Goal: Communication & Community: Answer question/provide support

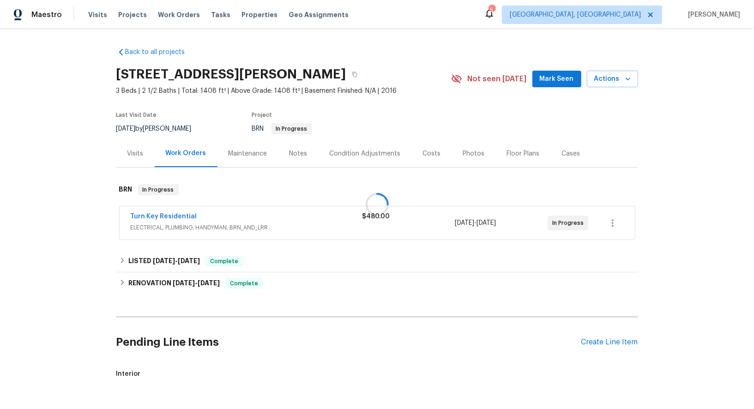
click at [164, 216] on div at bounding box center [377, 204] width 754 height 409
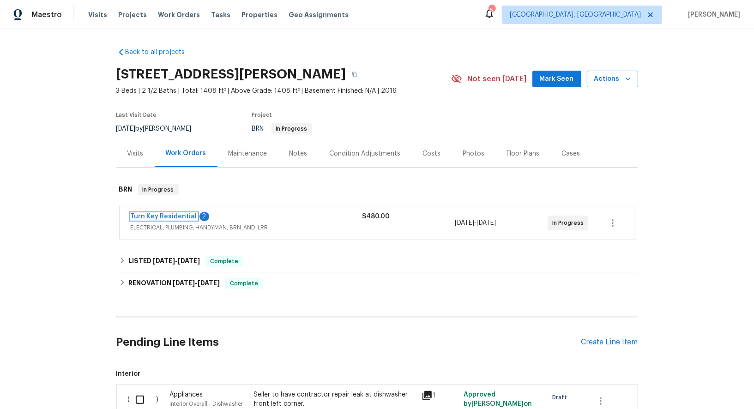
click at [164, 216] on link "Turn Key Residential" at bounding box center [164, 216] width 66 height 6
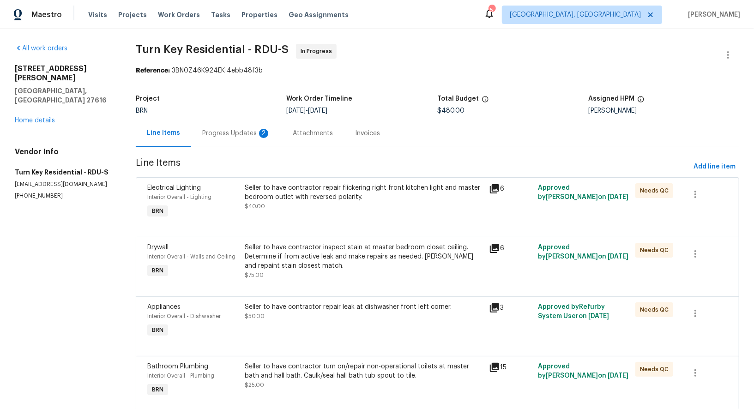
click at [259, 137] on div "Progress Updates 2" at bounding box center [236, 133] width 68 height 9
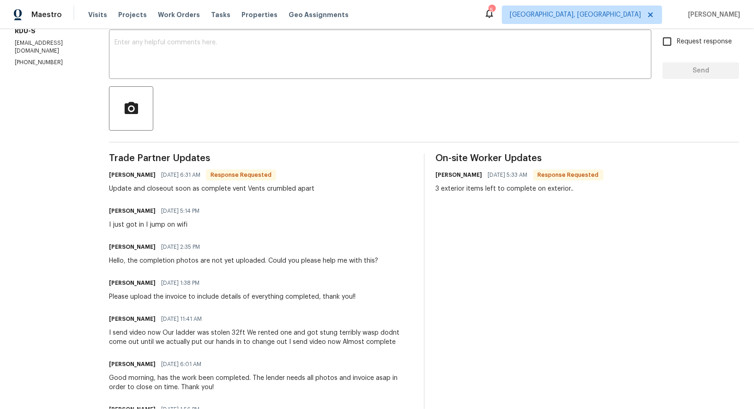
click at [249, 226] on div "Maria Johnson 08/19/2025 5:14 PM I just got in I jump on wifi" at bounding box center [261, 216] width 304 height 25
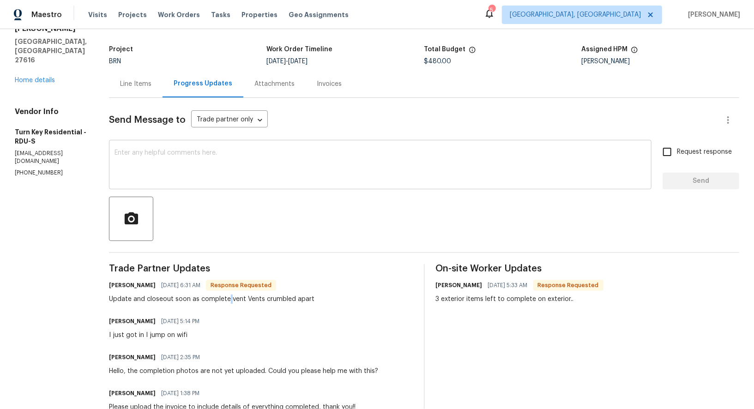
scroll to position [43, 0]
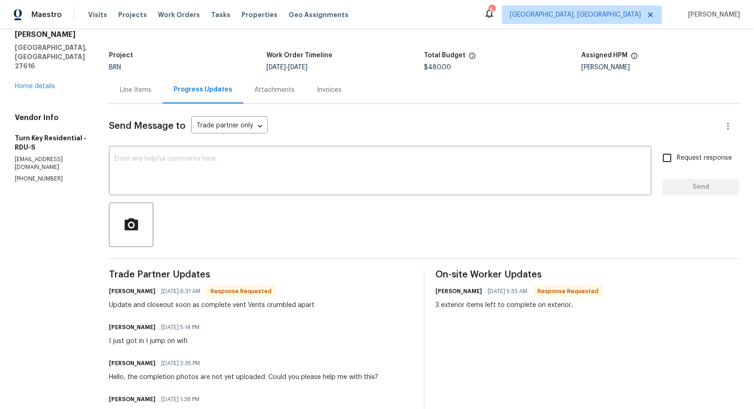
click at [151, 90] on div "Line Items" at bounding box center [135, 89] width 31 height 9
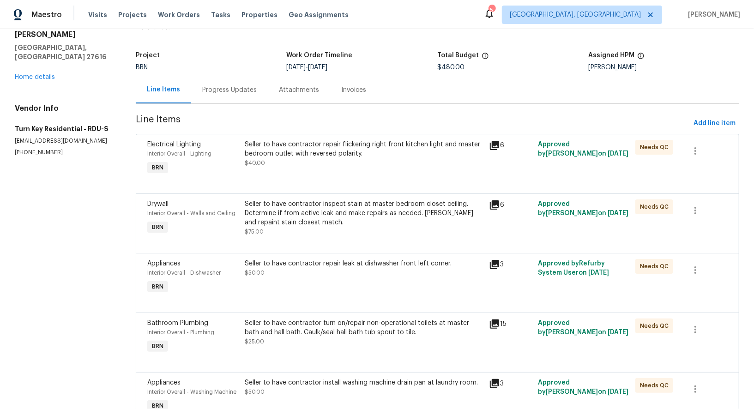
scroll to position [330, 0]
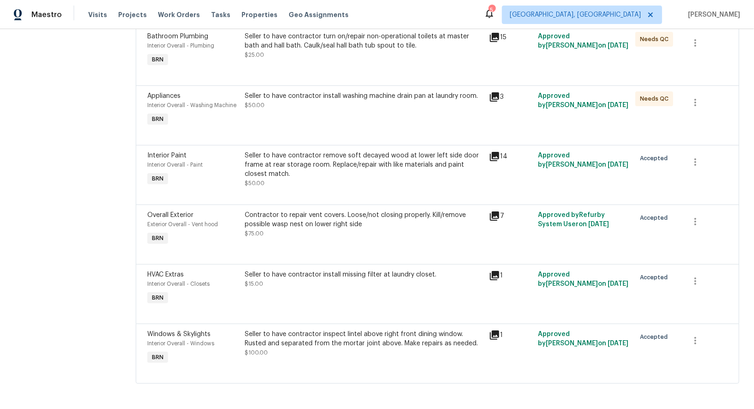
click at [337, 280] on div "Seller to have contractor install missing filter at laundry closet. $15.00" at bounding box center [364, 279] width 239 height 18
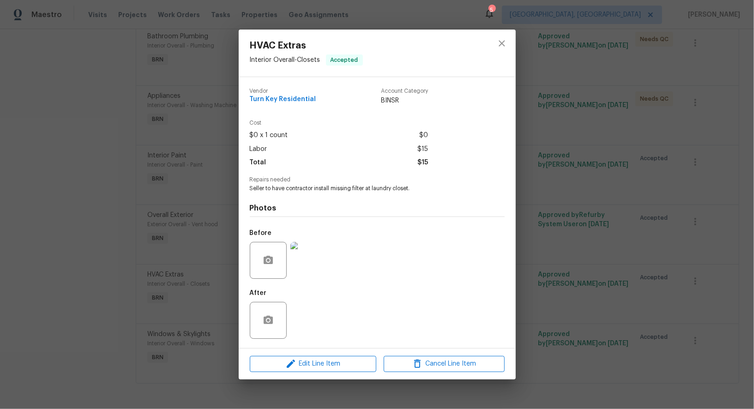
click at [228, 294] on div "HVAC Extras Interior Overall - Closets Accepted Vendor Turn Key Residential Acc…" at bounding box center [377, 204] width 754 height 409
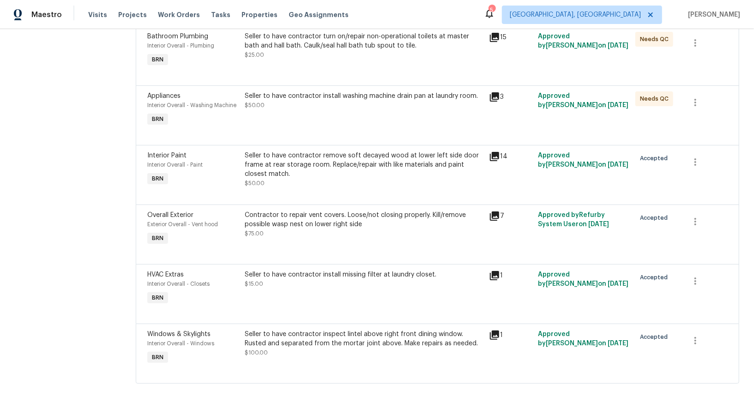
click at [328, 247] on div at bounding box center [437, 252] width 580 height 11
click at [322, 237] on div "Contractor to repair vent covers. Loose/not closing properly. Kill/remove possi…" at bounding box center [364, 224] width 239 height 28
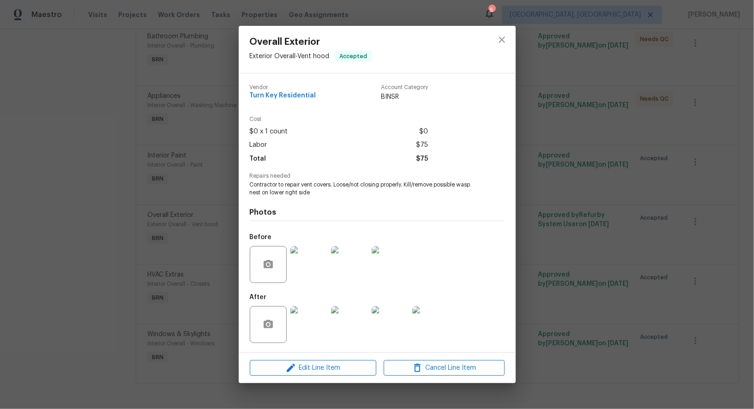
click at [318, 324] on img at bounding box center [308, 324] width 37 height 37
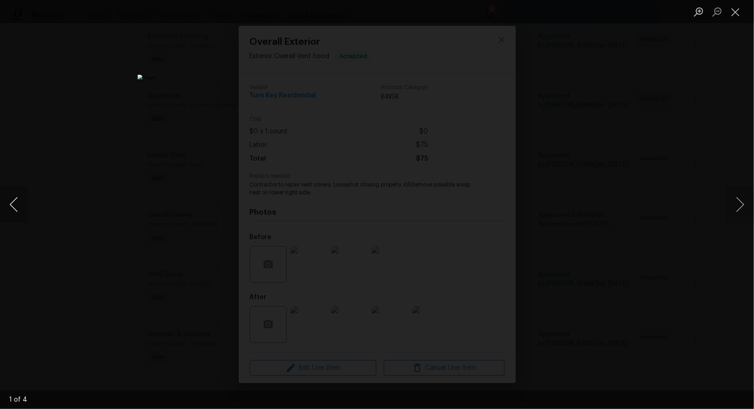
click at [17, 204] on button "Previous image" at bounding box center [14, 204] width 28 height 37
click at [146, 249] on div "Lightbox" at bounding box center [377, 204] width 754 height 409
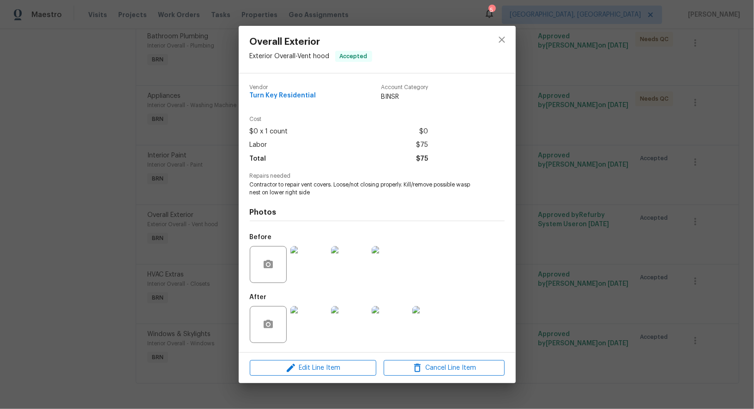
click at [307, 258] on img at bounding box center [308, 264] width 37 height 37
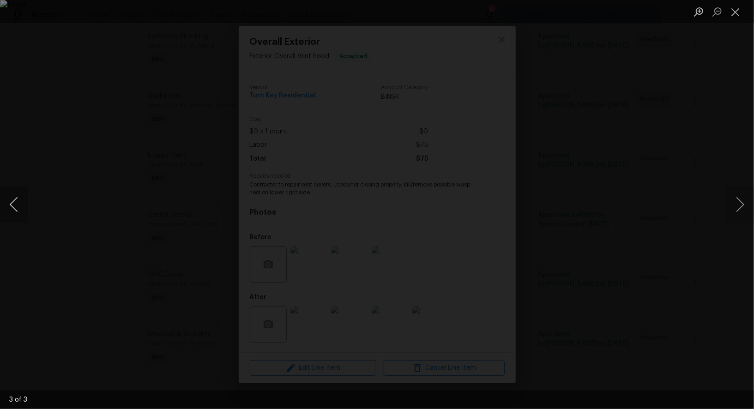
click at [12, 215] on button "Previous image" at bounding box center [14, 204] width 28 height 37
click at [213, 293] on div "Lightbox" at bounding box center [377, 204] width 754 height 409
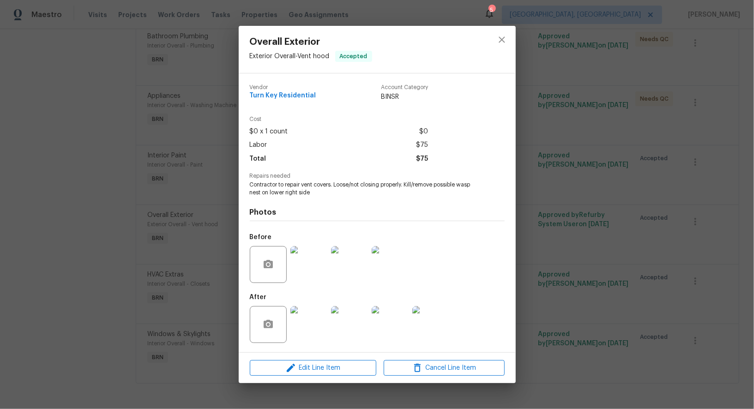
click at [334, 278] on img at bounding box center [349, 264] width 37 height 37
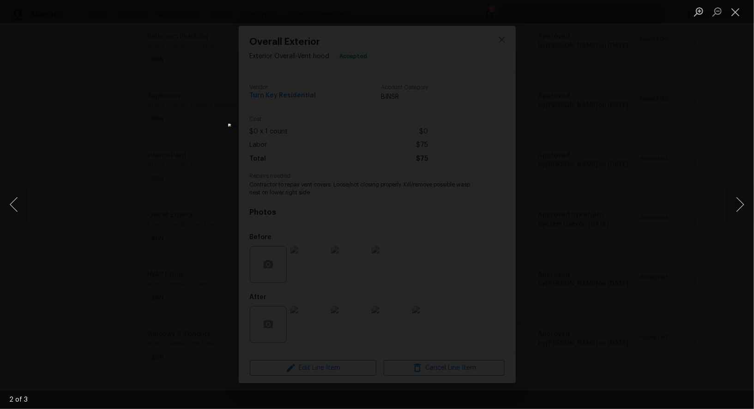
click at [528, 297] on div "Lightbox" at bounding box center [377, 204] width 754 height 409
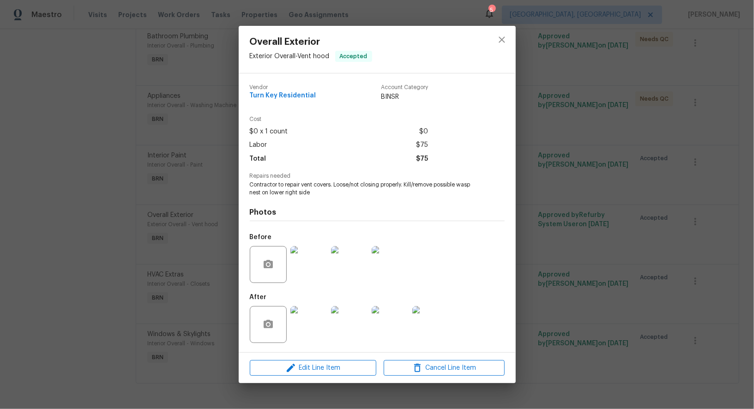
click at [328, 321] on div at bounding box center [308, 324] width 41 height 48
click at [314, 323] on img at bounding box center [308, 324] width 37 height 37
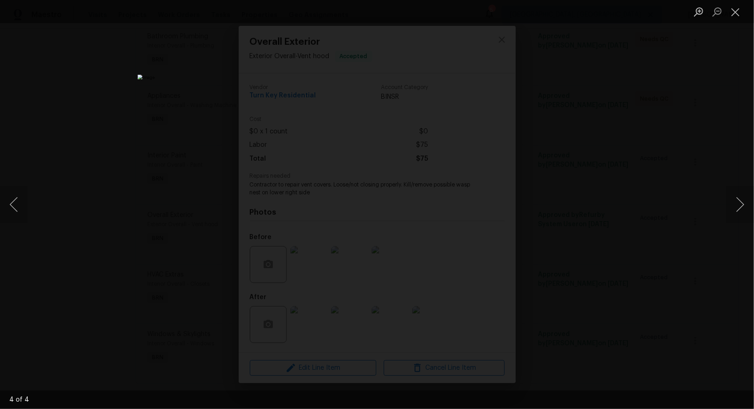
click at [588, 280] on div "Lightbox" at bounding box center [377, 204] width 754 height 409
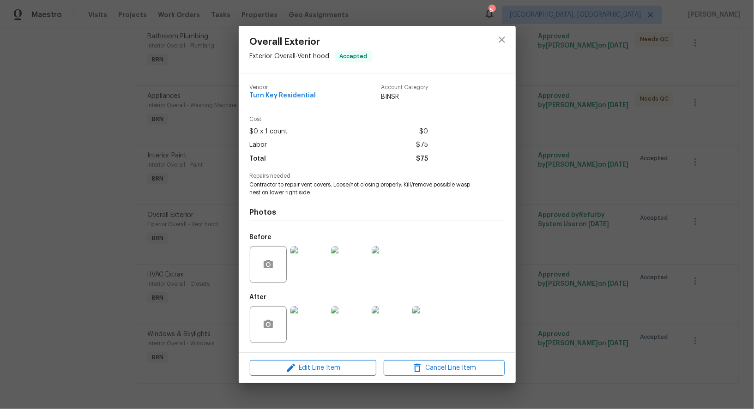
click at [588, 280] on div "Overall Exterior Exterior Overall - Vent hood Accepted Vendor Turn Key Resident…" at bounding box center [377, 204] width 754 height 409
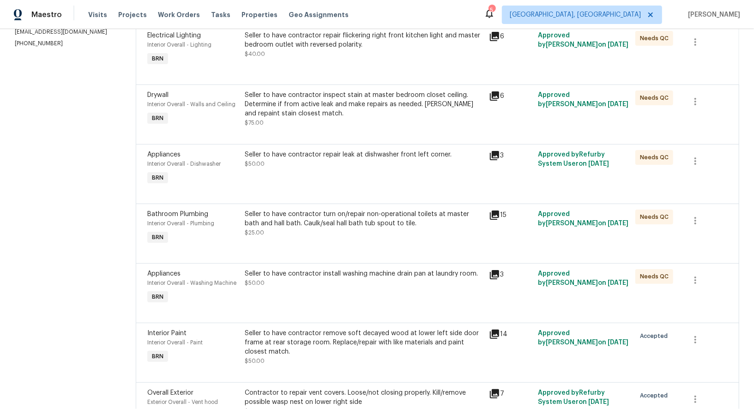
scroll to position [0, 0]
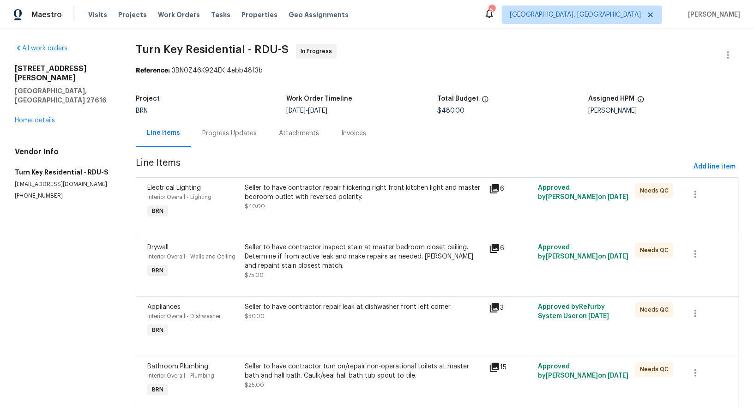
click at [227, 126] on div "Progress Updates" at bounding box center [229, 133] width 77 height 27
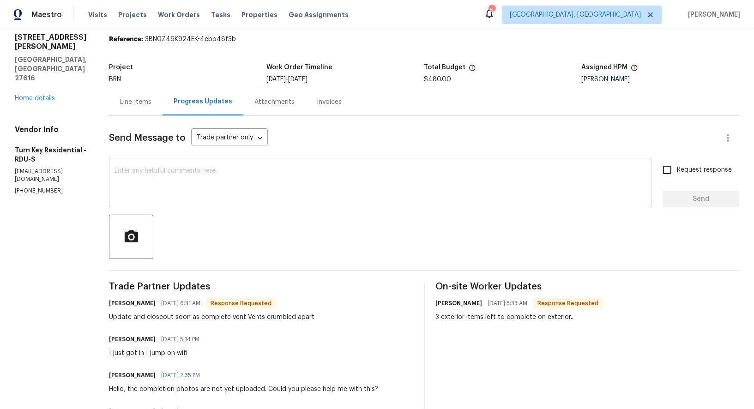
scroll to position [42, 0]
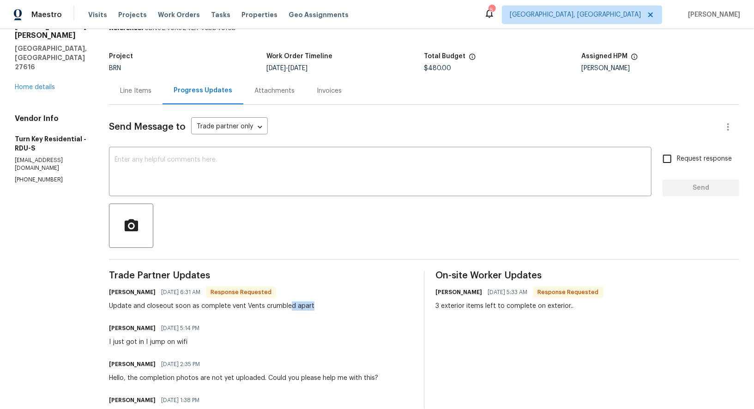
drag, startPoint x: 128, startPoint y: 315, endPoint x: 310, endPoint y: 305, distance: 182.6
drag, startPoint x: 350, startPoint y: 306, endPoint x: 128, endPoint y: 307, distance: 222.0
copy div "Update and closeout soon as complete vent Vents crumbled apart"
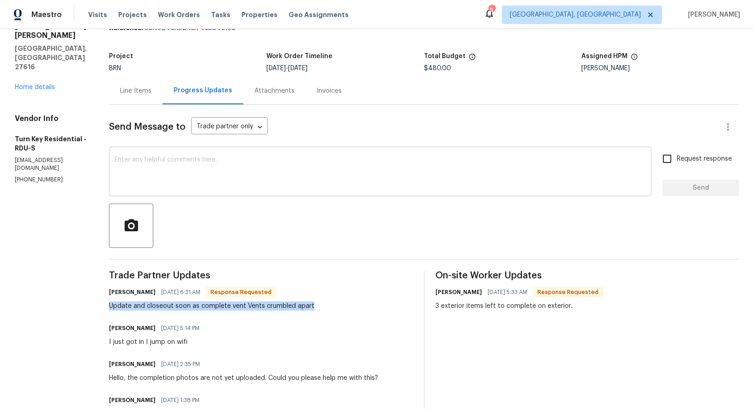
click at [197, 167] on textarea at bounding box center [379, 172] width 531 height 32
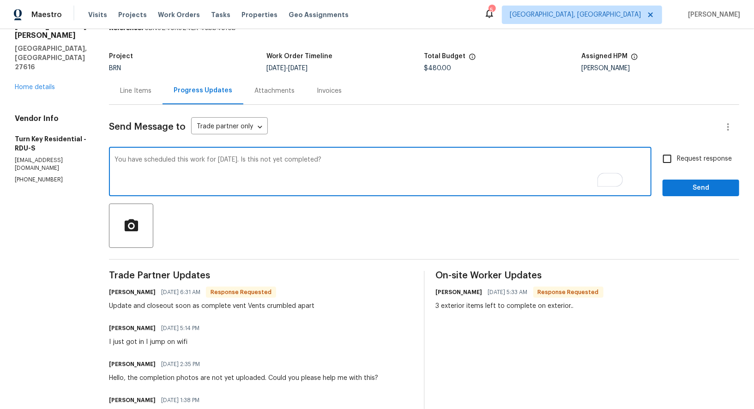
type textarea "You have scheduled this work for Yesterday. Is this not yet completed?"
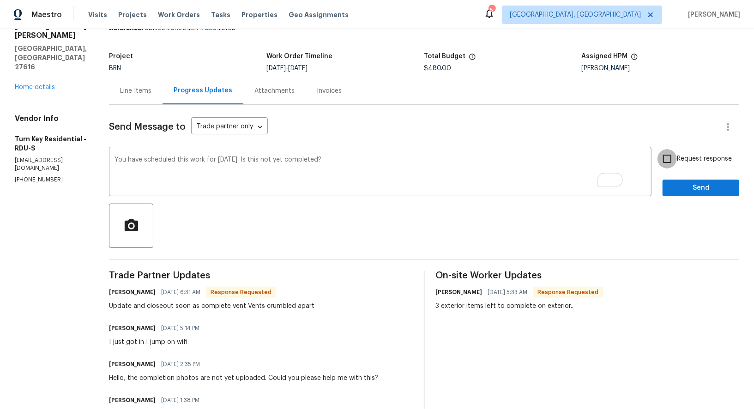
click at [673, 154] on input "Request response" at bounding box center [666, 158] width 19 height 19
checkbox input "true"
click at [677, 189] on span "Send" at bounding box center [701, 188] width 62 height 12
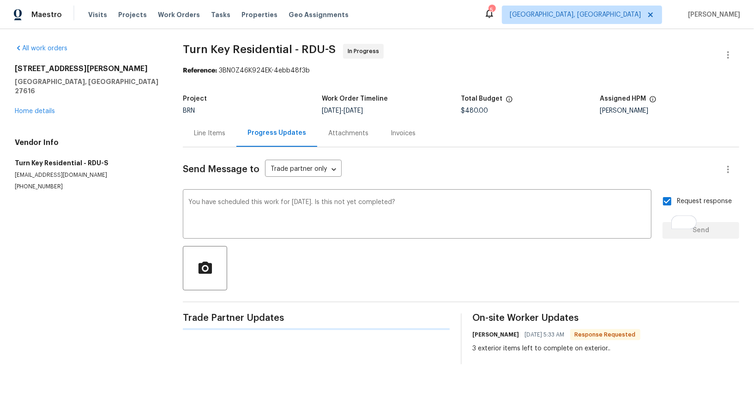
scroll to position [0, 0]
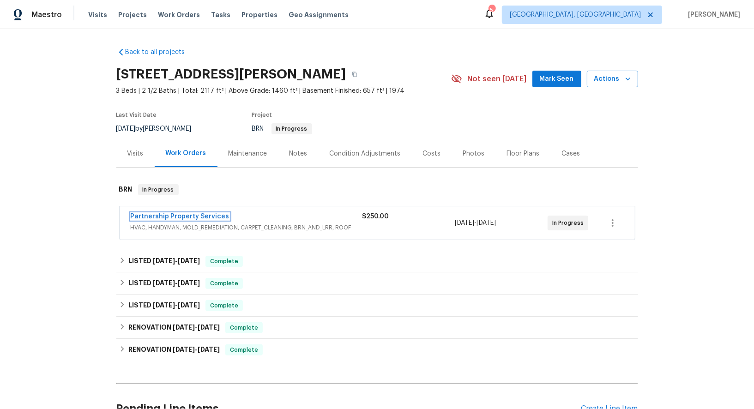
click at [174, 215] on link "Partnership Property Services" at bounding box center [180, 216] width 99 height 6
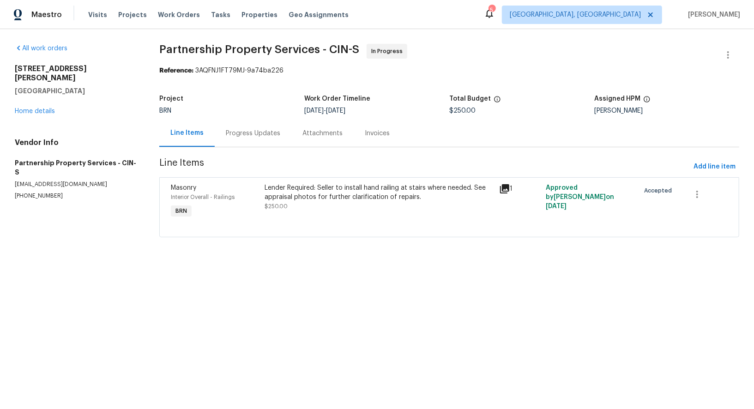
click at [260, 133] on div "Progress Updates" at bounding box center [253, 133] width 54 height 9
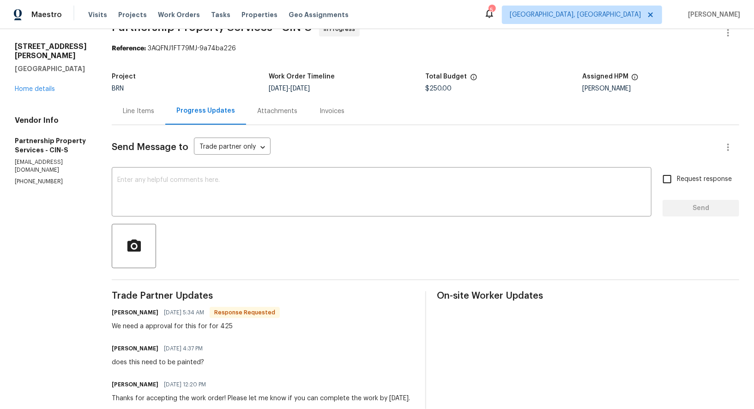
scroll to position [20, 0]
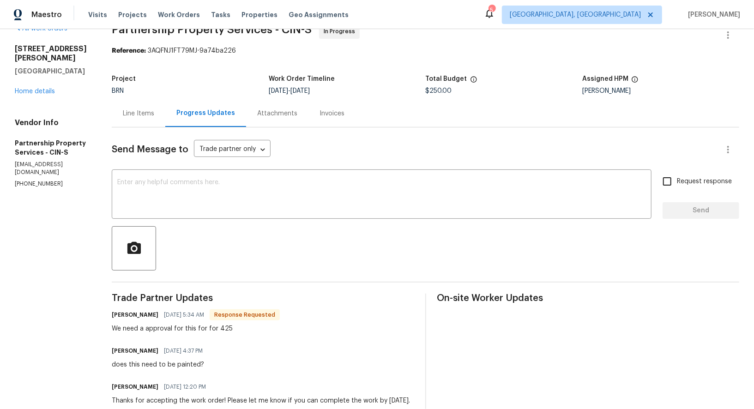
click at [172, 95] on div "Project BRN Work Order Timeline [DATE] - [DATE] Total Budget $250.00 Assigned H…" at bounding box center [425, 85] width 627 height 30
click at [154, 110] on div "Line Items" at bounding box center [138, 113] width 31 height 9
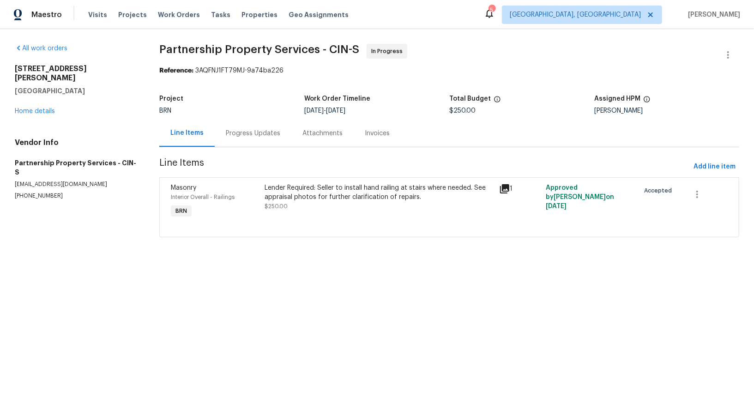
click at [260, 174] on span "Line Items" at bounding box center [424, 166] width 530 height 17
click at [283, 201] on div "Lender Required: Seller to install hand railing at stairs where needed. See app…" at bounding box center [378, 197] width 228 height 28
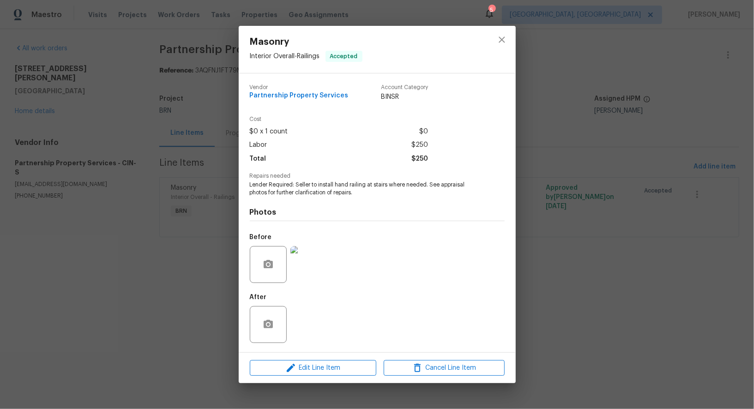
click at [323, 377] on div "Edit Line Item Cancel Line Item" at bounding box center [377, 368] width 277 height 31
click at [323, 373] on span "Edit Line Item" at bounding box center [312, 368] width 121 height 12
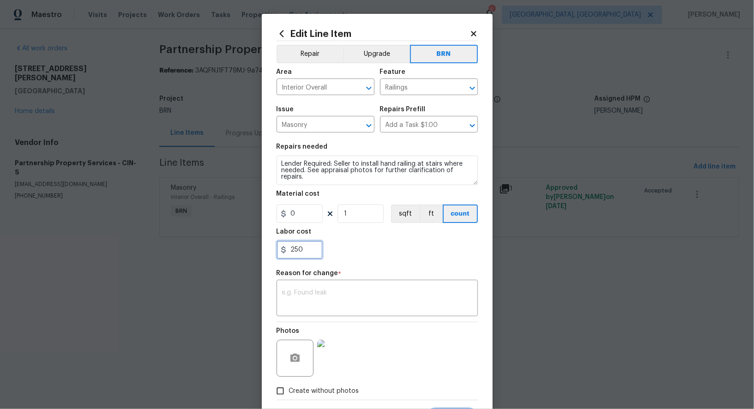
click at [301, 252] on input "250" at bounding box center [299, 249] width 46 height 18
type input "425"
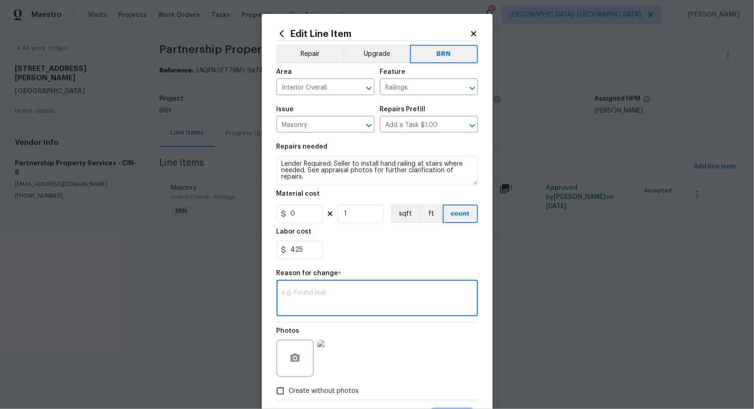
click at [394, 296] on textarea at bounding box center [377, 298] width 190 height 19
click at [300, 307] on textarea "To enrich screen reader interactions, please activate Accessibility in Grammarl…" at bounding box center [377, 298] width 190 height 19
paste textarea "(PR) Updated per vendors final cost."
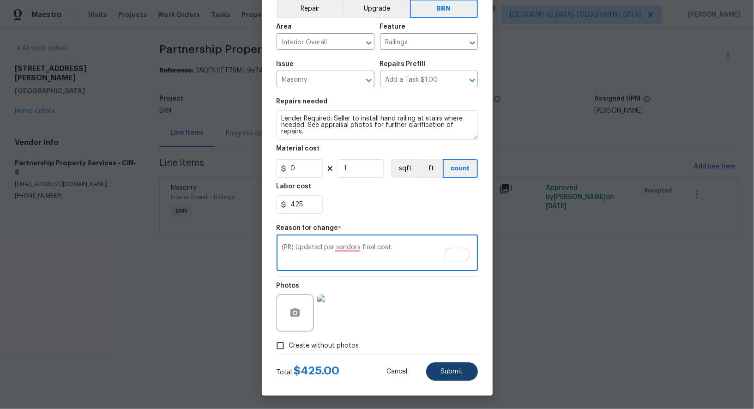
type textarea "(PR) Updated per vendors final cost."
click at [459, 379] on button "Submit" at bounding box center [452, 371] width 52 height 18
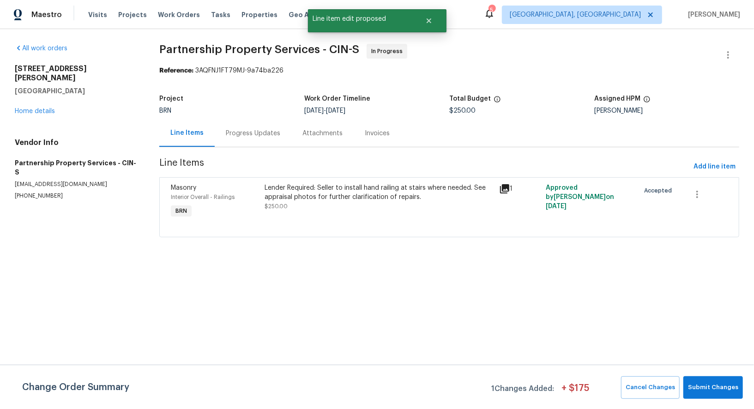
scroll to position [0, 0]
click at [717, 385] on span "Submit Changes" at bounding box center [713, 387] width 50 height 11
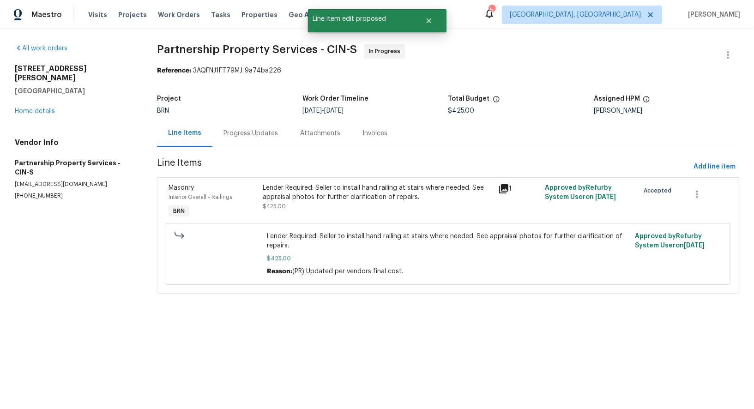
click at [359, 191] on div "Lender Required: Seller to install hand railing at stairs where needed. See app…" at bounding box center [377, 192] width 229 height 18
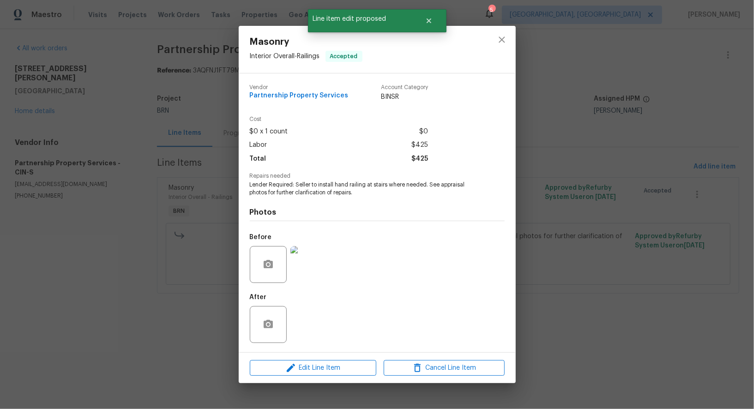
click at [306, 264] on img at bounding box center [308, 264] width 37 height 37
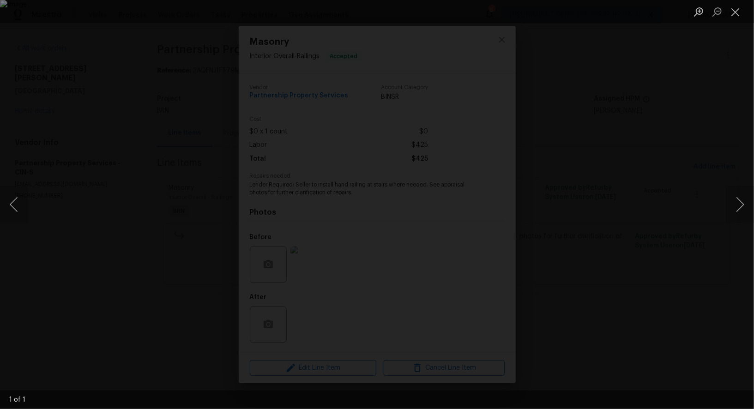
click at [636, 290] on div "Lightbox" at bounding box center [377, 204] width 754 height 409
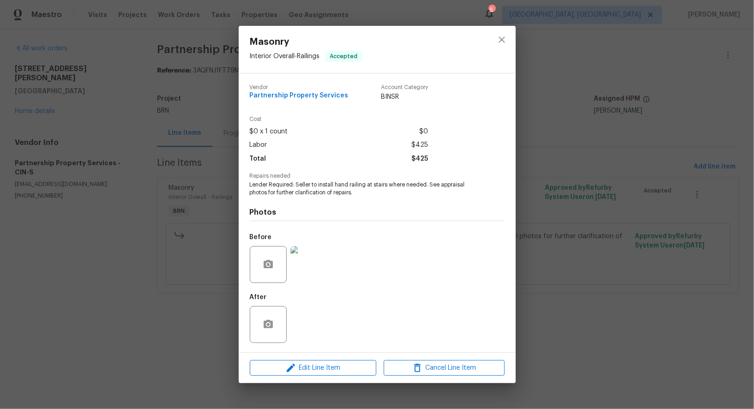
click at [636, 290] on div "Masonry Interior Overall - Railings Accepted Vendor Partnership Property Servic…" at bounding box center [377, 204] width 754 height 409
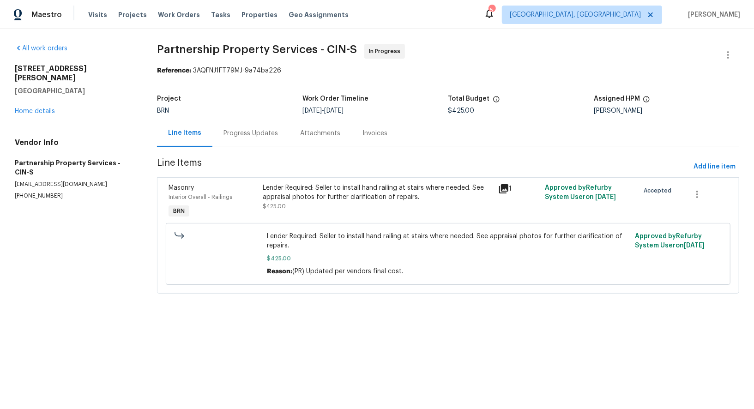
click at [255, 138] on div "Progress Updates" at bounding box center [250, 133] width 54 height 9
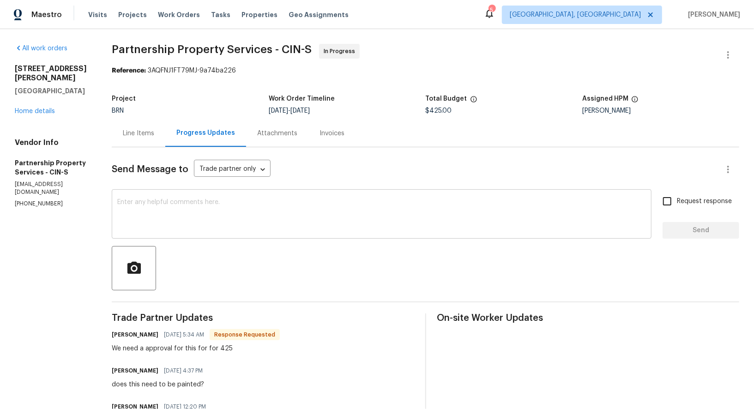
click at [220, 206] on textarea at bounding box center [381, 215] width 528 height 32
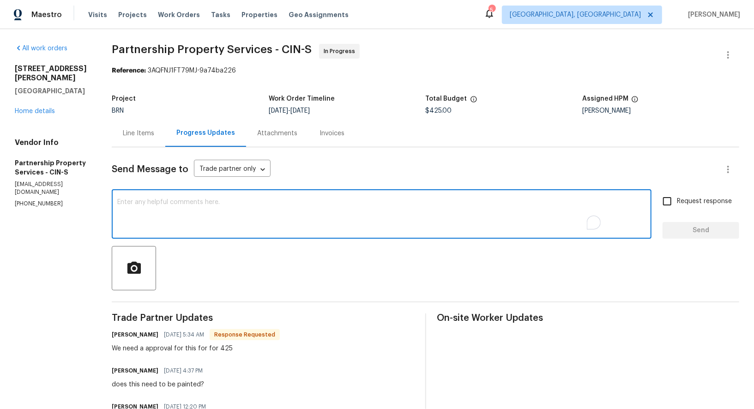
scroll to position [11, 0]
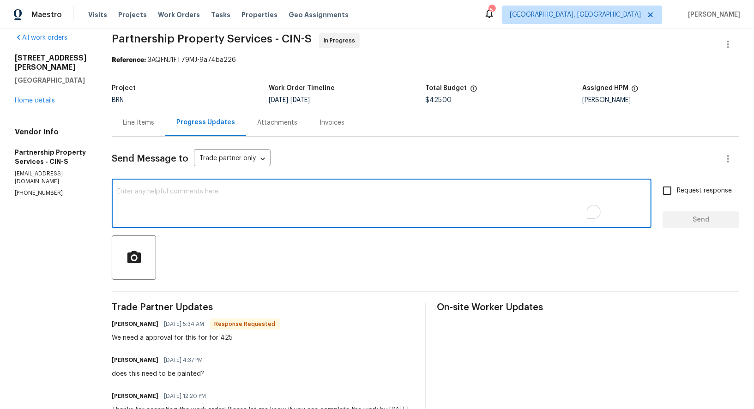
click at [220, 206] on textarea "To enrich screen reader interactions, please activate Accessibility in Grammarl…" at bounding box center [381, 204] width 528 height 32
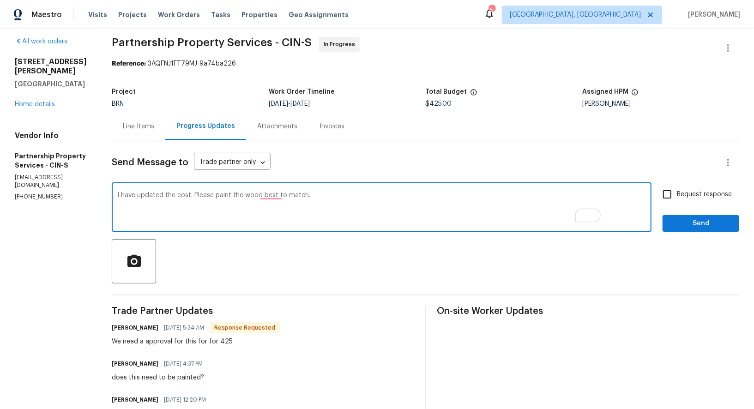
scroll to position [0, 0]
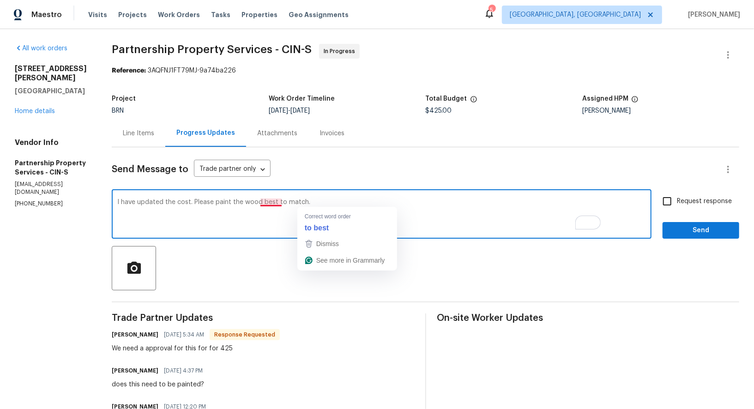
click at [318, 200] on textarea "I have updated the cost. Please paint the wood best to match." at bounding box center [381, 215] width 528 height 32
click at [400, 208] on textarea "I have updated the cost. Please paint the wood to best match." at bounding box center [381, 215] width 528 height 32
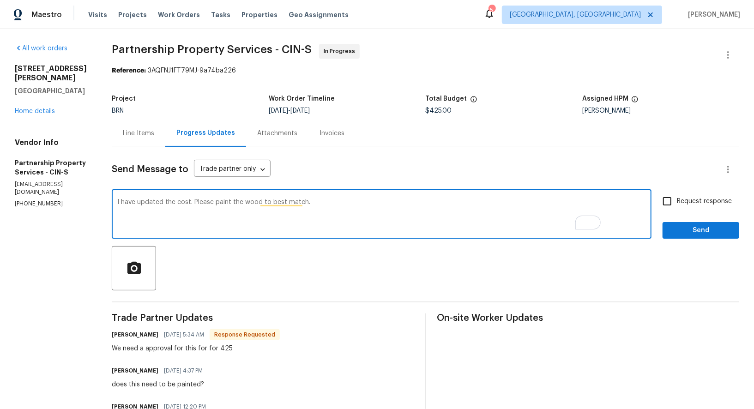
type textarea "I have updated the cost. Please paint the wood to best match."
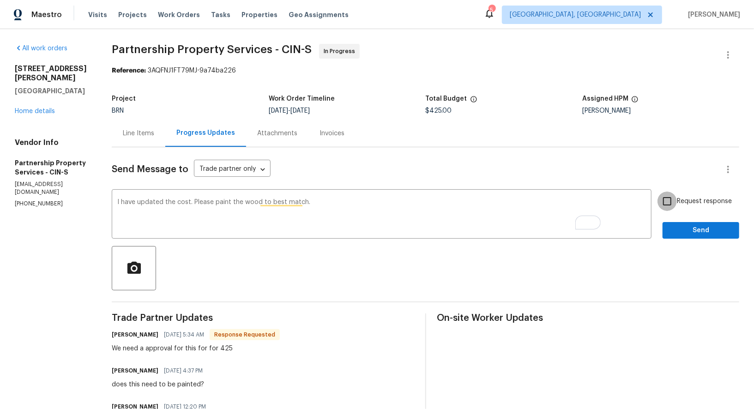
click at [669, 204] on input "Request response" at bounding box center [666, 201] width 19 height 19
checkbox input "true"
click at [687, 227] on span "Send" at bounding box center [701, 231] width 62 height 12
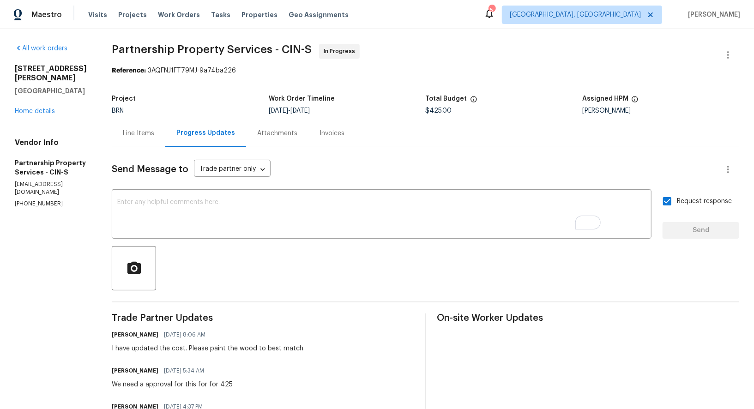
click at [154, 129] on div "Line Items" at bounding box center [138, 133] width 31 height 9
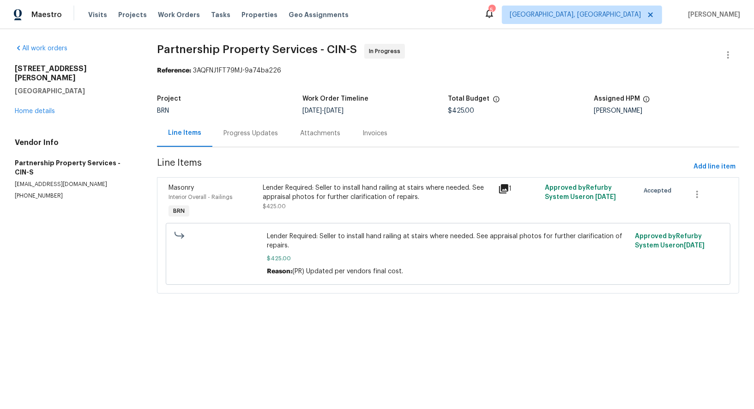
click at [237, 147] on section "Partnership Property Services - CIN-S In Progress Reference: 3AQFNJ1FT79MJ-9a74…" at bounding box center [448, 174] width 582 height 261
click at [240, 138] on div "Progress Updates" at bounding box center [250, 133] width 77 height 27
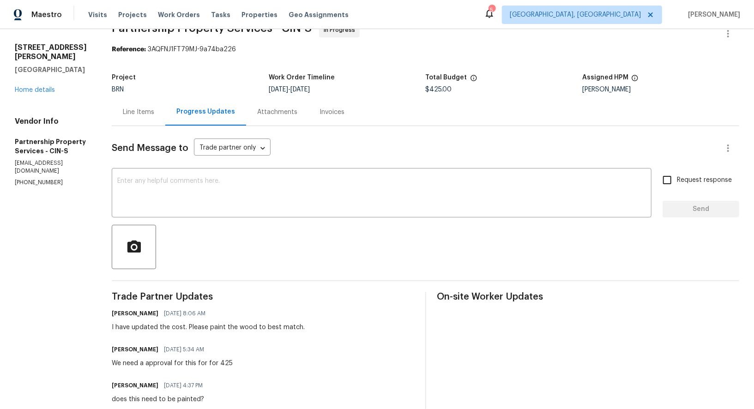
scroll to position [53, 0]
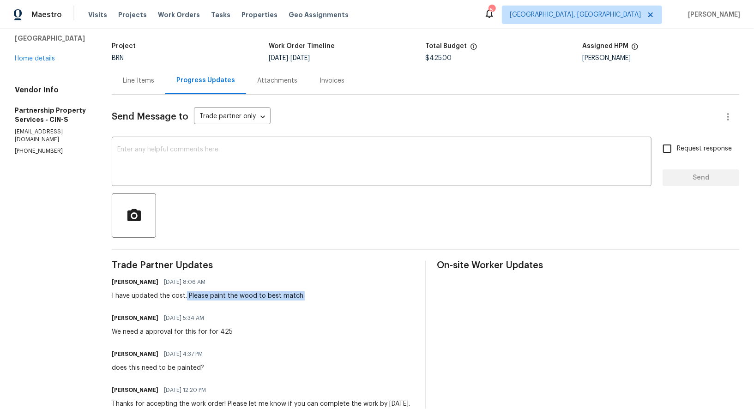
drag, startPoint x: 229, startPoint y: 294, endPoint x: 390, endPoint y: 302, distance: 160.8
click at [390, 302] on div "Trade Partner Updates Padmapriya R 08/20/2025 8:06 AM I have updated the cost. …" at bounding box center [263, 372] width 302 height 222
copy div "Please paint the wood to best match."
drag, startPoint x: 8, startPoint y: 107, endPoint x: 82, endPoint y: 107, distance: 74.3
click at [82, 107] on div "All work orders 2709 Robers Ave Cincinnati, OH 45239 Home details Vendor Info P…" at bounding box center [377, 237] width 754 height 522
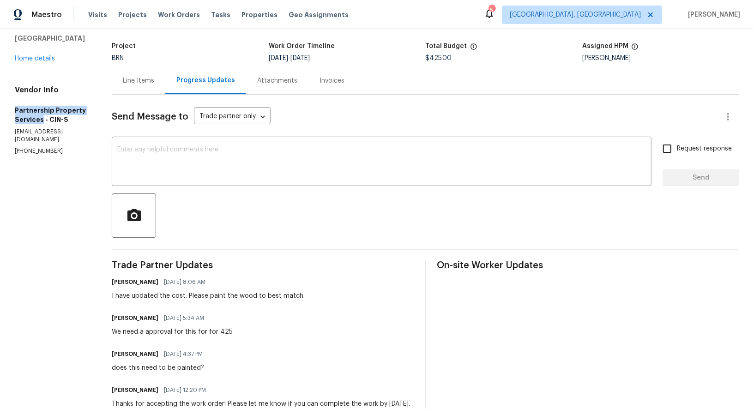
drag, startPoint x: 108, startPoint y: 101, endPoint x: 15, endPoint y: 100, distance: 92.8
click at [15, 106] on h5 "Partnership Property Services - CIN-S" at bounding box center [52, 115] width 75 height 18
copy h5 "Partnership Property Services"
click at [214, 161] on textarea at bounding box center [381, 162] width 528 height 32
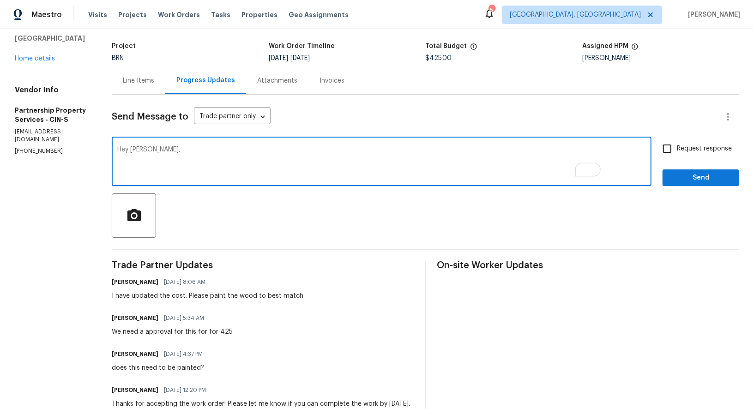
paste textarea "We don't want you to paint the handrails"
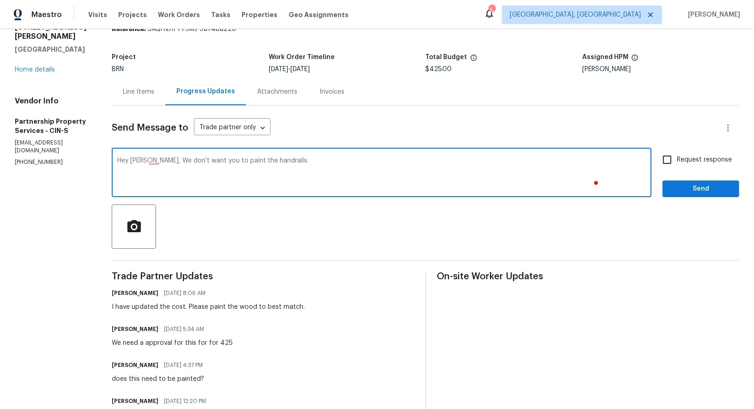
scroll to position [15, 0]
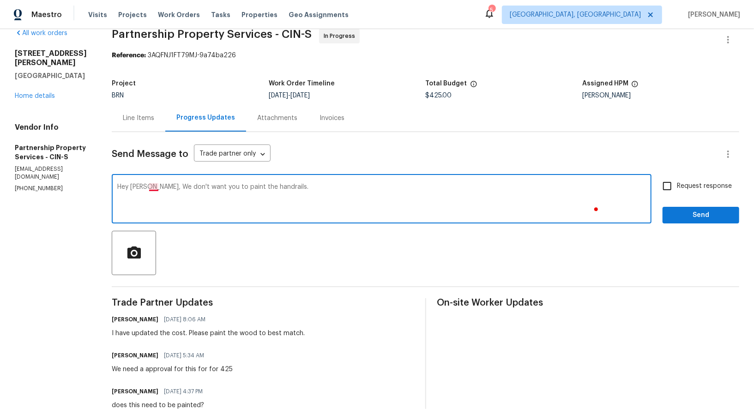
click at [201, 186] on textarea "Hey Ryan, We don't want you to paint the handrails." at bounding box center [381, 200] width 528 height 32
click at [374, 179] on div "Hey Ryan, we don't want you to paint the handrails. x ​" at bounding box center [382, 199] width 540 height 47
click at [341, 190] on textarea "Hey Ryan, we don't want you to paint the handrails." at bounding box center [381, 200] width 528 height 32
type textarea "Hey Ryan, we don't want you to paint the handrails. Sorry for the miscommunicat…"
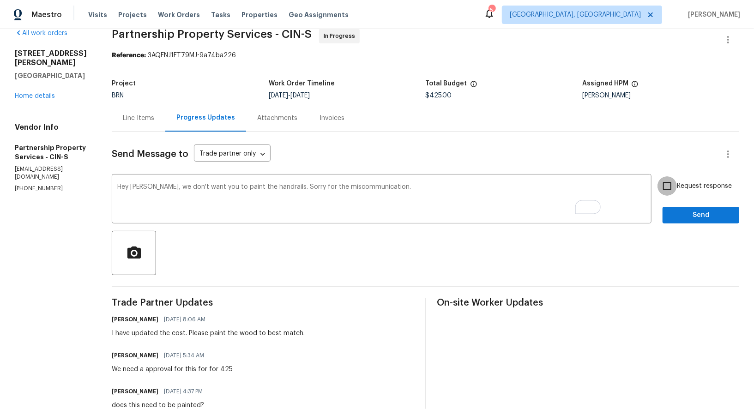
click at [673, 185] on input "Request response" at bounding box center [666, 185] width 19 height 19
checkbox input "true"
click at [692, 224] on div "Send Message to Trade partner only Trade partner only ​ Hey Ryan, we don't want…" at bounding box center [425, 326] width 627 height 389
click at [686, 216] on span "Send" at bounding box center [701, 216] width 62 height 12
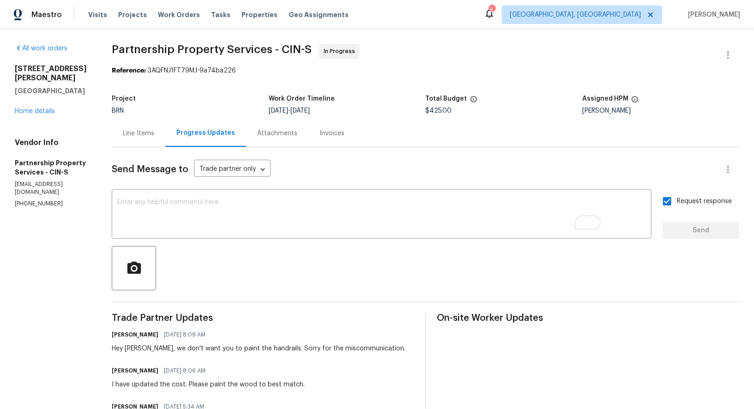
click at [154, 132] on div "Line Items" at bounding box center [138, 133] width 31 height 9
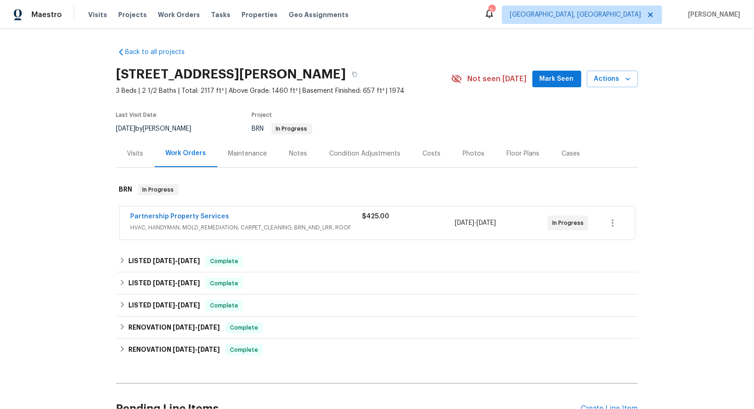
click at [198, 219] on span "Partnership Property Services" at bounding box center [180, 216] width 99 height 9
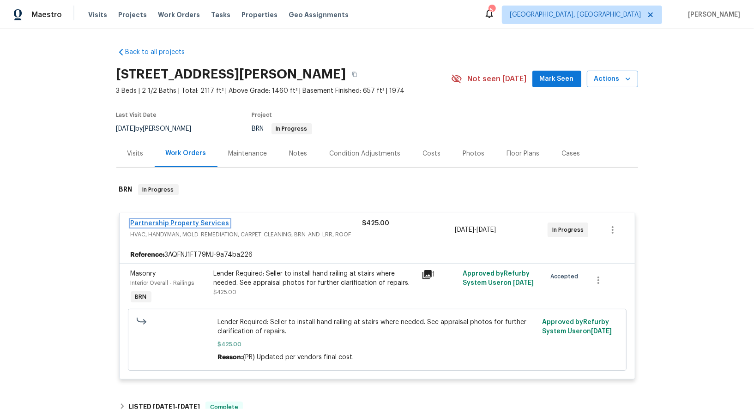
click at [197, 225] on link "Partnership Property Services" at bounding box center [180, 223] width 99 height 6
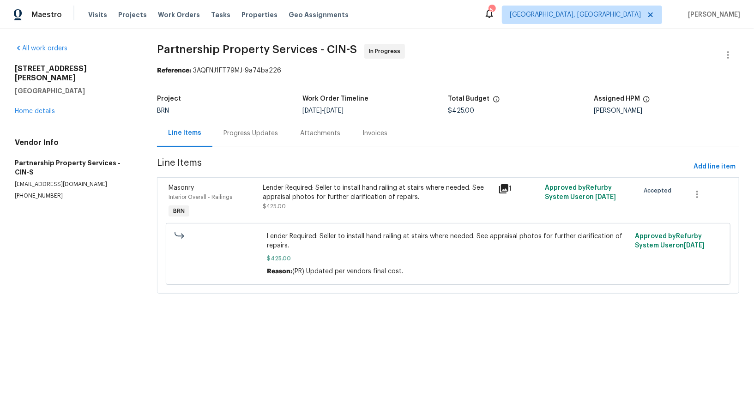
click at [350, 199] on div "Lender Required: Seller to install hand railing at stairs where needed. See app…" at bounding box center [377, 192] width 229 height 18
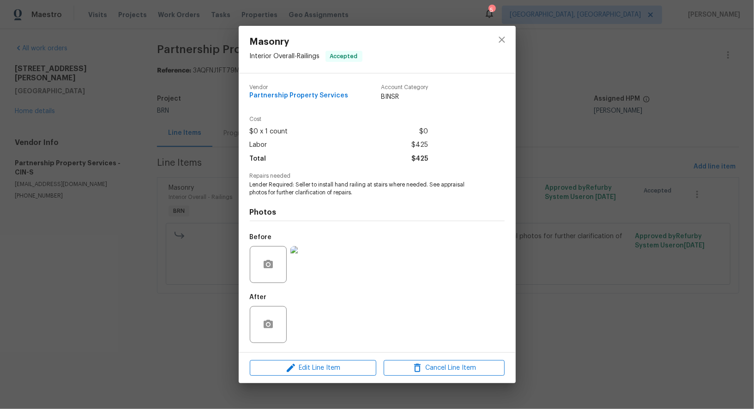
click at [310, 268] on img at bounding box center [308, 264] width 37 height 37
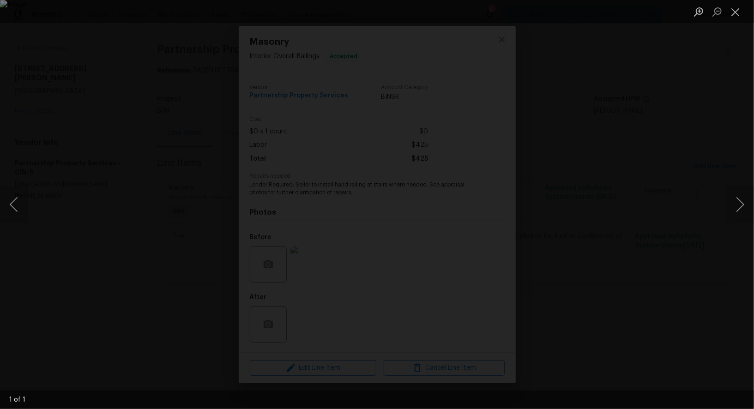
click at [552, 360] on div "Lightbox" at bounding box center [377, 204] width 754 height 409
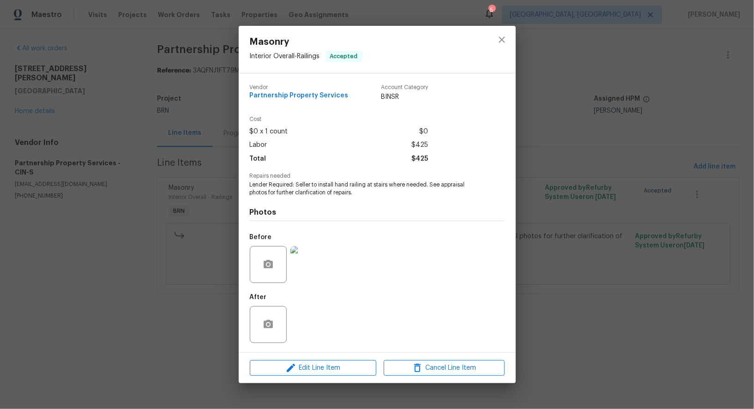
click at [552, 360] on div "Masonry Interior Overall - Railings Accepted Vendor Partnership Property Servic…" at bounding box center [377, 204] width 754 height 409
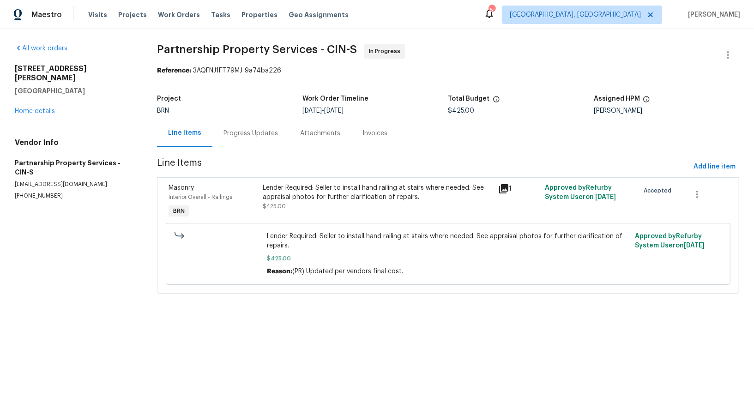
click at [267, 142] on div "Progress Updates" at bounding box center [250, 133] width 77 height 27
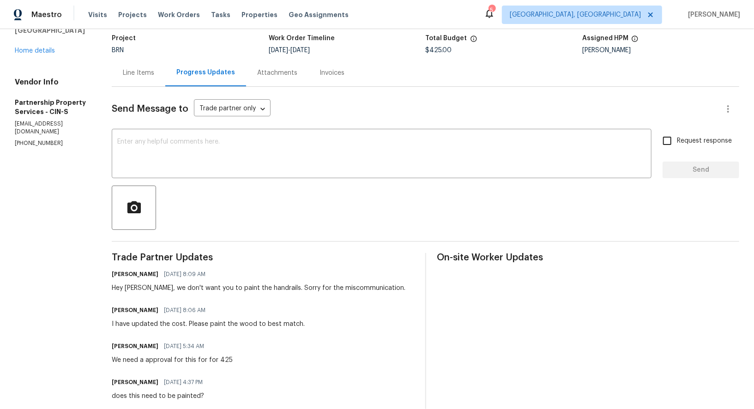
scroll to position [72, 0]
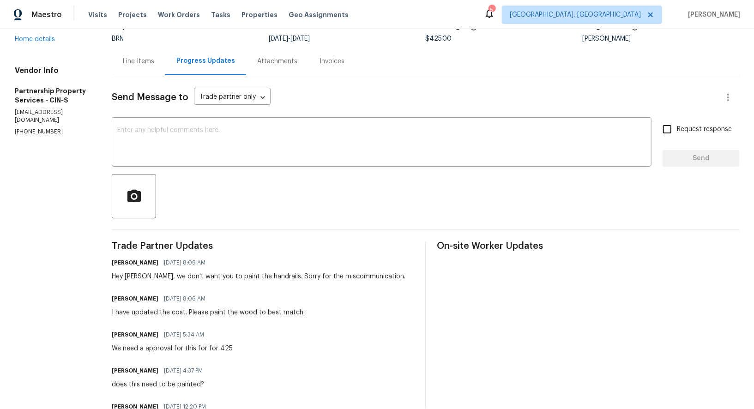
click at [154, 63] on div "Line Items" at bounding box center [138, 61] width 31 height 9
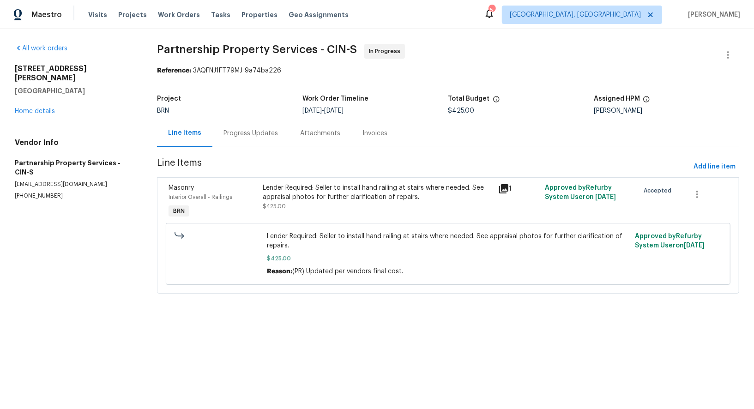
click at [245, 131] on div "Progress Updates" at bounding box center [250, 133] width 54 height 9
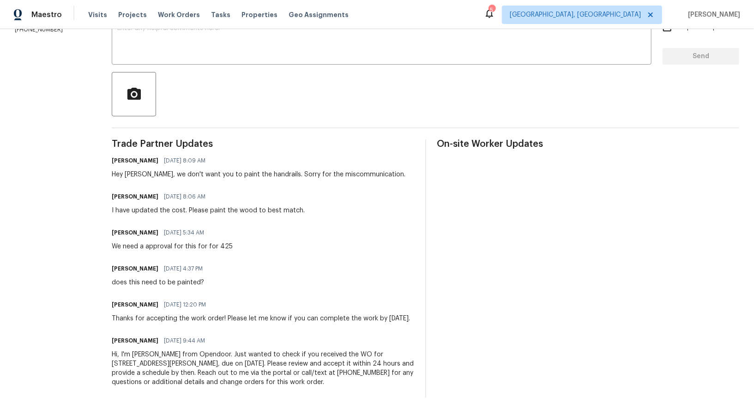
scroll to position [186, 0]
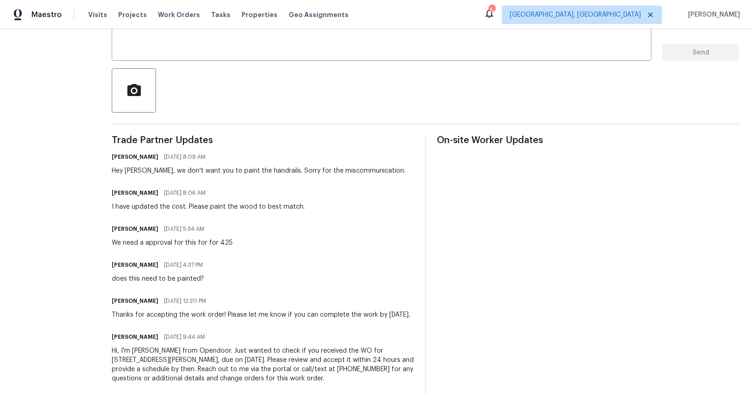
click at [405, 155] on div "Padmapriya R 08/20/2025 8:09 AM Hey Ryan, we don't want you to paint the handra…" at bounding box center [259, 162] width 294 height 25
click at [292, 202] on div "I have updated the cost. Please paint the wood to best match." at bounding box center [208, 206] width 193 height 9
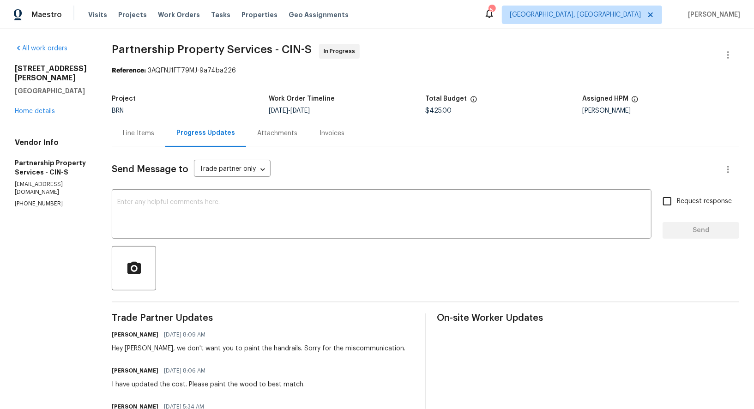
click at [165, 124] on div "Line Items" at bounding box center [139, 133] width 54 height 27
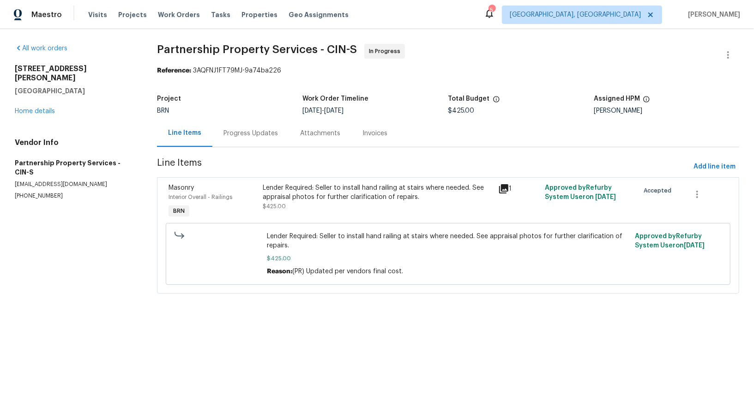
click at [292, 204] on div "Lender Required: Seller to install hand railing at stairs where needed. See app…" at bounding box center [377, 197] width 229 height 28
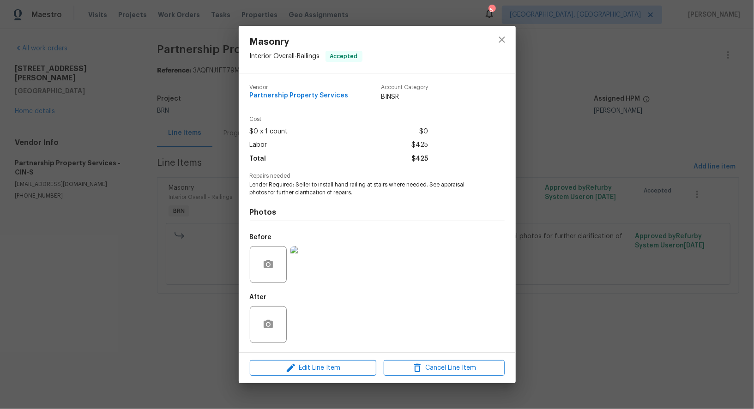
click at [305, 273] on img at bounding box center [308, 264] width 37 height 37
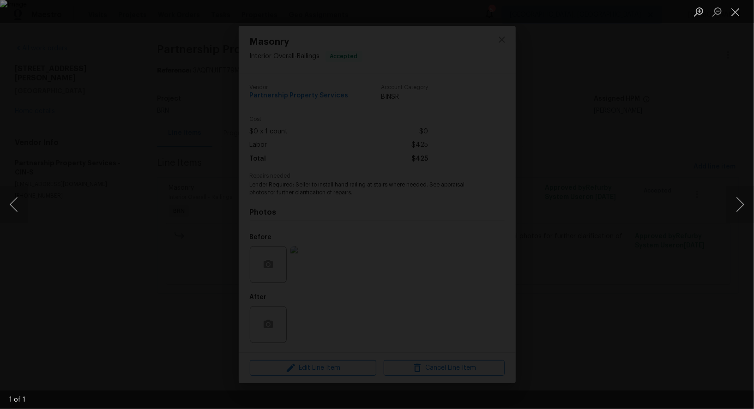
click at [628, 318] on div "Lightbox" at bounding box center [377, 204] width 754 height 409
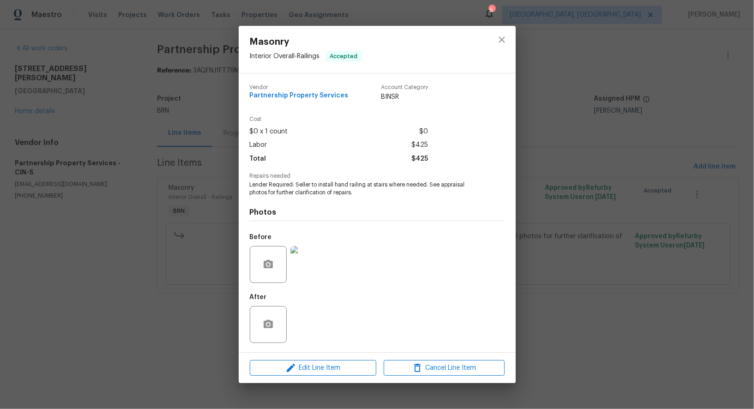
click at [628, 318] on div "Masonry Interior Overall - Railings Accepted Vendor Partnership Property Servic…" at bounding box center [377, 204] width 754 height 409
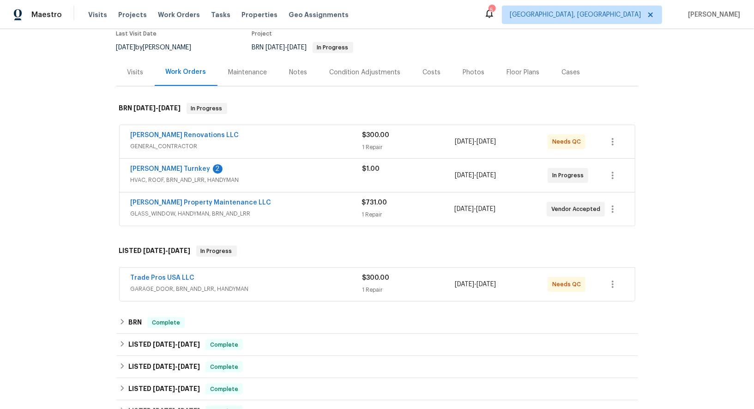
scroll to position [90, 0]
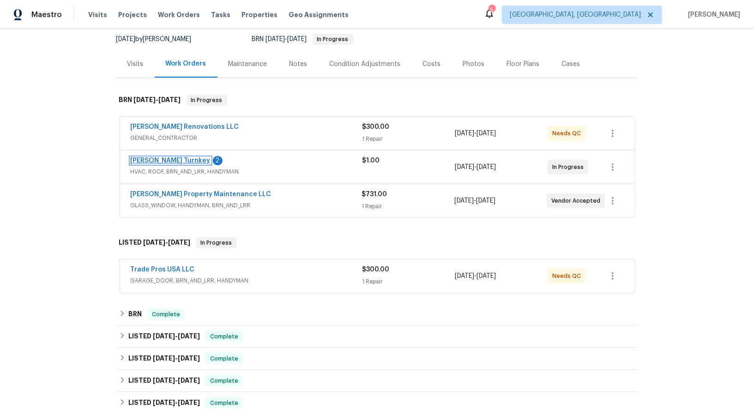
click at [150, 160] on link "Davis Turnkey" at bounding box center [171, 160] width 80 height 6
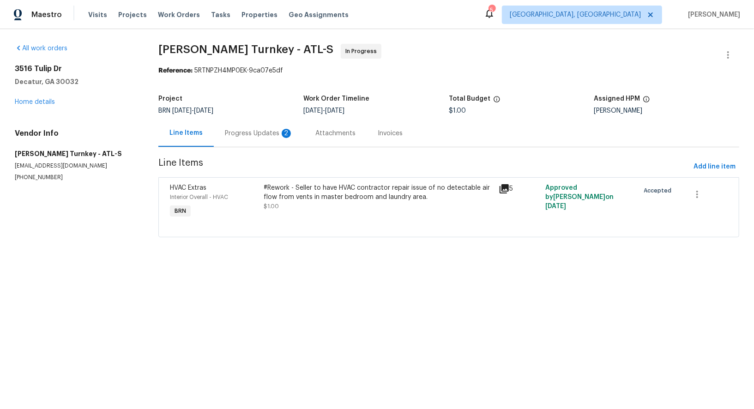
click at [263, 138] on div "Progress Updates 2" at bounding box center [259, 133] width 90 height 27
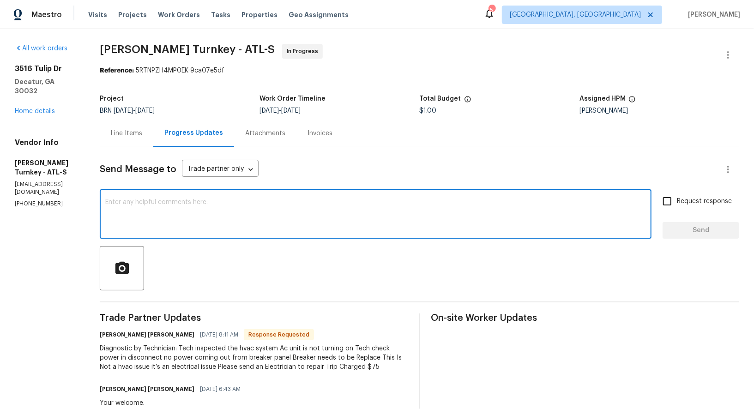
click at [203, 222] on textarea at bounding box center [375, 215] width 540 height 32
click at [217, 234] on div "x ​" at bounding box center [376, 215] width 552 height 47
type textarea "Hello, Thanks for the update! I will check and update the cost shortly."
click at [667, 211] on div "Request response Send" at bounding box center [700, 215] width 77 height 47
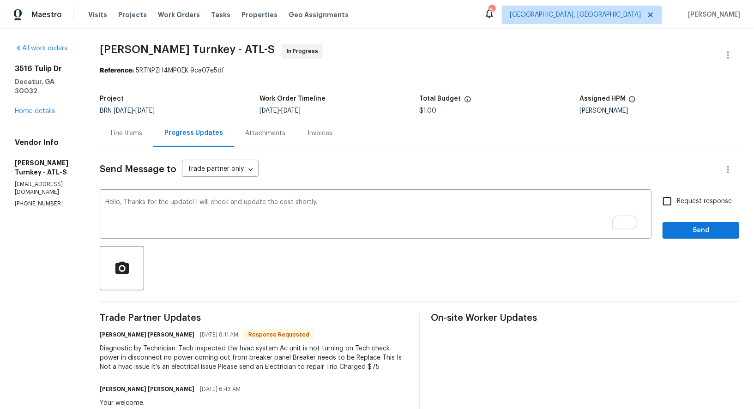
click at [668, 206] on input "Request response" at bounding box center [666, 201] width 19 height 19
checkbox input "true"
click at [694, 227] on span "Send" at bounding box center [701, 231] width 62 height 12
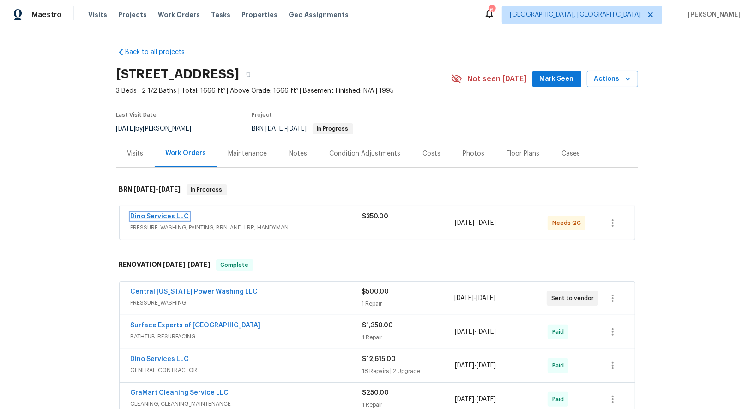
click at [168, 216] on link "Dino Services LLC" at bounding box center [160, 216] width 59 height 6
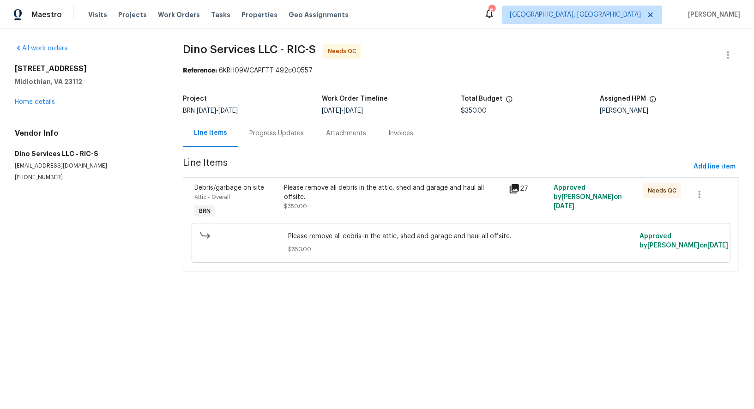
click at [307, 196] on div "Please remove all debris in the attic, shed and garage and haul all offsite." at bounding box center [393, 192] width 219 height 18
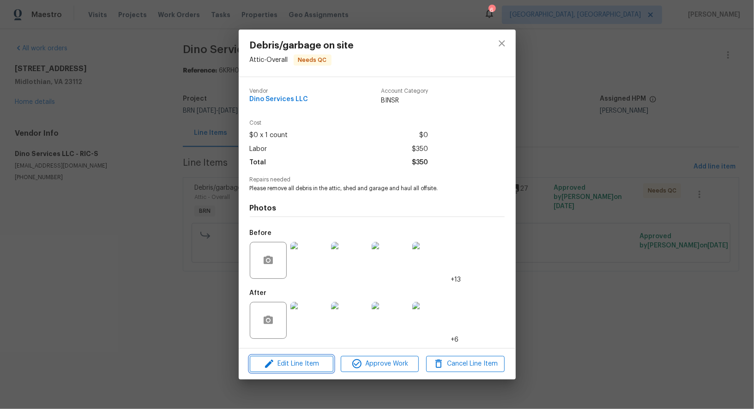
click at [297, 366] on span "Edit Line Item" at bounding box center [291, 364] width 78 height 12
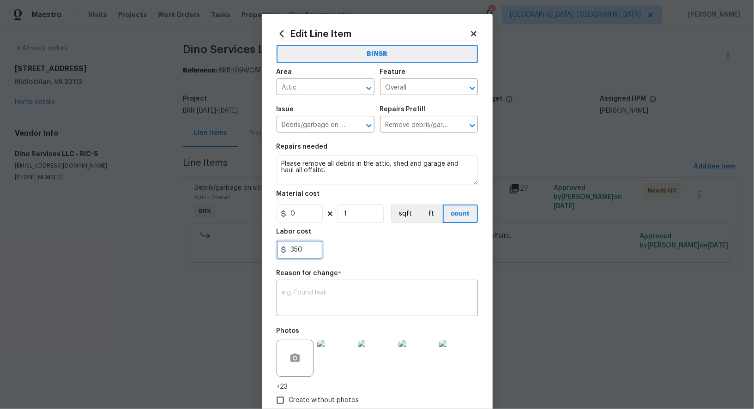
click at [314, 249] on input "350" at bounding box center [299, 249] width 46 height 18
paste input "950"
type input "950"
click at [335, 289] on div "x ​" at bounding box center [376, 299] width 201 height 34
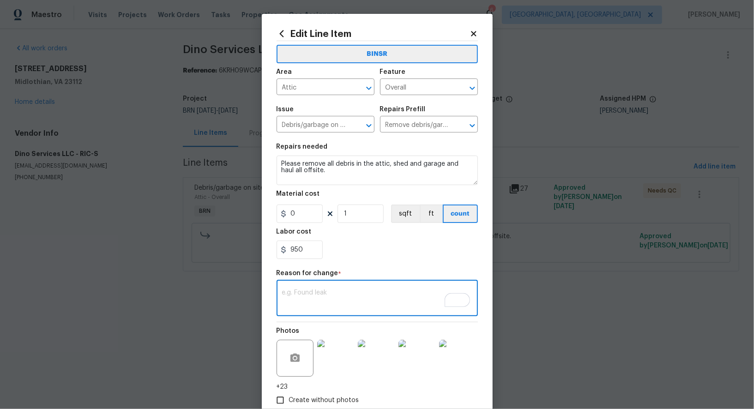
click at [327, 292] on textarea "To enrich screen reader interactions, please activate Accessibility in Grammarl…" at bounding box center [377, 298] width 190 height 19
paste textarea "(PR) Updated cost per BR team’s approval."
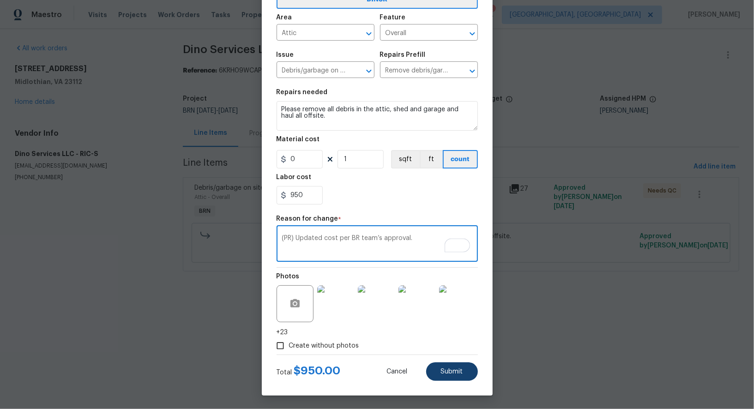
type textarea "(PR) Updated cost per BR team’s approval."
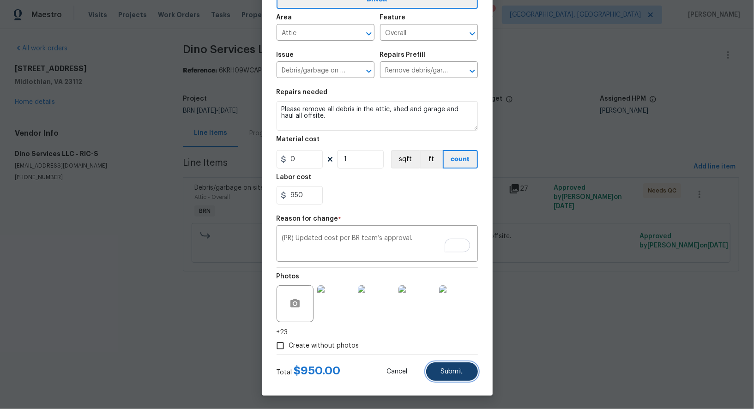
click at [466, 372] on button "Submit" at bounding box center [452, 371] width 52 height 18
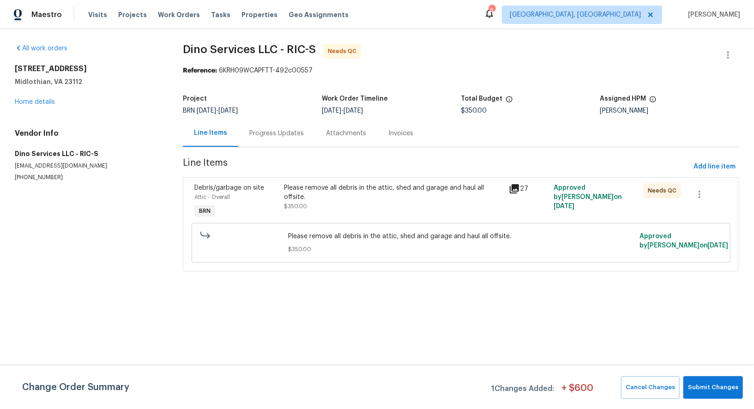
scroll to position [0, 0]
click at [710, 390] on span "Submit Changes" at bounding box center [713, 387] width 50 height 11
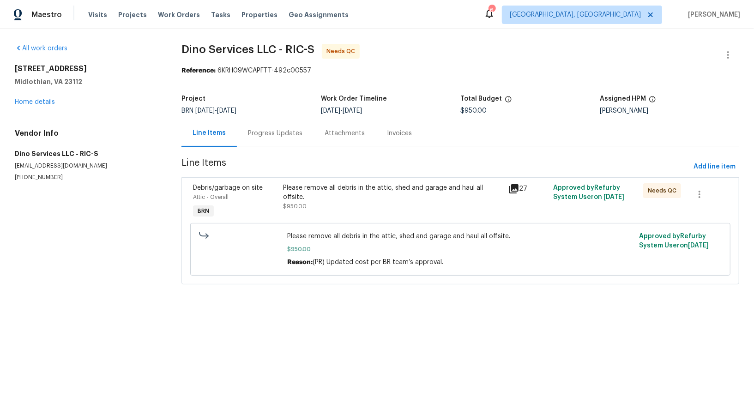
click at [298, 203] on div "Please remove all debris in the attic, shed and garage and haul all offsite. $9…" at bounding box center [392, 201] width 225 height 42
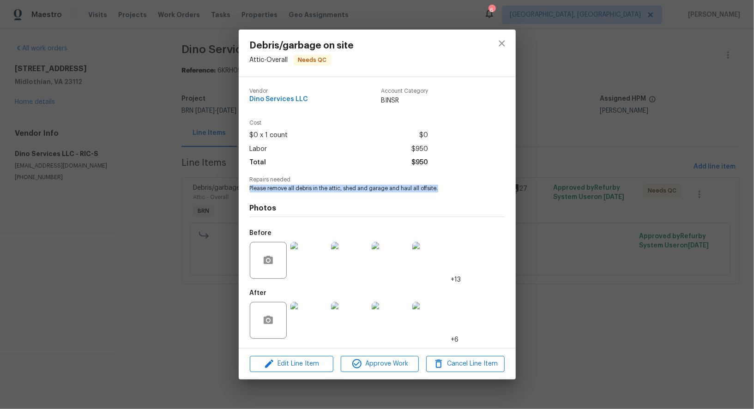
drag, startPoint x: 244, startPoint y: 189, endPoint x: 465, endPoint y: 190, distance: 221.5
click at [465, 189] on div "Vendor Dino Services LLC Account Category BINSR Cost $0 x 1 count $0 Labor $950…" at bounding box center [377, 212] width 277 height 271
copy span "Please remove all debris in the attic, shed and garage and haul all offsite."
click at [300, 324] on img at bounding box center [308, 320] width 37 height 37
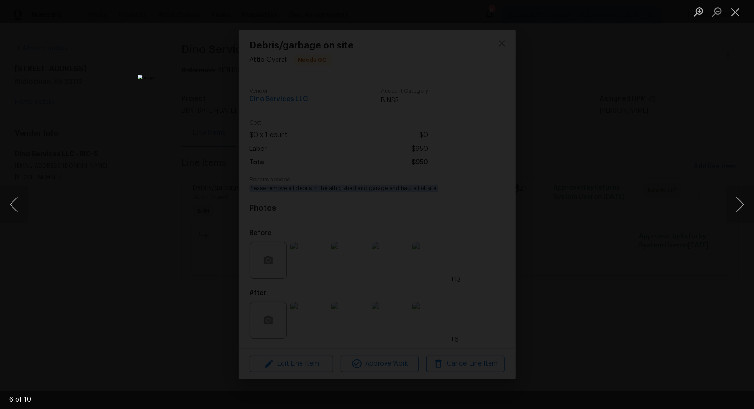
click at [222, 251] on div "Lightbox" at bounding box center [377, 204] width 754 height 409
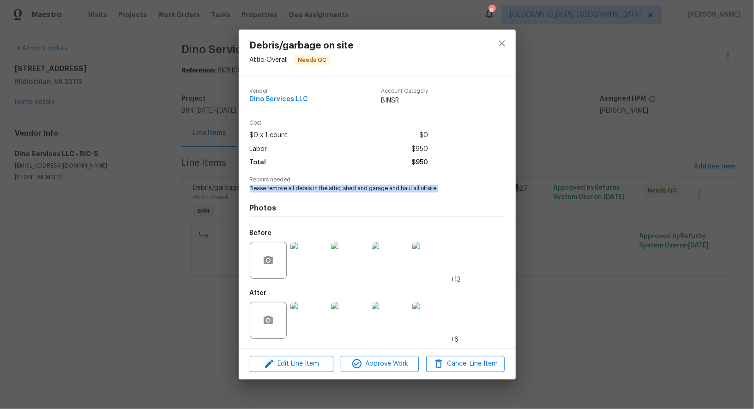
click at [306, 310] on img at bounding box center [308, 320] width 37 height 37
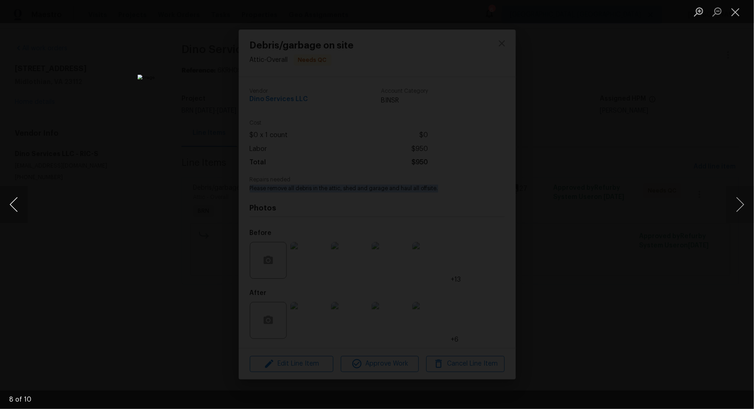
click at [16, 203] on button "Previous image" at bounding box center [14, 204] width 28 height 37
click at [191, 160] on div "Lightbox" at bounding box center [377, 204] width 754 height 409
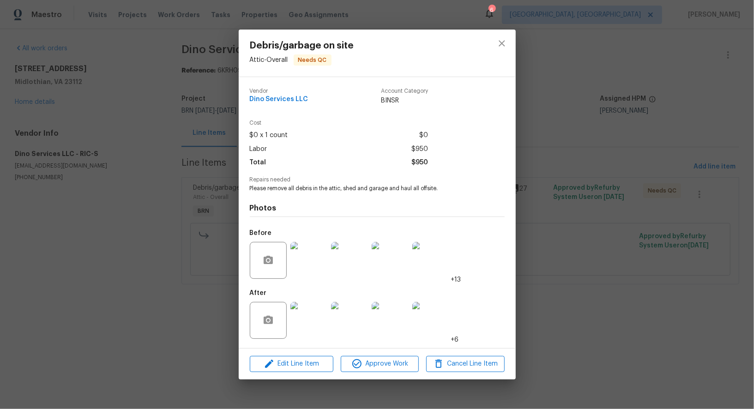
click at [249, 204] on div "Vendor Dino Services LLC Account Category BINSR Cost $0 x 1 count $0 Labor $950…" at bounding box center [377, 212] width 277 height 271
click at [210, 210] on div "Debris/garbage on site Attic - Overall Needs QC Vendor Dino Services LLC Accoun…" at bounding box center [377, 204] width 754 height 409
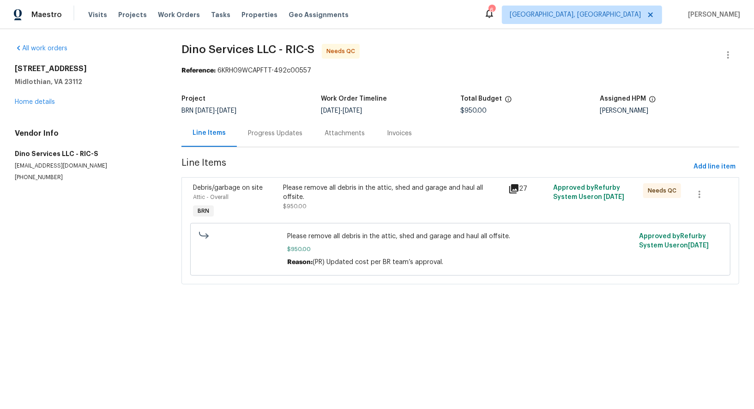
click at [337, 210] on div "Please remove all debris in the attic, shed and garage and haul all offsite. $9…" at bounding box center [392, 201] width 225 height 42
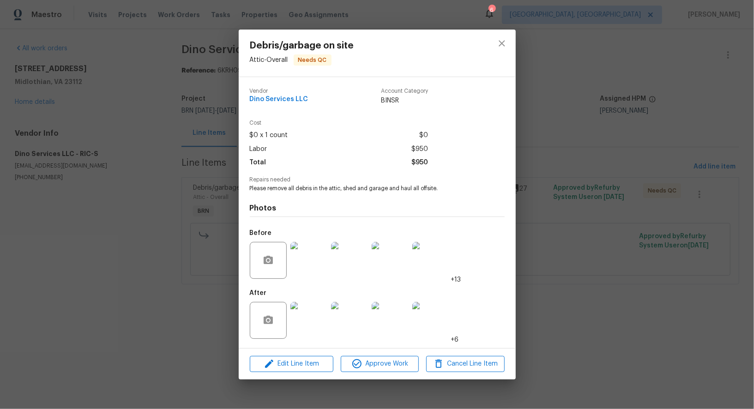
click at [313, 260] on img at bounding box center [308, 260] width 37 height 37
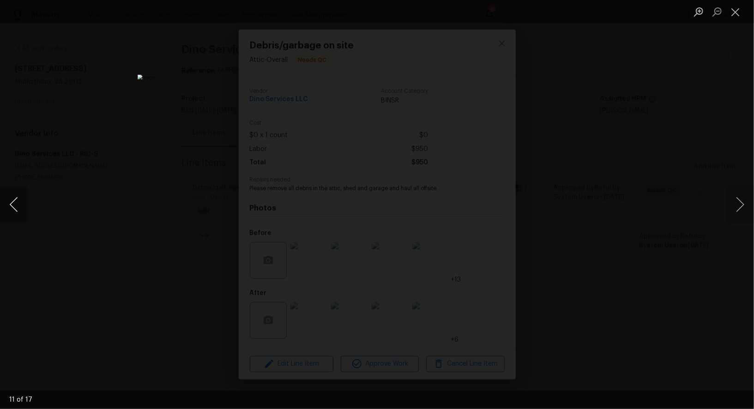
click at [15, 213] on button "Previous image" at bounding box center [14, 204] width 28 height 37
click at [622, 287] on div "Lightbox" at bounding box center [377, 204] width 754 height 409
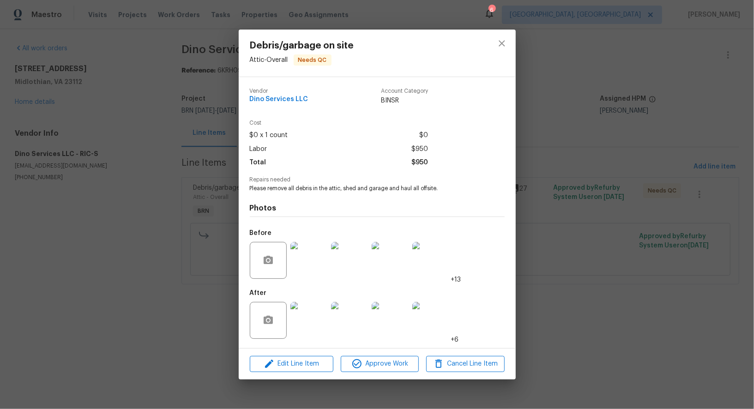
click at [622, 287] on div "Debris/garbage on site Attic - Overall Needs QC Vendor Dino Services LLC Accoun…" at bounding box center [377, 204] width 754 height 409
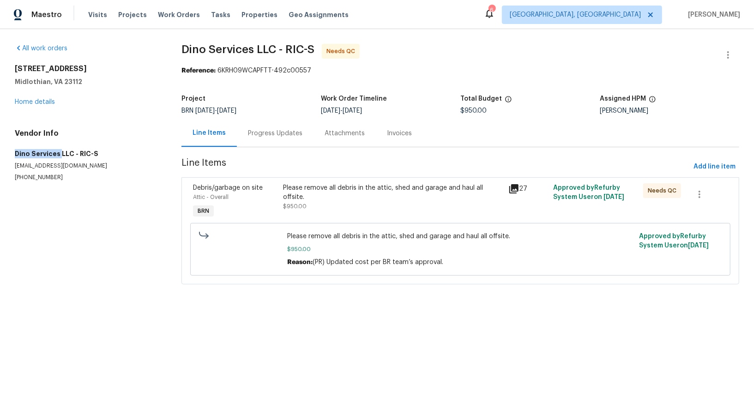
drag, startPoint x: 3, startPoint y: 155, endPoint x: 58, endPoint y: 154, distance: 55.4
click at [58, 154] on div "All work orders 7506 Whirlaway Dr Midlothian, VA 23112 Home details Vendor Info…" at bounding box center [377, 169] width 754 height 281
copy h5 "Dino Services"
click at [269, 135] on div "Progress Updates" at bounding box center [275, 133] width 54 height 9
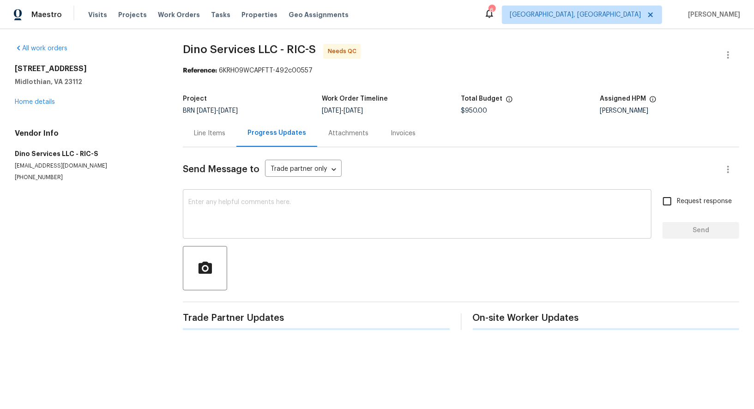
click at [265, 202] on textarea at bounding box center [416, 215] width 457 height 32
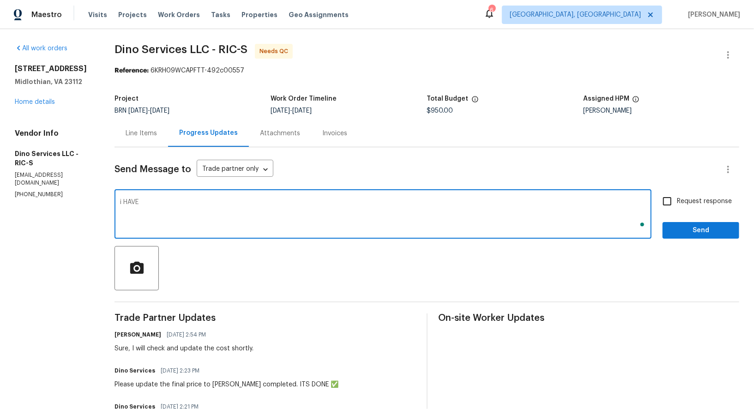
type textarea "i HAVE"
type textarea "I have updated the cost. Thank you!"
click at [655, 194] on div "I have updated the cost. Thank you! x ​ Request response Send" at bounding box center [426, 215] width 624 height 47
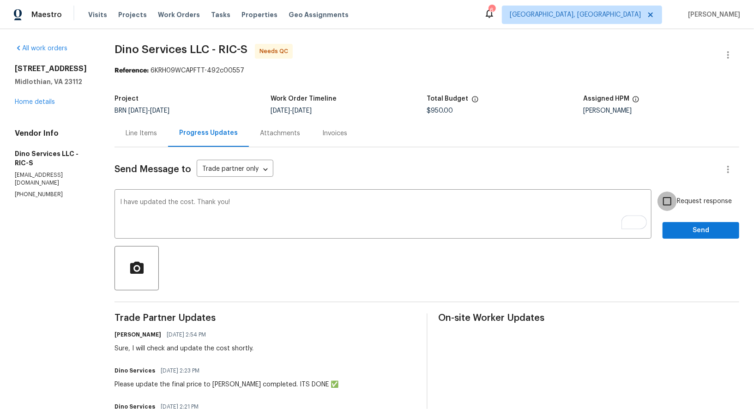
click at [674, 206] on input "Request response" at bounding box center [666, 201] width 19 height 19
checkbox input "true"
click at [687, 225] on span "Send" at bounding box center [701, 231] width 62 height 12
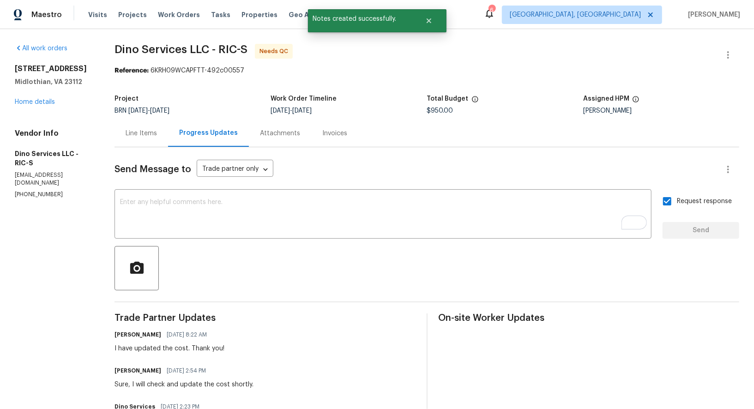
click at [147, 136] on div "Line Items" at bounding box center [141, 133] width 31 height 9
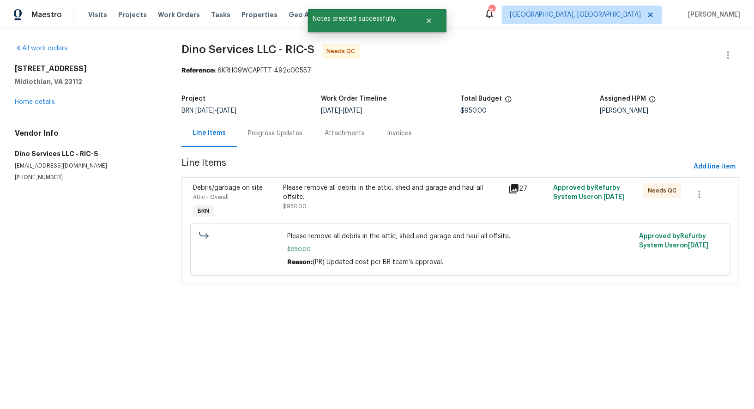
click at [306, 186] on div "Please remove all debris in the attic, shed and garage and haul all offsite." at bounding box center [392, 192] width 219 height 18
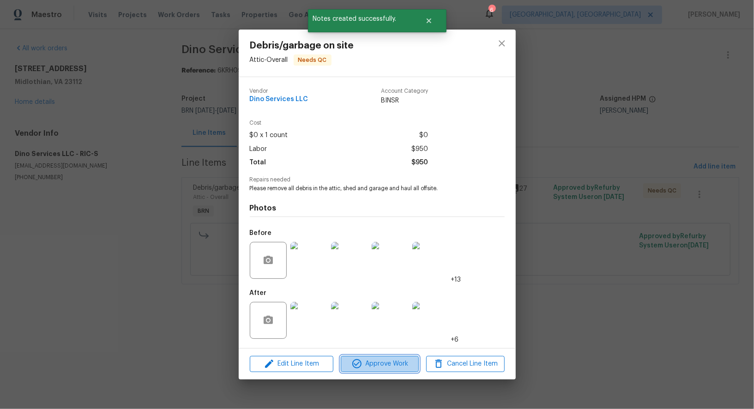
click at [388, 362] on span "Approve Work" at bounding box center [379, 364] width 72 height 12
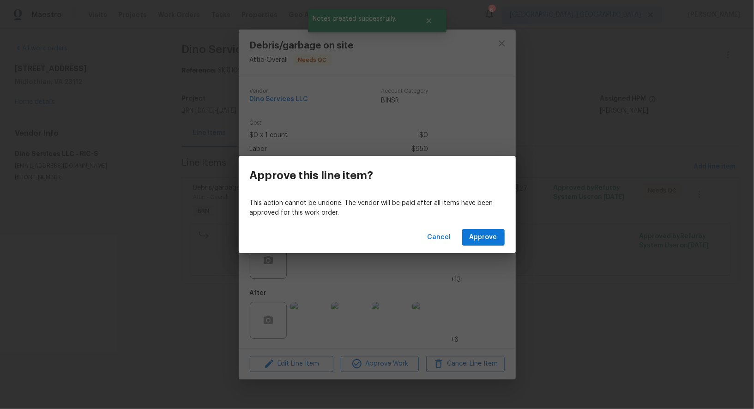
click at [478, 246] on div "Cancel Approve" at bounding box center [377, 238] width 277 height 32
click at [478, 242] on span "Approve" at bounding box center [483, 238] width 28 height 12
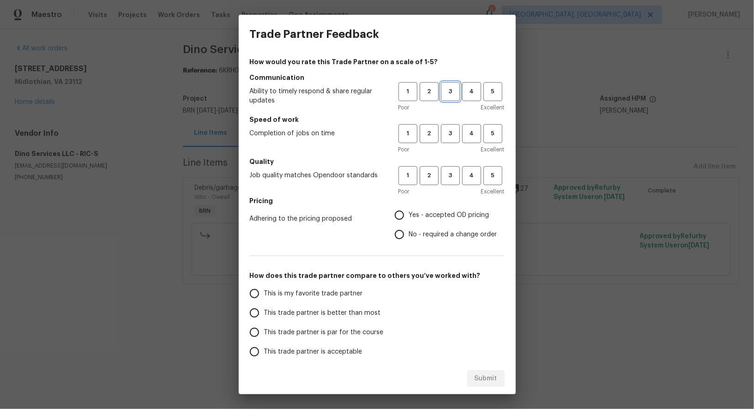
click at [450, 88] on span "3" at bounding box center [450, 91] width 17 height 11
click at [450, 130] on span "3" at bounding box center [450, 133] width 17 height 11
click at [472, 90] on span "4" at bounding box center [471, 91] width 17 height 11
click at [473, 137] on span "4" at bounding box center [471, 133] width 17 height 11
click at [473, 171] on span "4" at bounding box center [471, 175] width 17 height 11
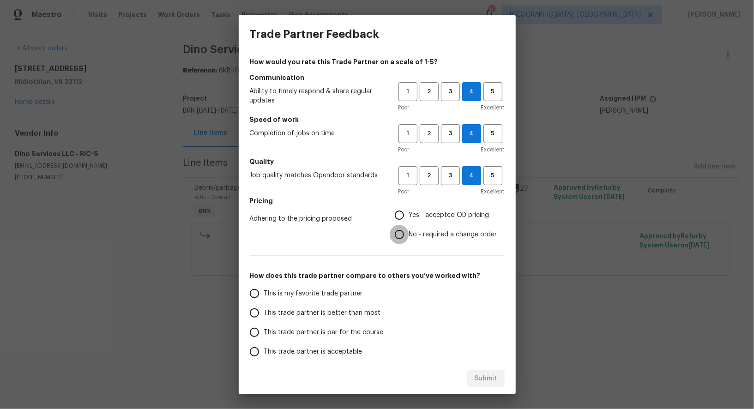
click at [400, 228] on input "No - required a change order" at bounding box center [399, 234] width 19 height 19
radio input "true"
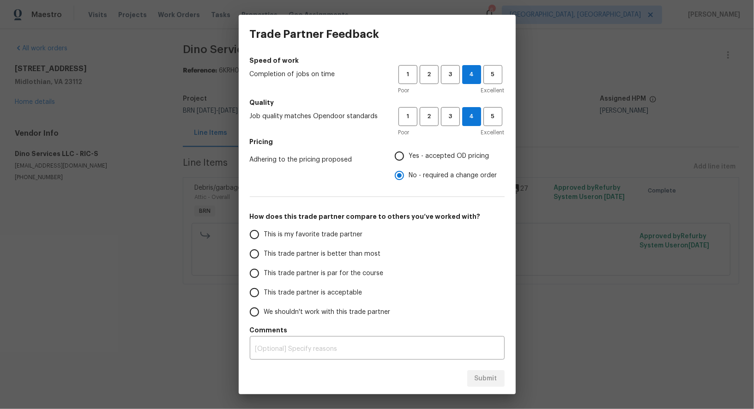
click at [256, 255] on input "This trade partner is better than most" at bounding box center [254, 253] width 19 height 19
click at [482, 375] on span "Submit" at bounding box center [485, 379] width 23 height 12
radio input "true"
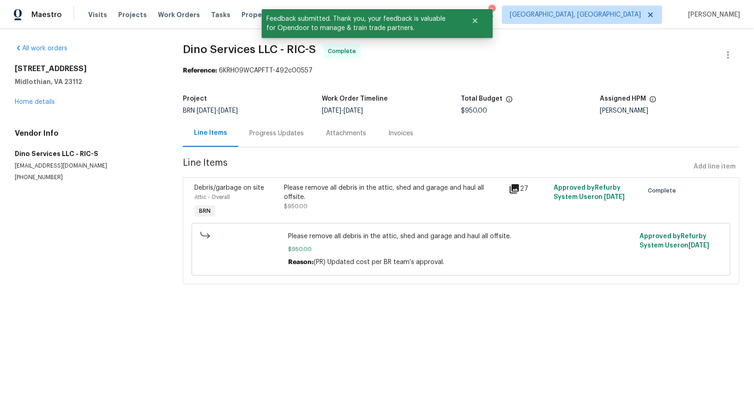
click at [274, 132] on div "Progress Updates" at bounding box center [276, 133] width 54 height 9
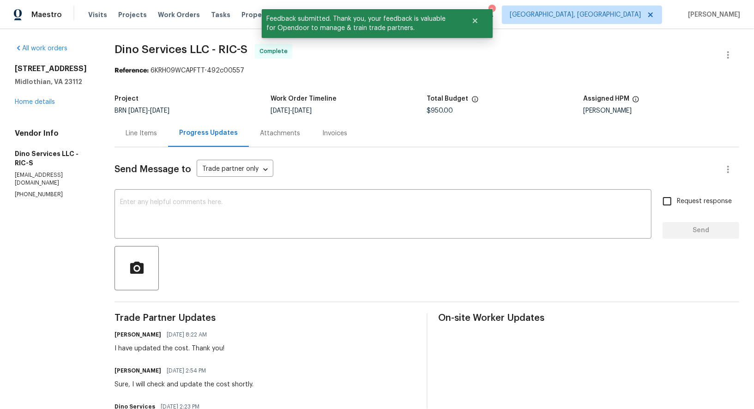
scroll to position [7, 0]
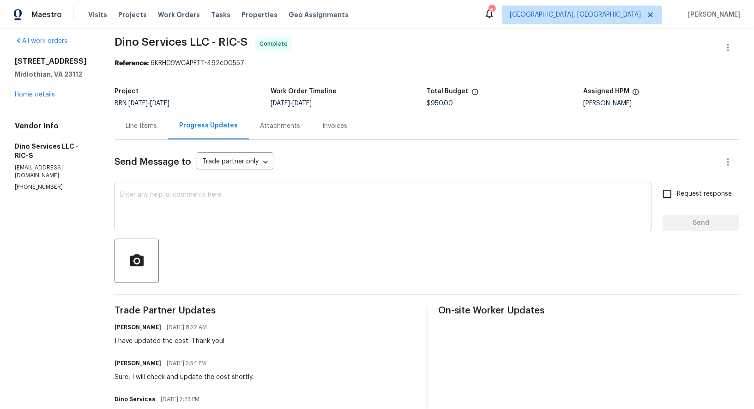
click at [220, 211] on textarea at bounding box center [383, 208] width 526 height 32
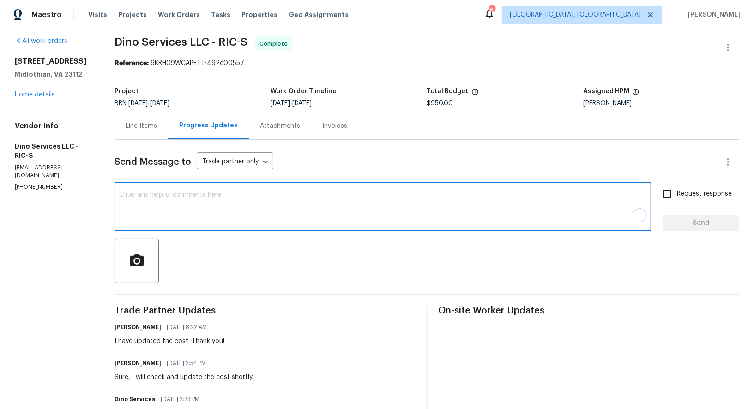
paste textarea "WO is approved, Please upload the invoice under invoice section. Thanks!"
type textarea "WO is approved, Please upload the invoice under invoice section. Thanks!"
click at [664, 196] on input "Request response" at bounding box center [666, 193] width 19 height 19
checkbox input "true"
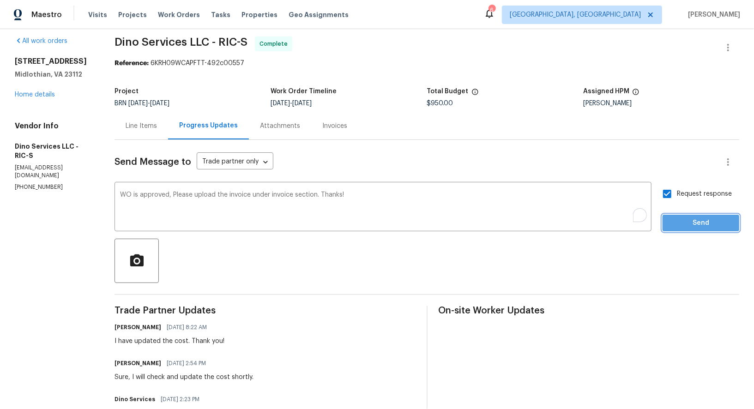
click at [678, 222] on span "Send" at bounding box center [701, 223] width 62 height 12
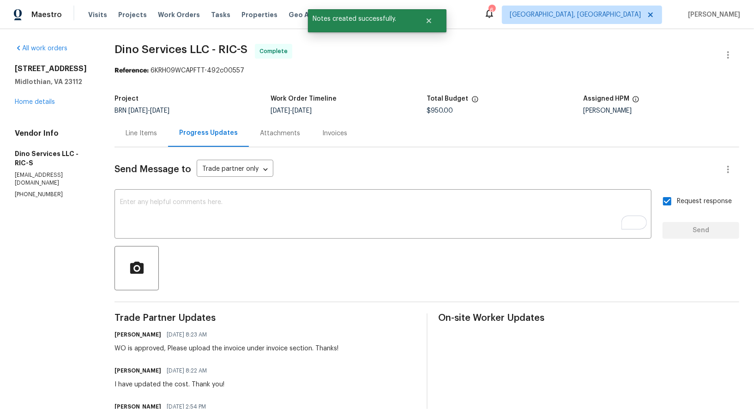
click at [330, 134] on div "Invoices" at bounding box center [334, 133] width 25 height 9
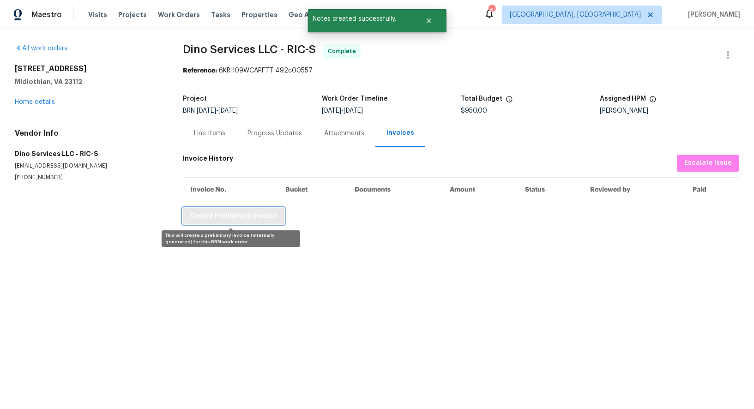
click at [238, 215] on span "Create Preliminary Invoice" at bounding box center [233, 216] width 87 height 12
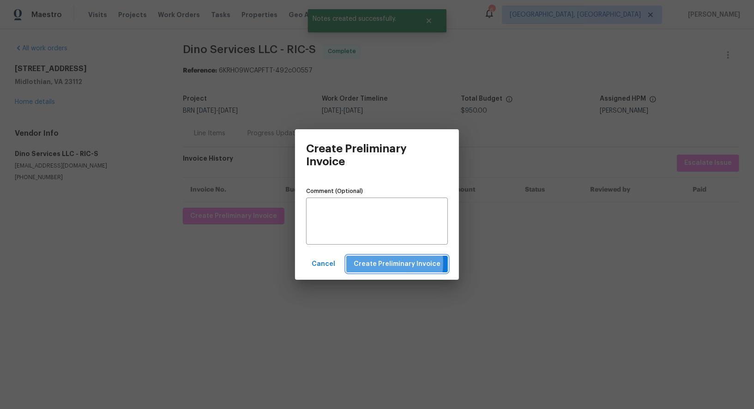
click at [367, 263] on span "Create Preliminary Invoice" at bounding box center [397, 264] width 87 height 12
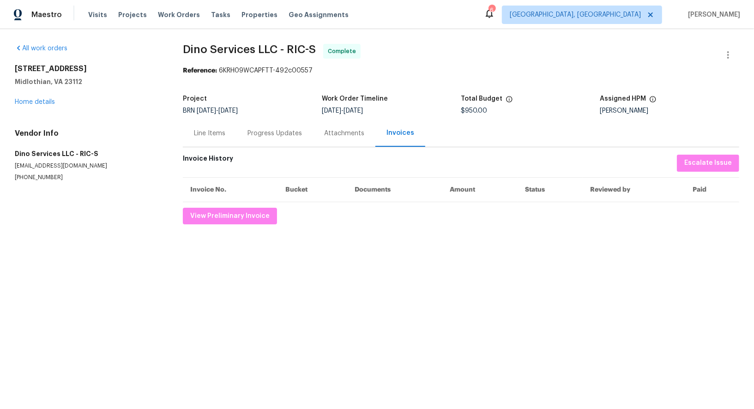
click at [258, 125] on div "Progress Updates" at bounding box center [274, 133] width 77 height 27
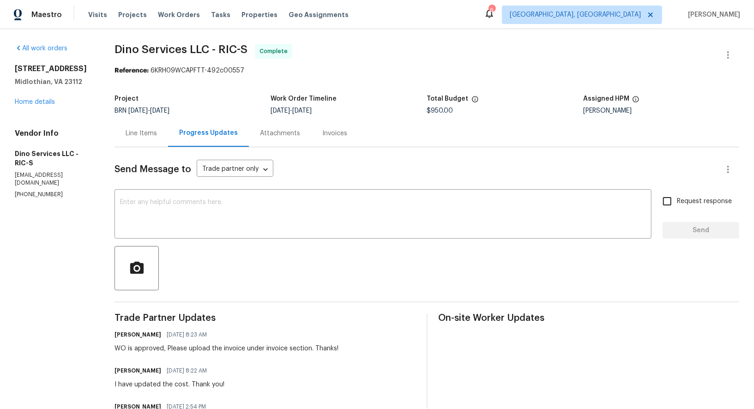
click at [129, 161] on div "Send Message to Trade partner only Trade partner only ​" at bounding box center [415, 169] width 602 height 22
click at [138, 125] on div "Line Items" at bounding box center [141, 133] width 54 height 27
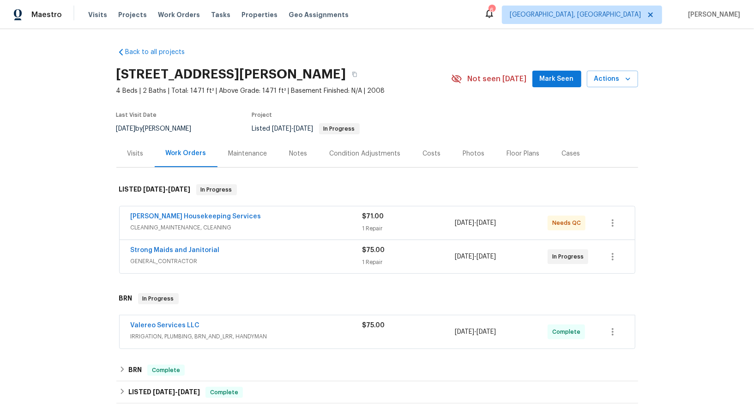
click at [192, 246] on span "Strong Maids and Janitorial" at bounding box center [175, 250] width 89 height 9
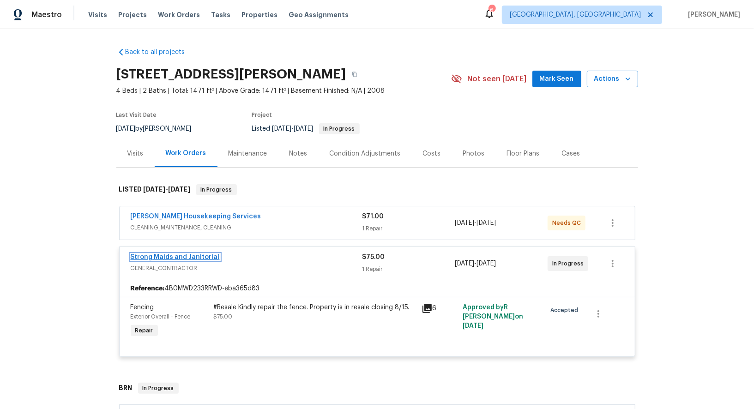
click at [192, 256] on link "Strong Maids and Janitorial" at bounding box center [175, 257] width 89 height 6
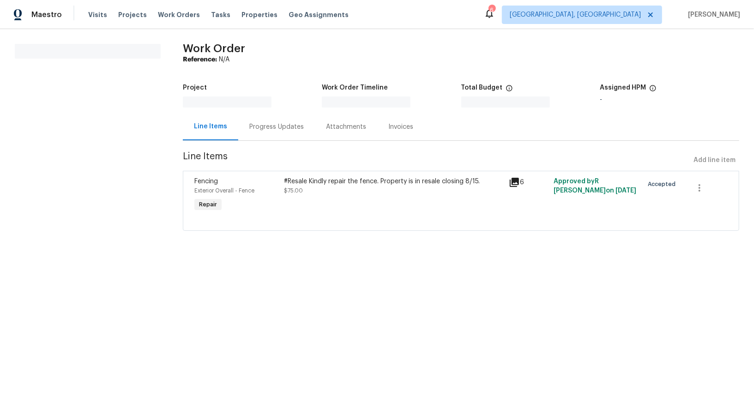
click at [328, 204] on div "#Resale Kindly repair the fence. Property is in resale closing 8/15. $75.00" at bounding box center [394, 195] width 224 height 42
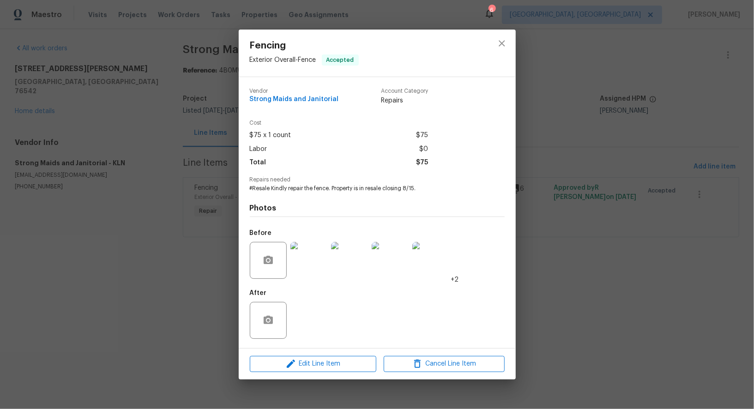
click at [228, 269] on div "Fencing Exterior Overall - Fence Accepted Vendor Strong Maids and Janitorial Ac…" at bounding box center [377, 204] width 754 height 409
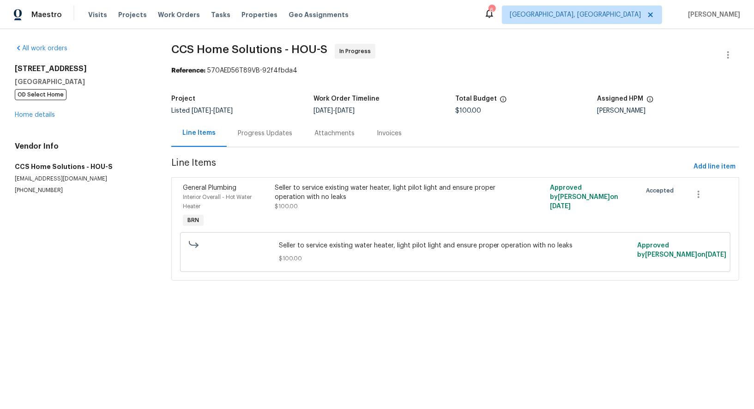
click at [265, 129] on div "Progress Updates" at bounding box center [265, 133] width 54 height 9
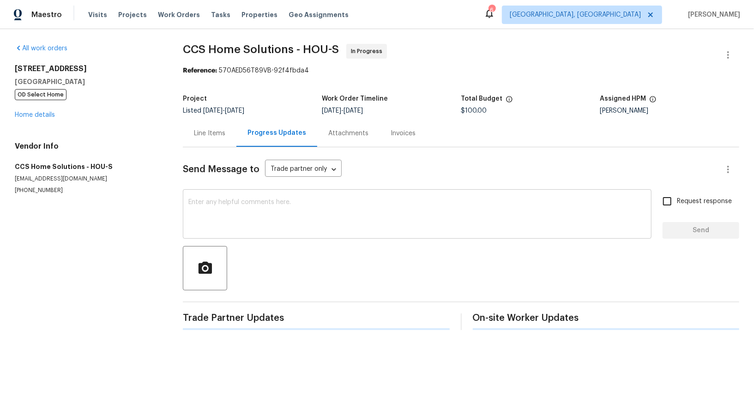
click at [212, 204] on textarea at bounding box center [416, 215] width 457 height 32
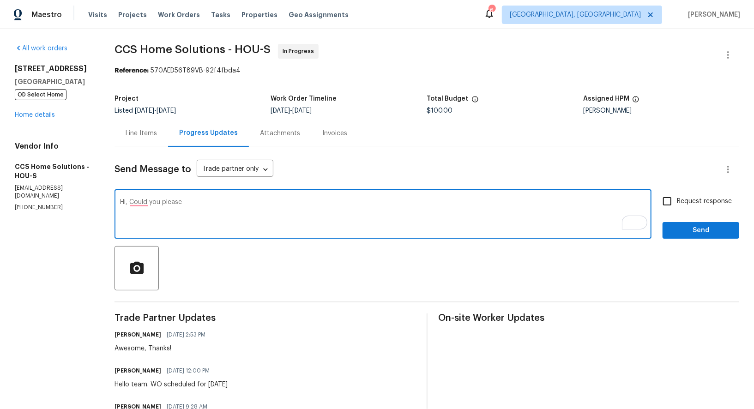
paste textarea "the pilot for the furnace it lit as well."
click at [180, 200] on textarea "Hi, Could you please the pilot for the furnace it lit as well." at bounding box center [383, 215] width 526 height 32
click at [265, 205] on textarea "Hi, Could you please check the pilot for the furnace it lit as well." at bounding box center [383, 215] width 526 height 32
click at [341, 203] on textarea "Hi, Could you please check the pilot for the furnace, it lit as well." at bounding box center [383, 215] width 526 height 32
click at [278, 202] on textarea "Hi, Could you please check the pilot for the furnace, it lit as well." at bounding box center [383, 215] width 526 height 32
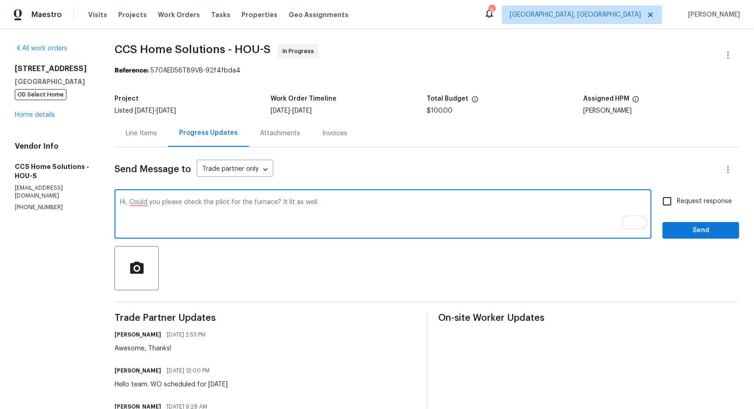
click at [277, 201] on textarea "Hi, Could you please check the pilot for the furnace? It lit as well." at bounding box center [383, 215] width 526 height 32
click at [279, 202] on textarea "Hi, Could you please check the pilot for the furnace It lit as well." at bounding box center [383, 215] width 526 height 32
click at [346, 204] on textarea "Hi, Could you please check the pilot for the furnace is lit as well." at bounding box center [383, 215] width 526 height 32
click at [208, 202] on textarea "Hi, Could you please check the pilot for the furnace is lit as well." at bounding box center [383, 215] width 526 height 32
click at [352, 204] on textarea "Hi, Could you please check that the pilot for the furnace is lit as well." at bounding box center [383, 215] width 526 height 32
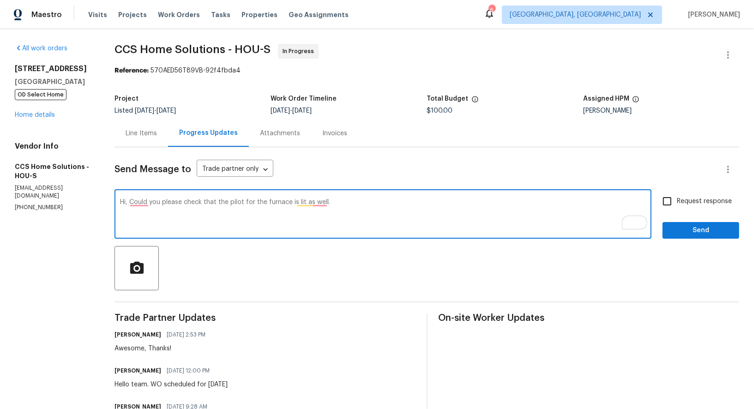
click at [374, 213] on textarea "Hi, Could you please check that the pilot for the furnace is lit as well." at bounding box center [383, 215] width 526 height 32
type textarea "Hi, Could you please check that the pilot for the furnace is lit as well ?"
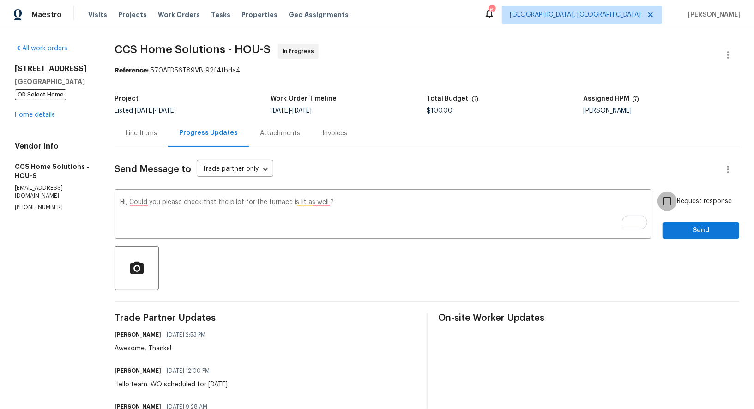
click at [671, 202] on input "Request response" at bounding box center [666, 201] width 19 height 19
checkbox input "true"
click at [680, 234] on span "Send" at bounding box center [701, 231] width 62 height 12
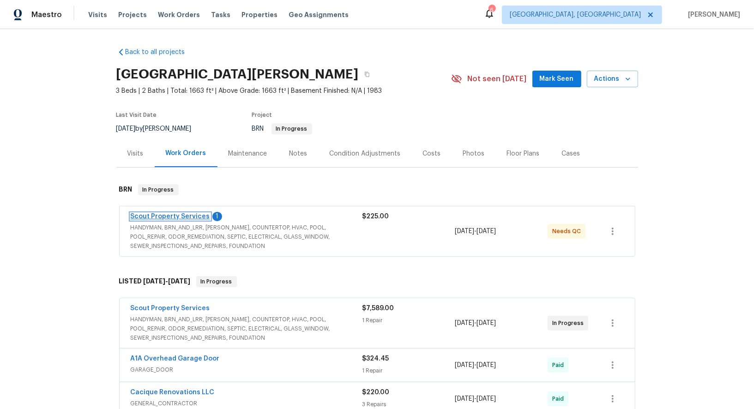
click at [161, 217] on link "Scout Property Services" at bounding box center [170, 216] width 79 height 6
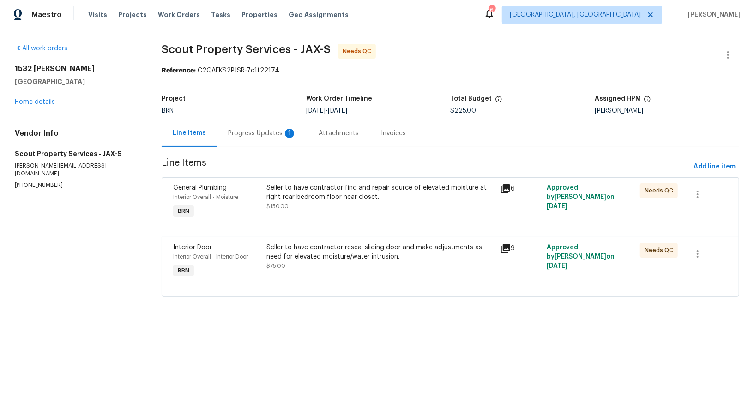
click at [260, 128] on div "Progress Updates 1" at bounding box center [262, 133] width 90 height 27
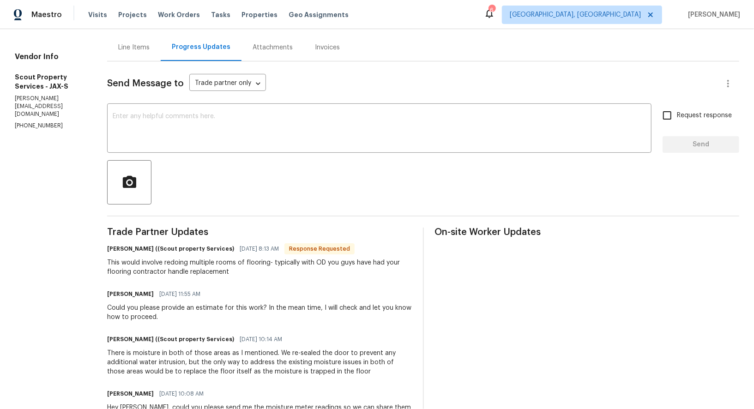
scroll to position [93, 0]
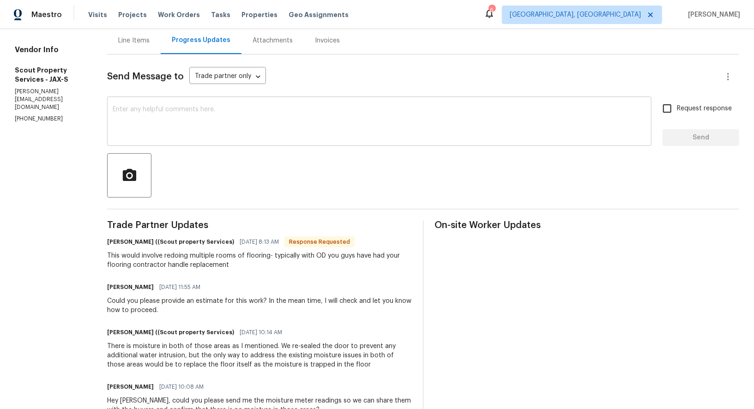
click at [159, 107] on textarea at bounding box center [379, 122] width 533 height 32
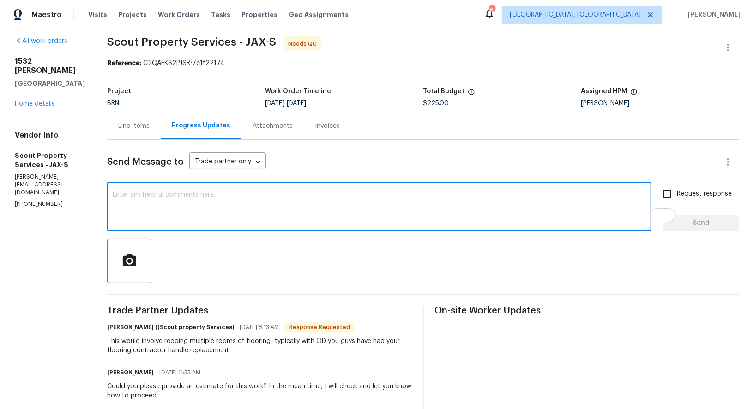
scroll to position [0, 0]
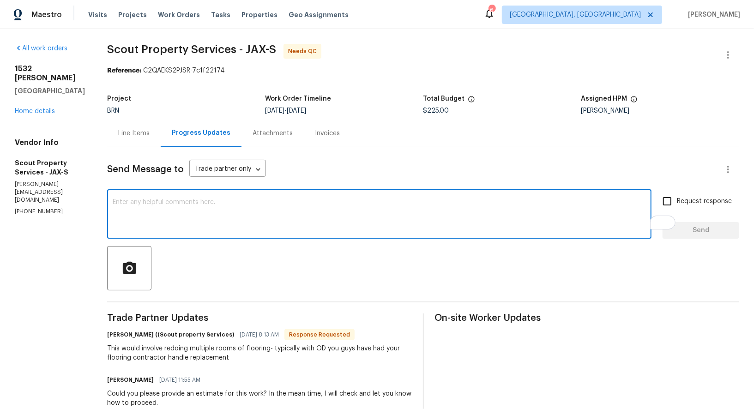
click at [162, 208] on textarea "To enrich screen reader interactions, please activate Accessibility in Grammarl…" at bounding box center [379, 215] width 533 height 32
click at [245, 221] on textarea "To enrich screen reader interactions, please activate Accessibility in Grammarl…" at bounding box center [379, 215] width 533 height 32
click at [188, 216] on textarea "To enrich screen reader interactions, please activate Accessibility in Grammarl…" at bounding box center [379, 215] width 533 height 32
click at [167, 230] on textarea "To enrich screen reader interactions, please activate Accessibility in Grammarl…" at bounding box center [379, 215] width 533 height 32
type textarea "I will check"
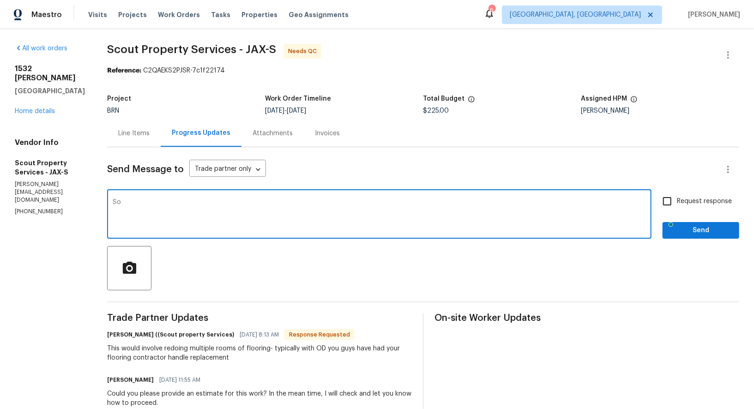
type textarea "S"
type textarea "Just wanted to know if you won't handle this flooring work."
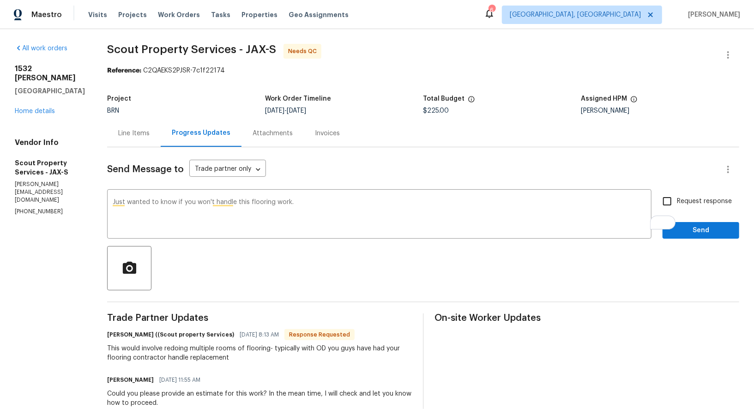
click at [658, 200] on div "Just wanted to know if you won't handle this flooring work. x ​ Request respons…" at bounding box center [423, 215] width 632 height 47
click at [671, 203] on input "Request response" at bounding box center [666, 201] width 19 height 19
checkbox input "true"
click at [677, 216] on div "Request response Send" at bounding box center [700, 215] width 77 height 47
click at [677, 233] on span "Send" at bounding box center [701, 231] width 62 height 12
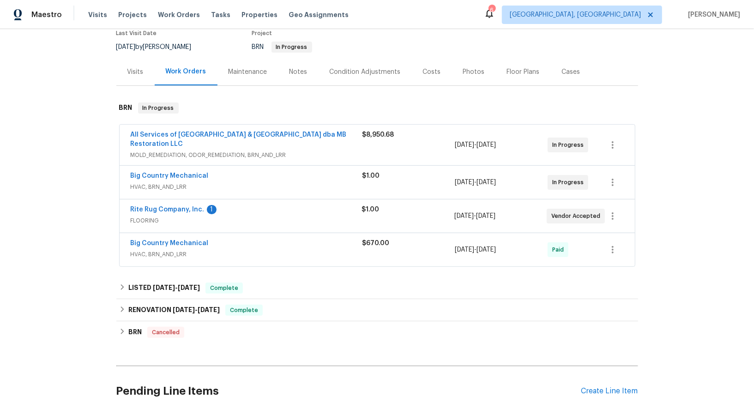
scroll to position [102, 0]
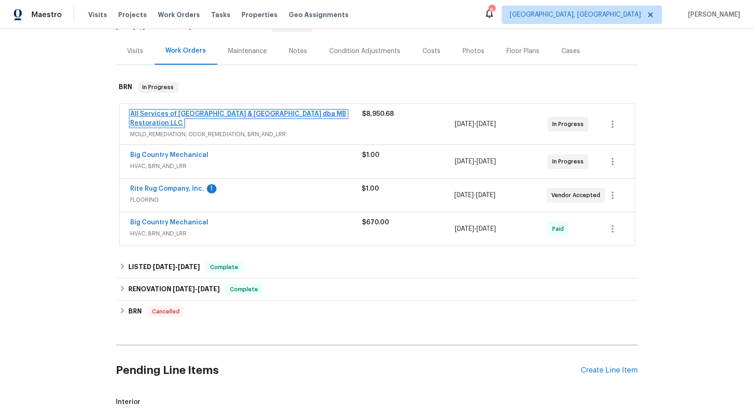
click at [191, 114] on link "All Services of [GEOGRAPHIC_DATA] & [GEOGRAPHIC_DATA] dba MB Restoration LLC" at bounding box center [239, 119] width 216 height 16
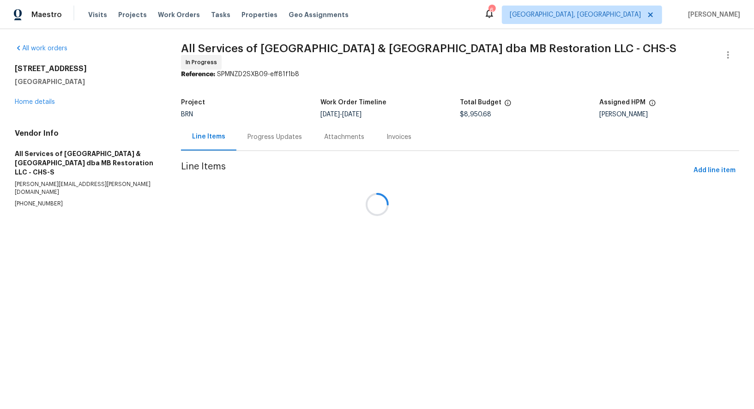
click at [252, 137] on div at bounding box center [377, 204] width 754 height 409
click at [252, 137] on div "Progress Updates" at bounding box center [274, 136] width 54 height 9
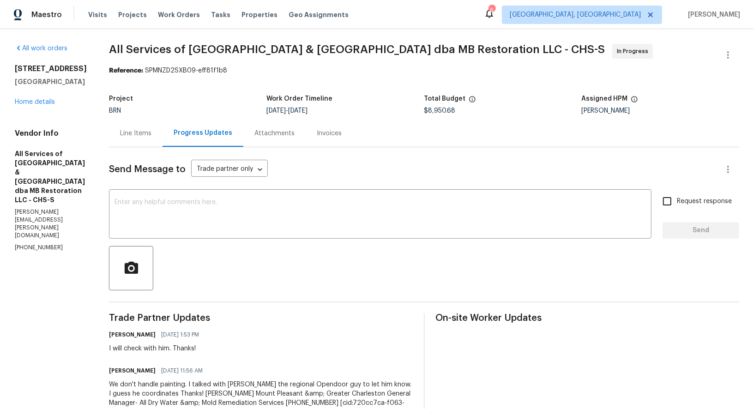
click at [127, 134] on div "Line Items" at bounding box center [135, 133] width 31 height 9
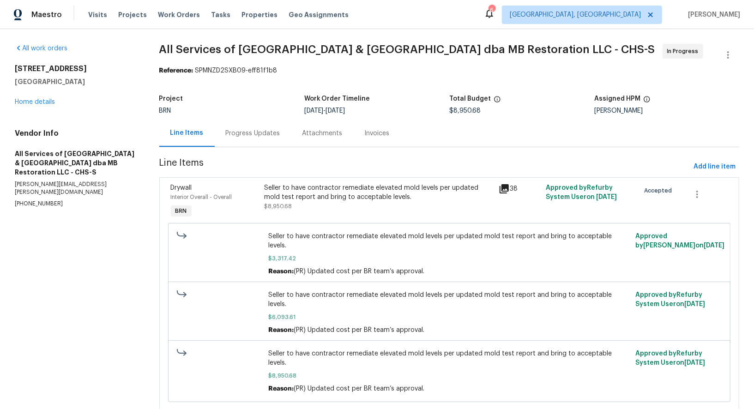
click at [328, 184] on div "Seller to have contractor remediate elevated mold levels per updated mold test …" at bounding box center [378, 192] width 229 height 18
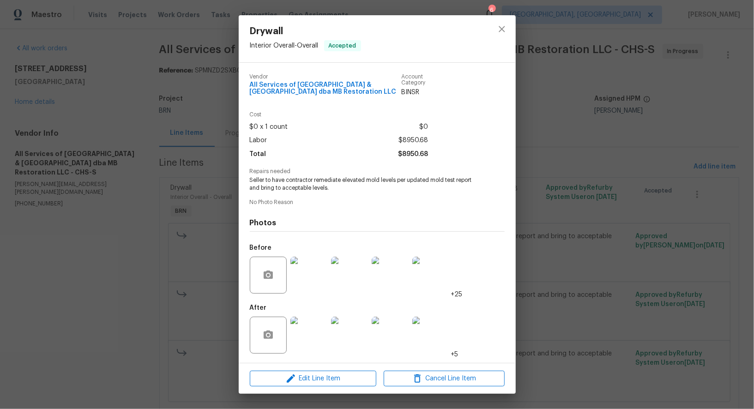
click at [201, 312] on div "Drywall Interior Overall - Overall Accepted Vendor All Services of [GEOGRAPHIC_…" at bounding box center [377, 204] width 754 height 409
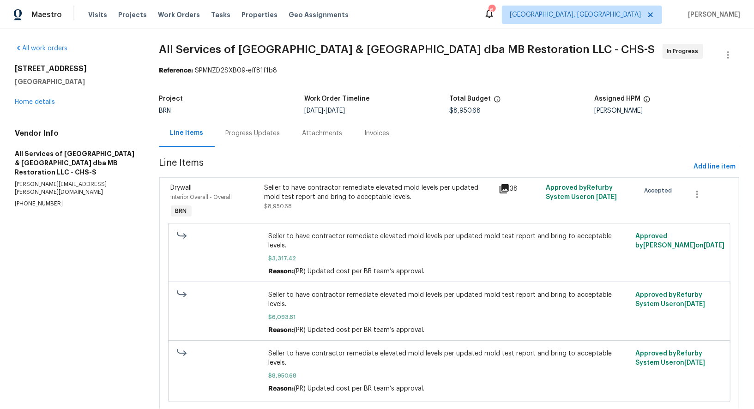
click at [282, 193] on div "Seller to have contractor remediate elevated mold levels per updated mold test …" at bounding box center [378, 192] width 229 height 18
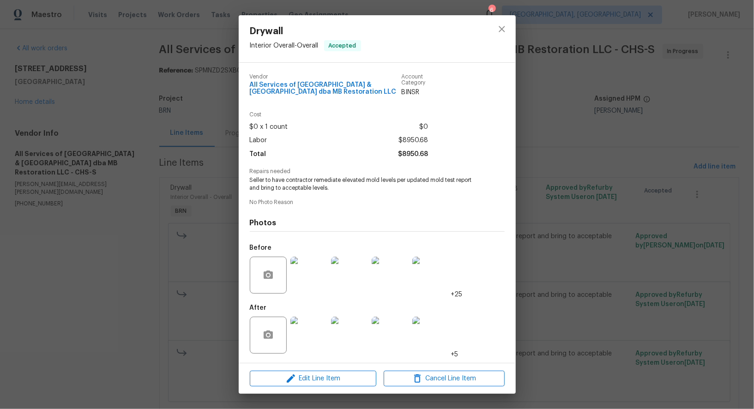
click at [303, 320] on img at bounding box center [308, 335] width 37 height 37
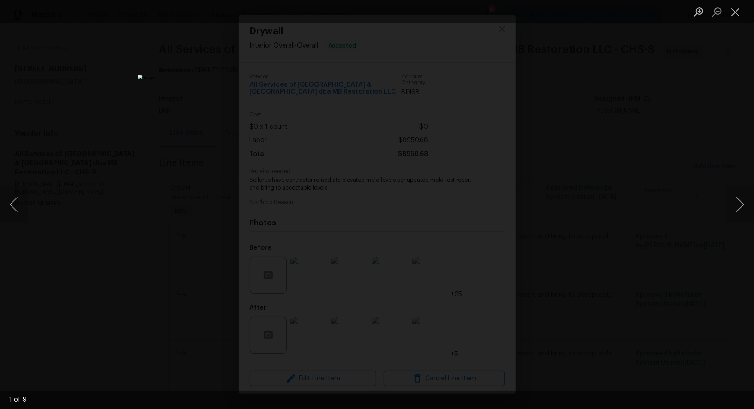
click at [149, 245] on div "Lightbox" at bounding box center [377, 204] width 754 height 409
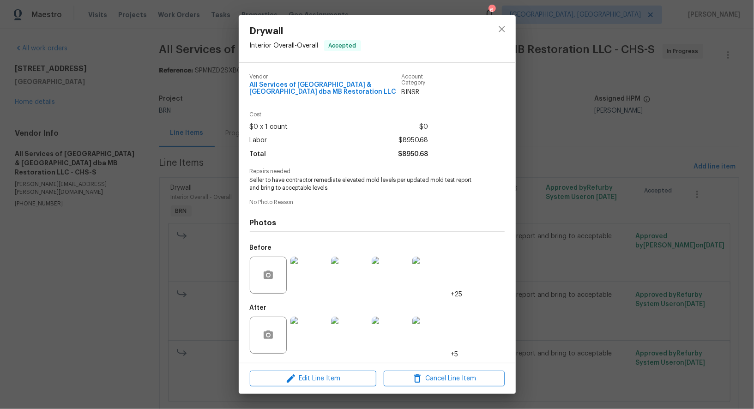
click at [192, 62] on div "Drywall Interior Overall - Overall Accepted Vendor All Services of [GEOGRAPHIC_…" at bounding box center [377, 204] width 754 height 409
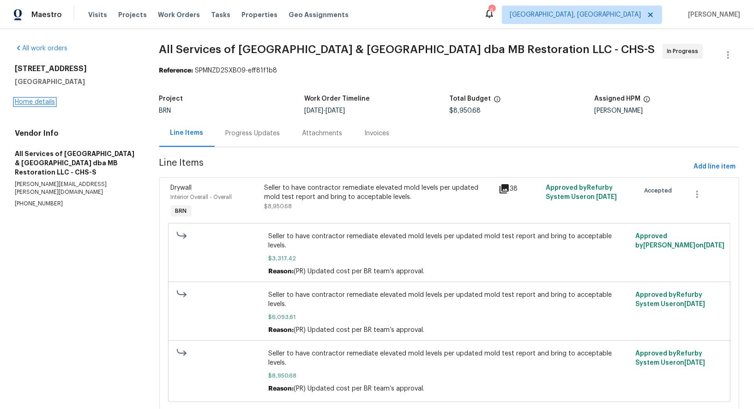
click at [31, 101] on link "Home details" at bounding box center [35, 102] width 40 height 6
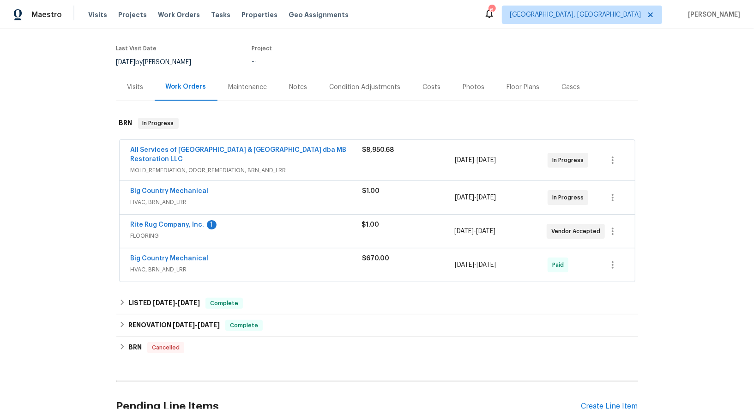
scroll to position [71, 0]
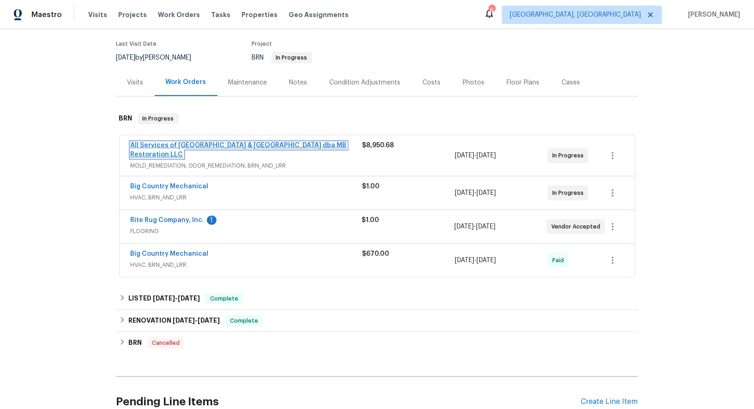
click at [197, 145] on link "All Services of [GEOGRAPHIC_DATA] & [GEOGRAPHIC_DATA] dba MB Restoration LLC" at bounding box center [239, 150] width 216 height 16
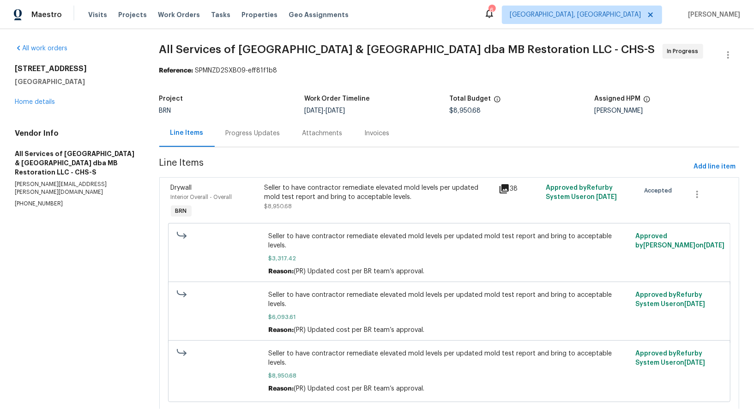
click at [309, 192] on div "Seller to have contractor remediate elevated mold levels per updated mold test …" at bounding box center [378, 192] width 229 height 18
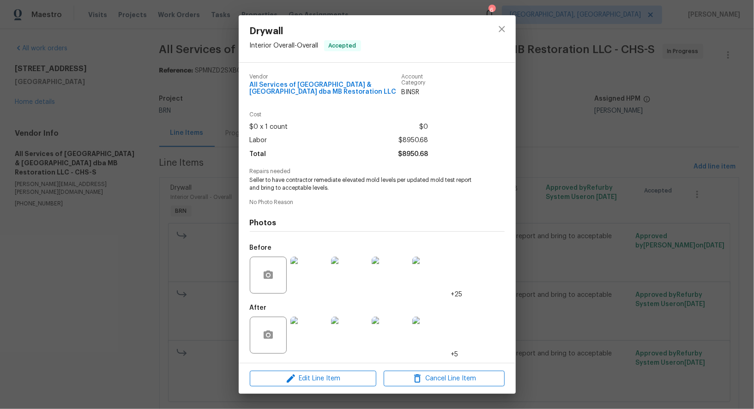
click at [311, 336] on img at bounding box center [308, 335] width 37 height 37
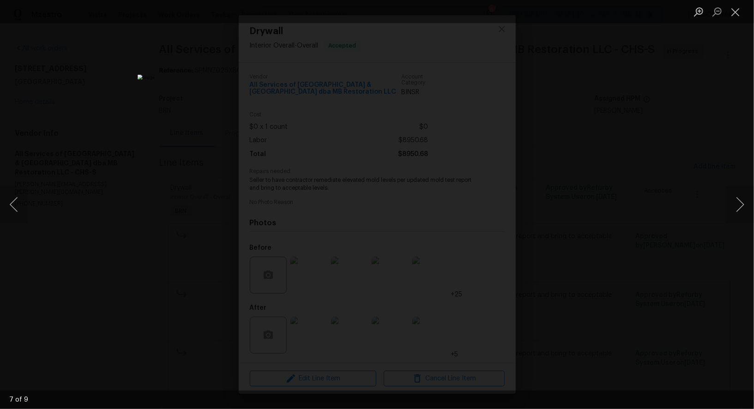
click at [608, 222] on div "Lightbox" at bounding box center [377, 204] width 754 height 409
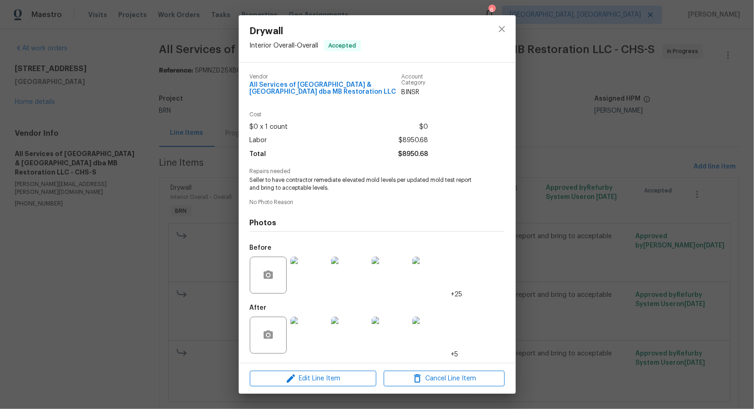
click at [306, 338] on img at bounding box center [308, 335] width 37 height 37
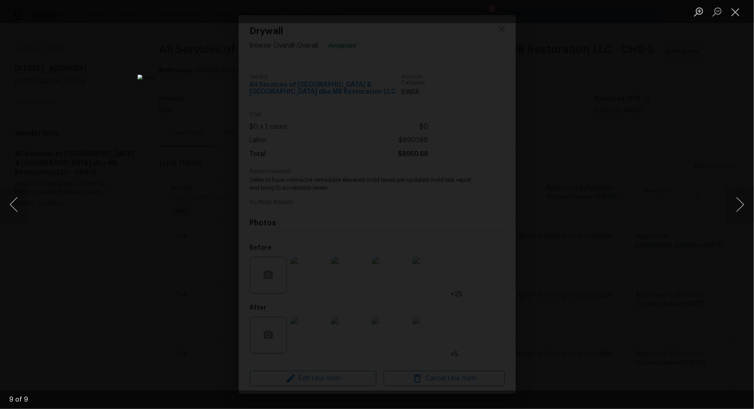
click at [578, 232] on div "Lightbox" at bounding box center [377, 204] width 754 height 409
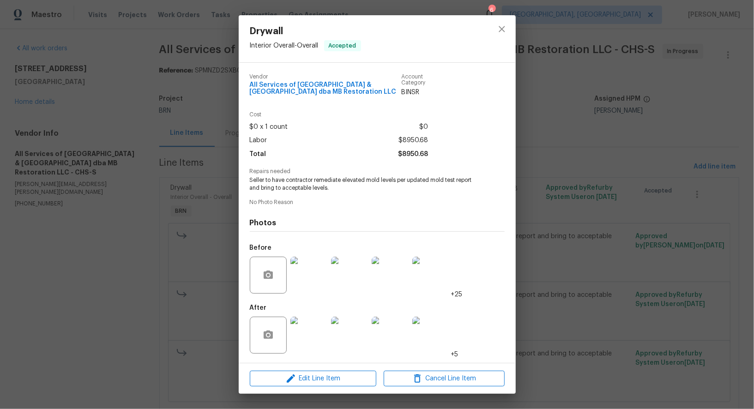
click at [578, 232] on div "Drywall Interior Overall - Overall Accepted Vendor All Services of Mount Pleasa…" at bounding box center [377, 204] width 754 height 409
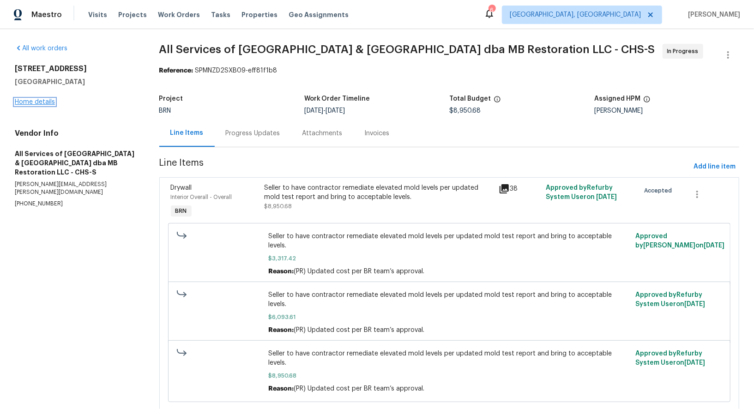
click at [45, 103] on link "Home details" at bounding box center [35, 102] width 40 height 6
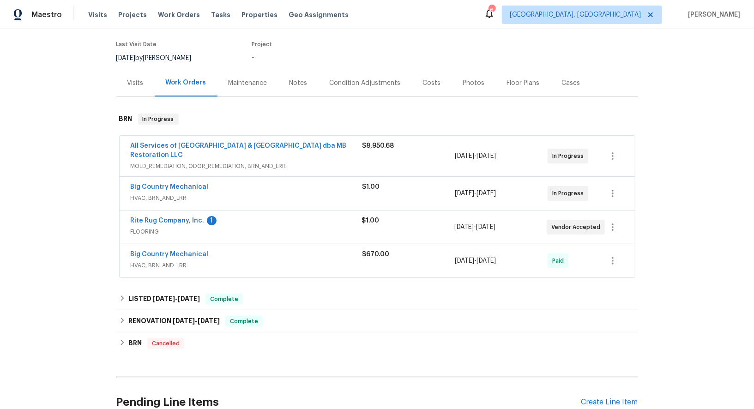
scroll to position [98, 0]
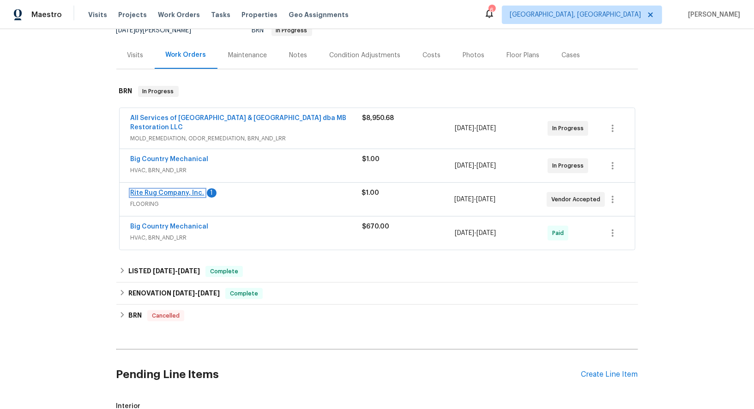
click at [194, 192] on link "Rite Rug Company, Inc." at bounding box center [168, 193] width 74 height 6
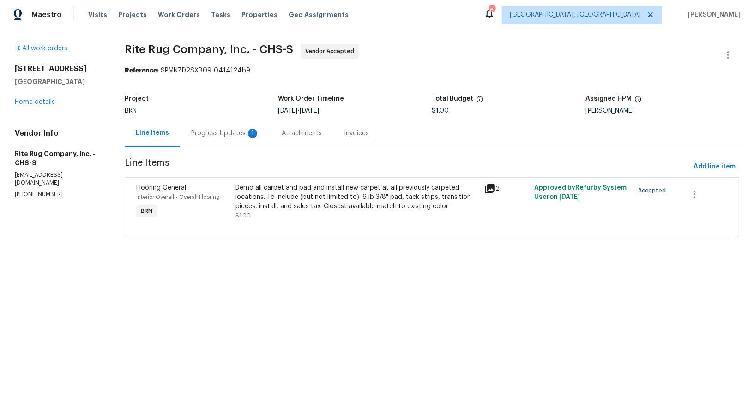
click at [260, 197] on div "Demo all carpet and pad and install new carpet at all previously carpeted locat…" at bounding box center [356, 197] width 243 height 28
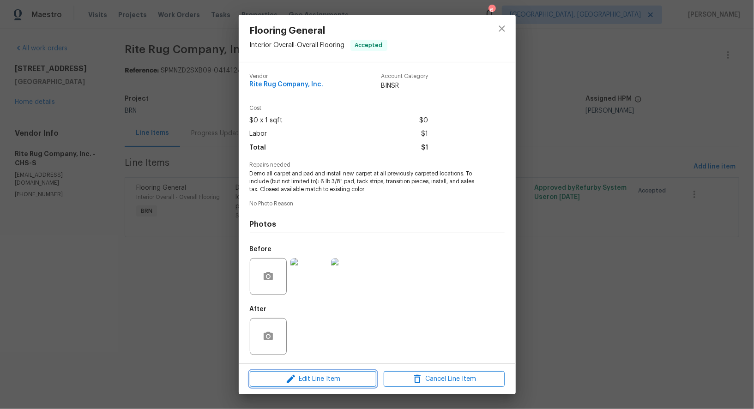
click at [294, 384] on icon "button" at bounding box center [290, 378] width 11 height 11
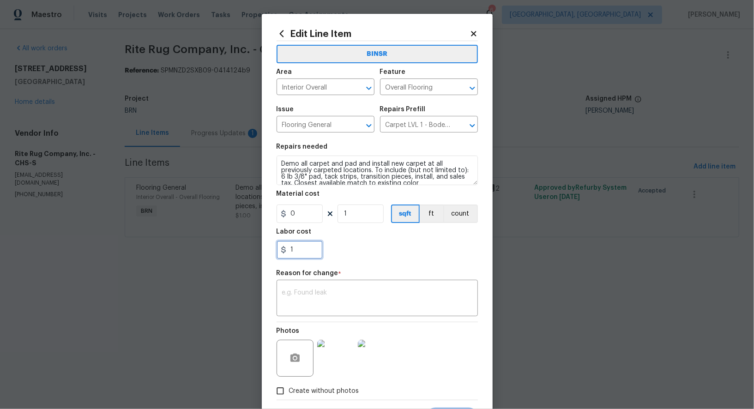
click at [305, 247] on input "1" at bounding box center [299, 249] width 46 height 18
paste input "1382.40"
type input "1382.4"
click at [313, 291] on textarea at bounding box center [377, 298] width 190 height 19
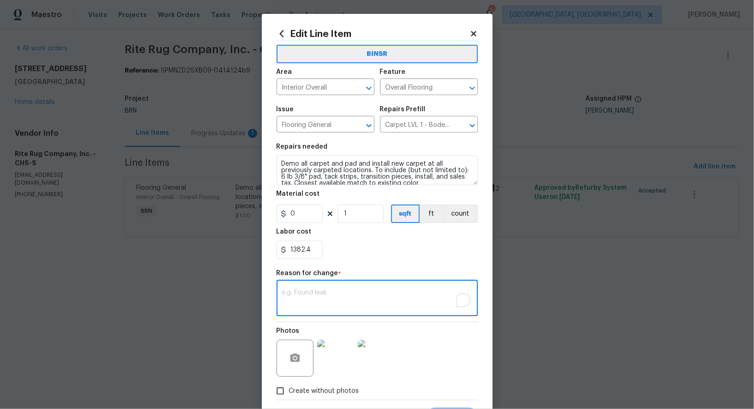
paste textarea "(PR) Updated cost per BR team’s approval."
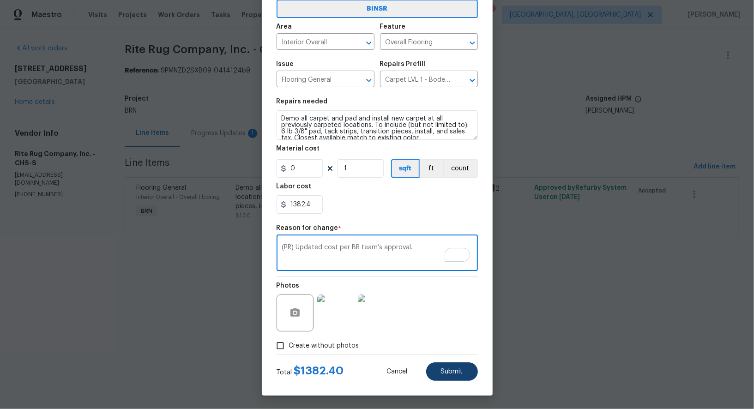
type textarea "(PR) Updated cost per BR team’s approval."
click at [444, 370] on span "Submit" at bounding box center [452, 371] width 22 height 7
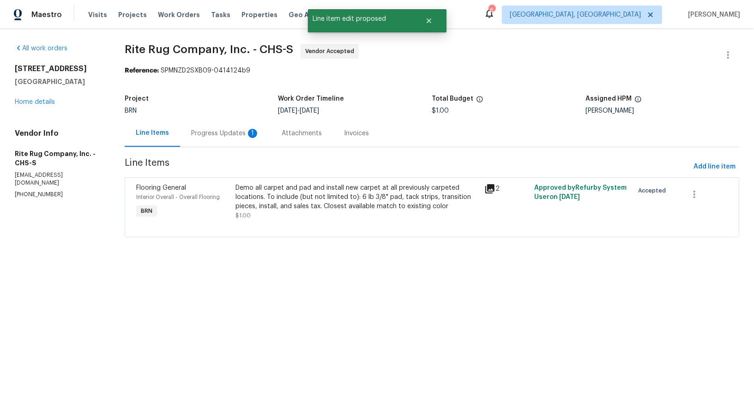
scroll to position [0, 0]
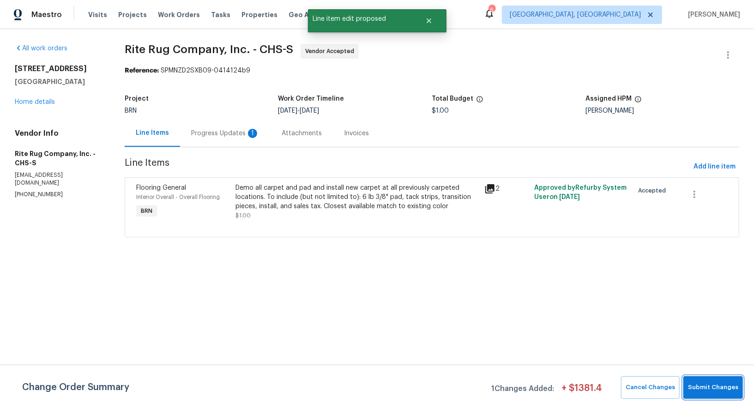
click at [720, 387] on span "Submit Changes" at bounding box center [713, 387] width 50 height 11
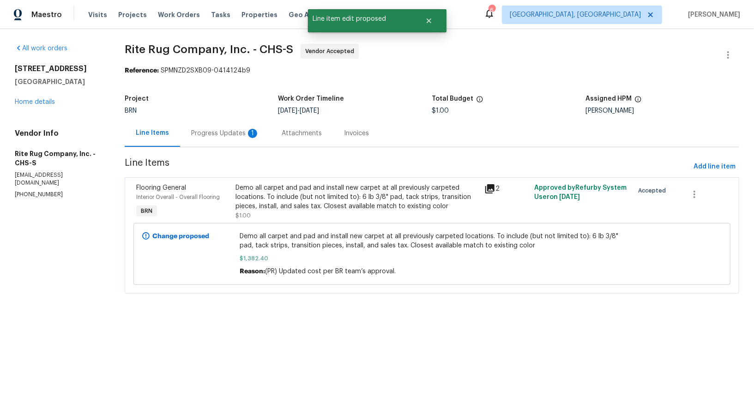
click at [220, 135] on div "Progress Updates 1" at bounding box center [225, 133] width 68 height 9
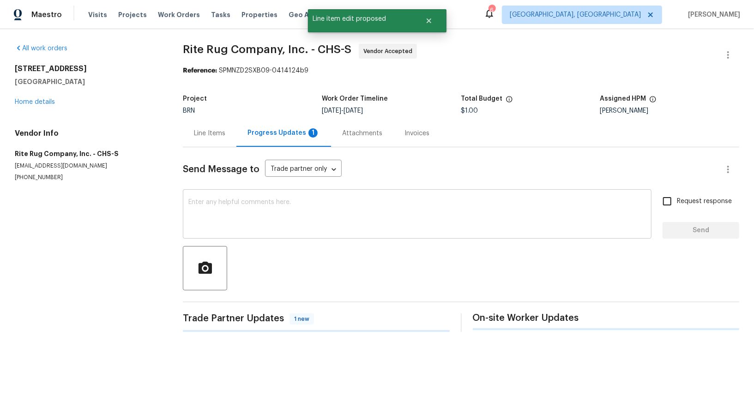
click at [232, 221] on textarea at bounding box center [416, 215] width 457 height 32
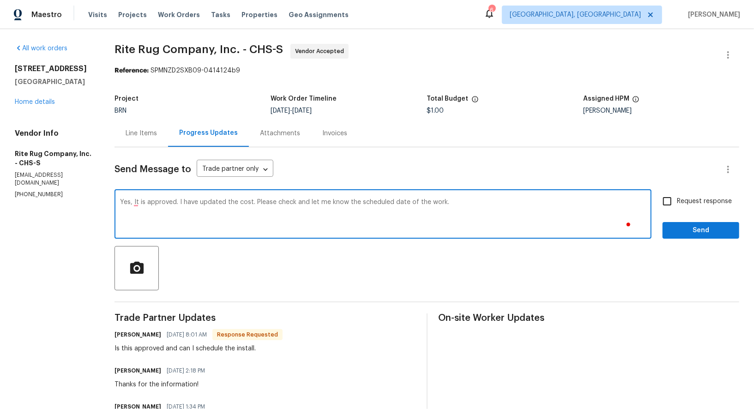
type textarea "Yes, It is approved. I have updated the cost. Please check and let me know the …"
click at [672, 199] on input "Request response" at bounding box center [666, 201] width 19 height 19
checkbox input "true"
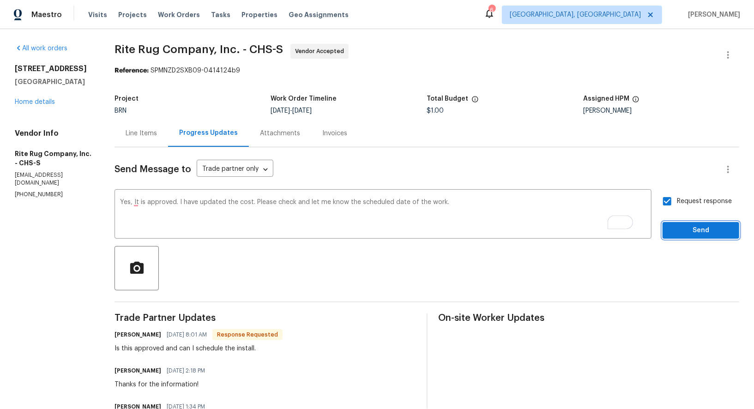
click at [683, 226] on span "Send" at bounding box center [701, 231] width 62 height 12
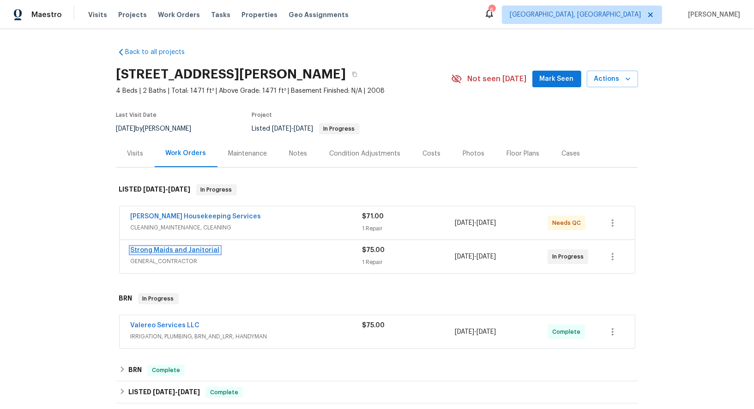
click at [182, 247] on link "Strong Maids and Janitorial" at bounding box center [175, 250] width 89 height 6
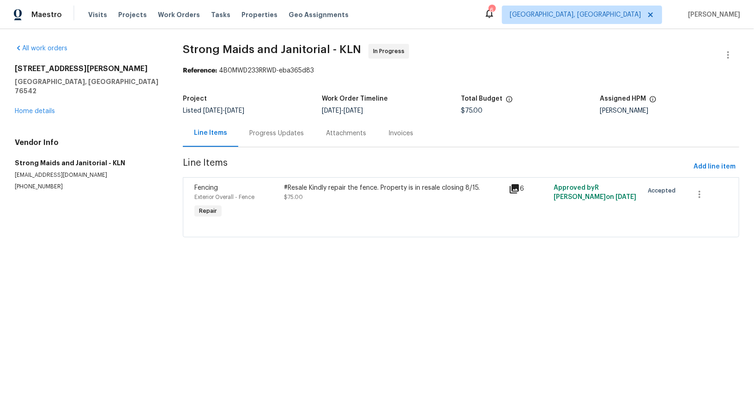
click at [315, 203] on div "#Resale Kindly repair the fence. Property is in resale closing 8/15. $75.00" at bounding box center [394, 201] width 224 height 42
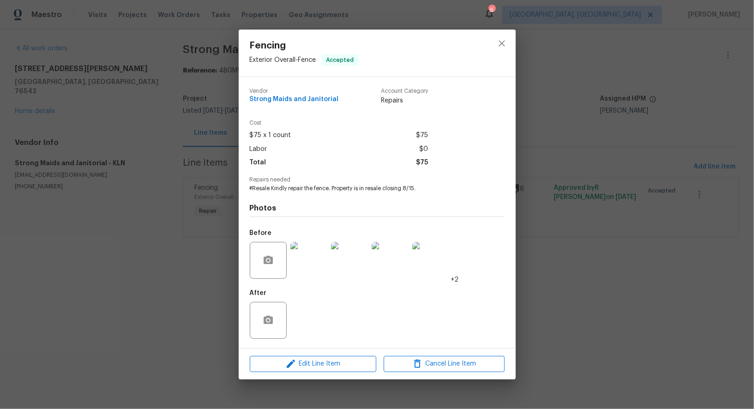
click at [305, 269] on img at bounding box center [308, 260] width 37 height 37
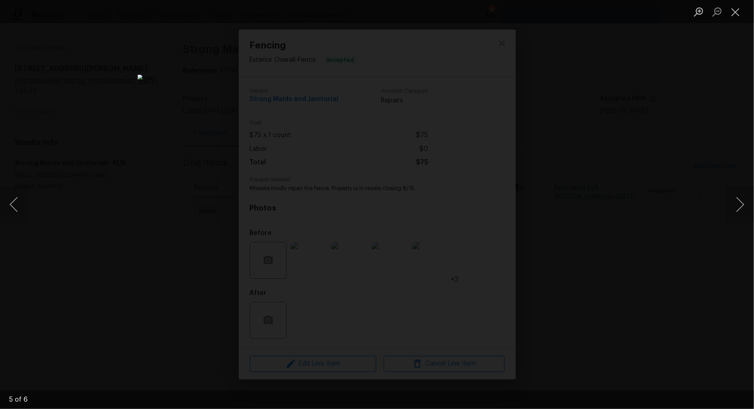
click at [579, 277] on div "Lightbox" at bounding box center [377, 204] width 754 height 409
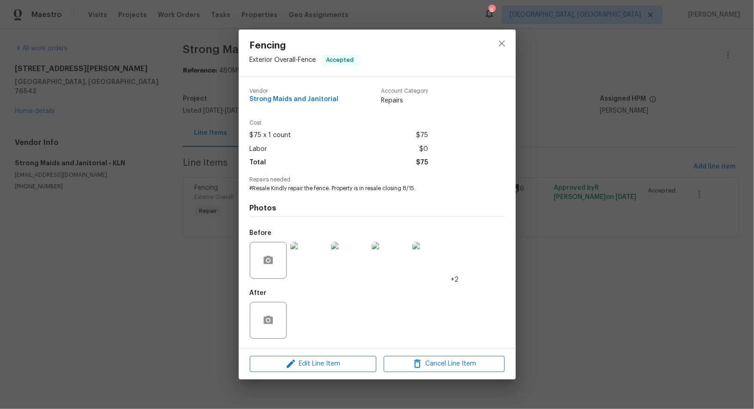
click at [579, 277] on div "Fencing Exterior Overall - Fence Accepted Vendor Strong Maids and Janitorial Ac…" at bounding box center [377, 204] width 754 height 409
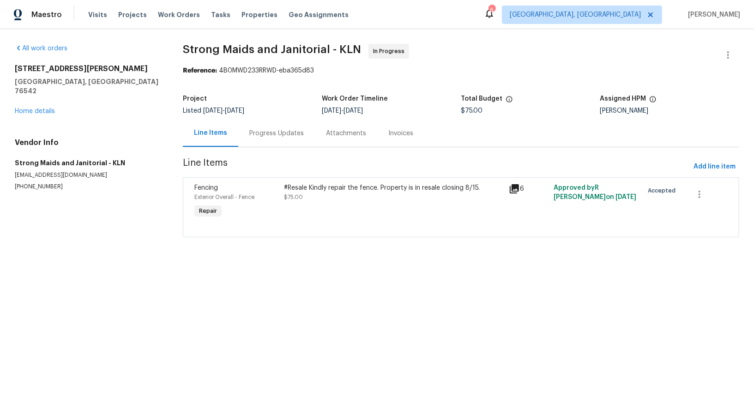
click at [302, 209] on div "#Resale Kindly repair the fence. Property is in resale closing 8/15. $75.00" at bounding box center [394, 201] width 224 height 42
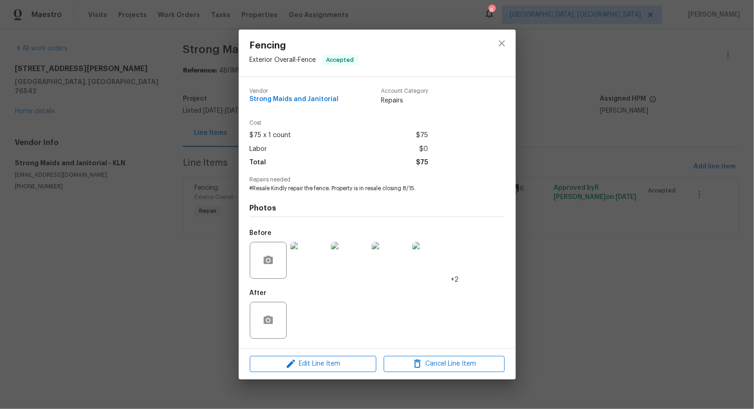
click at [304, 262] on img at bounding box center [308, 260] width 37 height 37
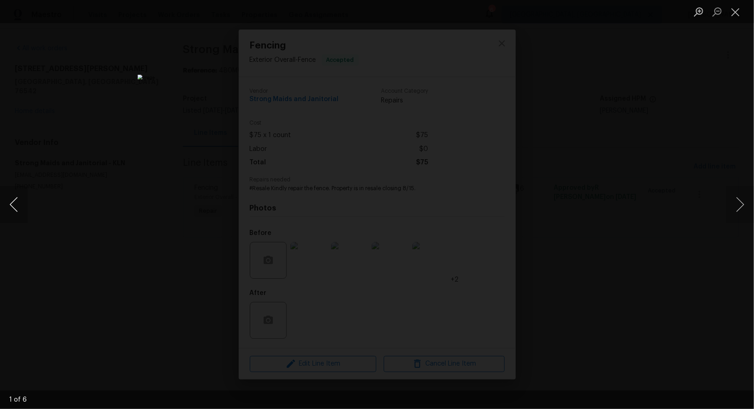
click at [21, 204] on button "Previous image" at bounding box center [14, 204] width 28 height 37
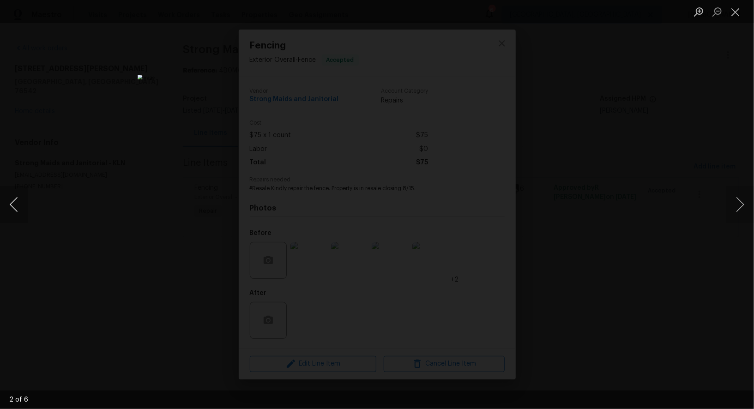
click at [21, 204] on button "Previous image" at bounding box center [14, 204] width 28 height 37
click at [21, 202] on button "Previous image" at bounding box center [14, 204] width 28 height 37
click at [66, 288] on div "Lightbox" at bounding box center [377, 204] width 754 height 409
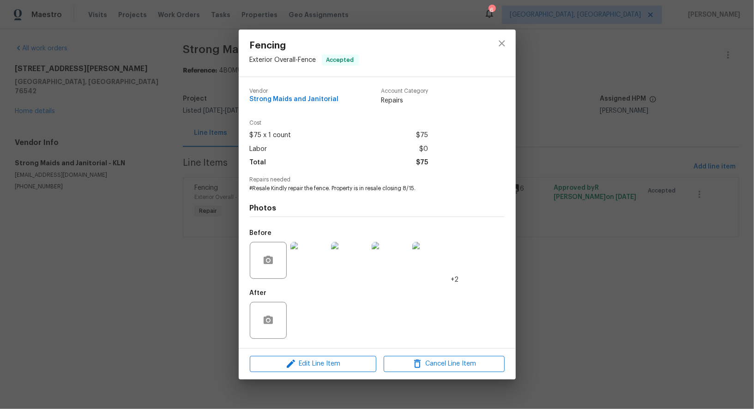
click at [309, 276] on img at bounding box center [308, 260] width 37 height 37
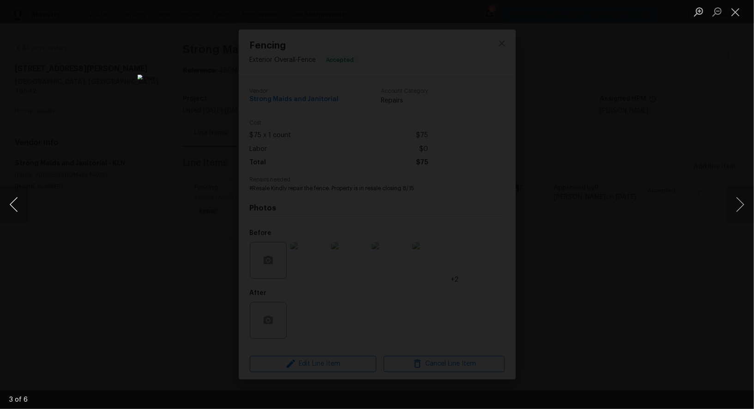
click at [12, 213] on button "Previous image" at bounding box center [14, 204] width 28 height 37
click at [11, 212] on button "Previous image" at bounding box center [14, 204] width 28 height 37
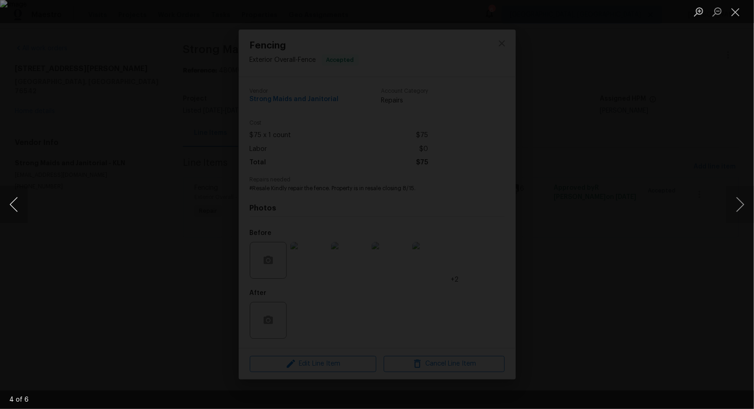
click at [11, 212] on button "Previous image" at bounding box center [14, 204] width 28 height 37
click at [38, 243] on div "Lightbox" at bounding box center [377, 204] width 754 height 409
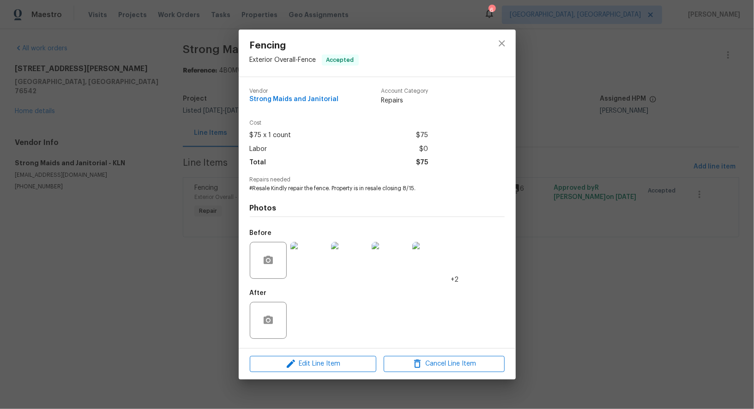
click at [312, 264] on img at bounding box center [308, 260] width 37 height 37
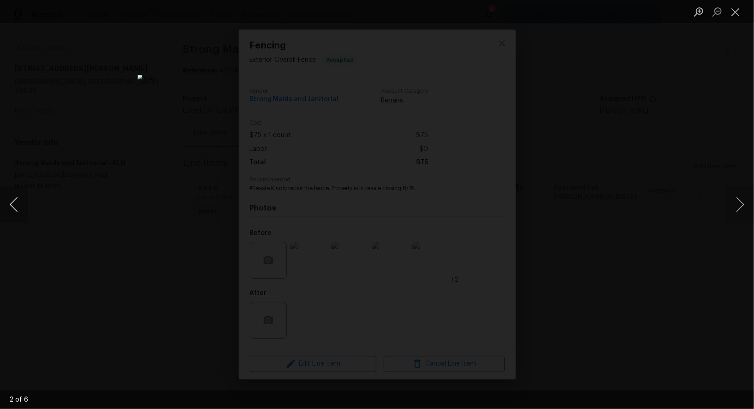
click at [11, 209] on button "Previous image" at bounding box center [14, 204] width 28 height 37
click at [576, 246] on div "Lightbox" at bounding box center [377, 204] width 754 height 409
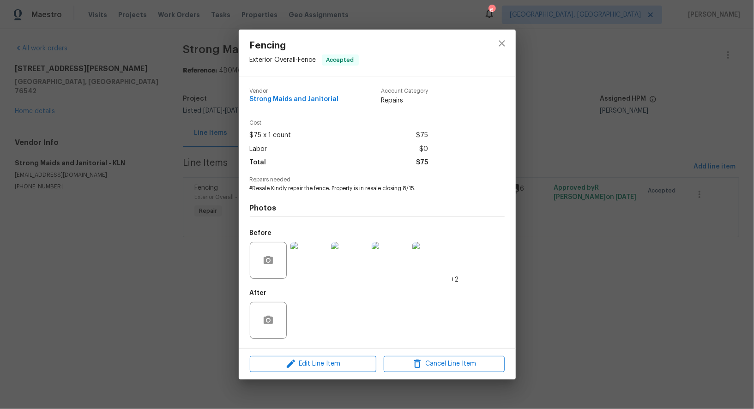
click at [576, 246] on div "Fencing Exterior Overall - Fence Accepted Vendor Strong Maids and Janitorial Ac…" at bounding box center [377, 204] width 754 height 409
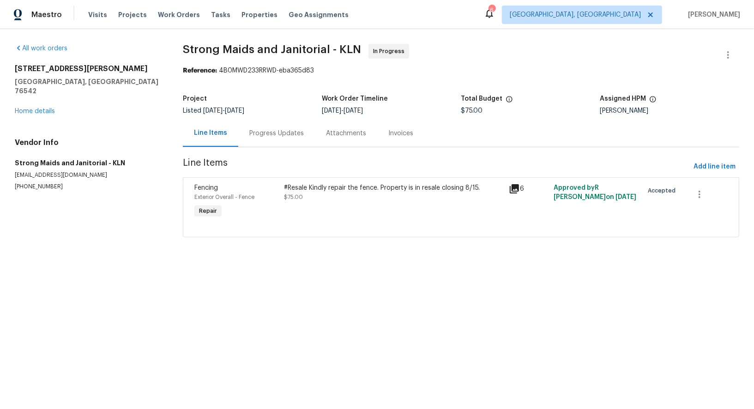
click at [316, 209] on div "#Resale Kindly repair the fence. Property is in resale closing 8/15. $75.00" at bounding box center [394, 201] width 224 height 42
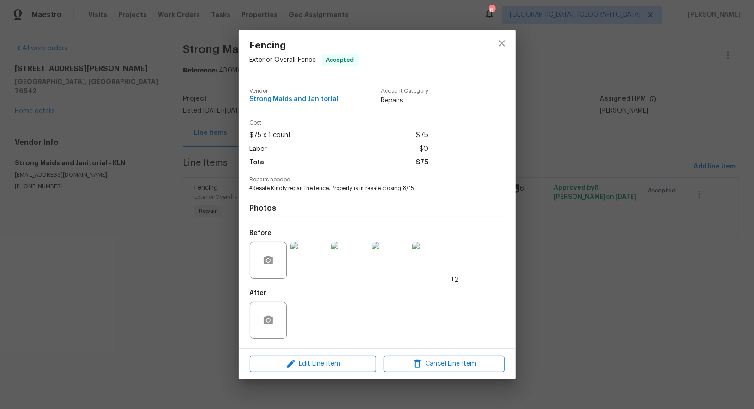
click at [306, 255] on img at bounding box center [308, 260] width 37 height 37
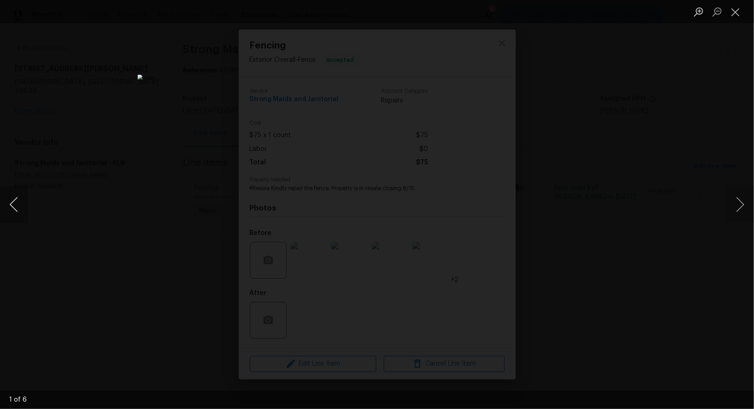
click at [16, 198] on button "Previous image" at bounding box center [14, 204] width 28 height 37
click at [17, 202] on button "Previous image" at bounding box center [14, 204] width 28 height 37
click at [12, 203] on button "Previous image" at bounding box center [14, 204] width 28 height 37
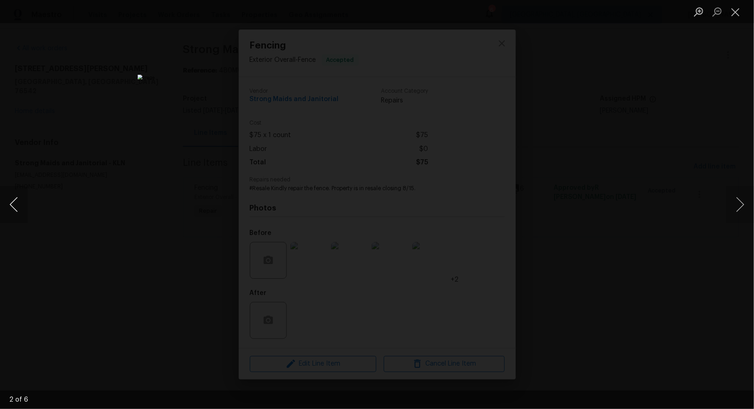
click at [12, 203] on button "Previous image" at bounding box center [14, 204] width 28 height 37
click at [118, 271] on div "Lightbox" at bounding box center [377, 204] width 754 height 409
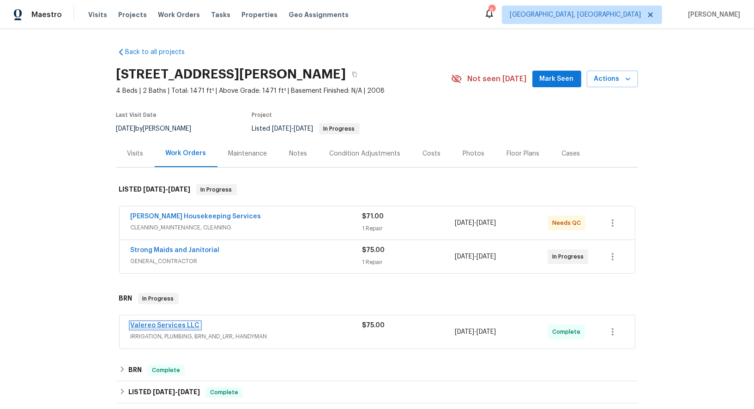
click at [154, 322] on link "Valereo Services LLC" at bounding box center [165, 325] width 69 height 6
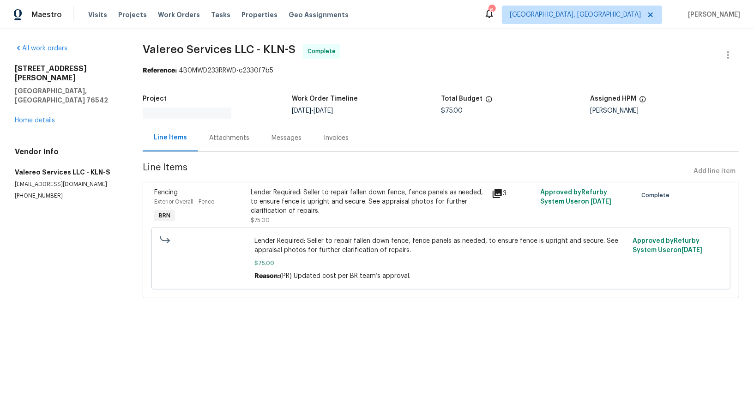
click at [324, 204] on div "Lender Required: Seller to repair fallen down fence, fence panels as needed, to…" at bounding box center [369, 202] width 236 height 28
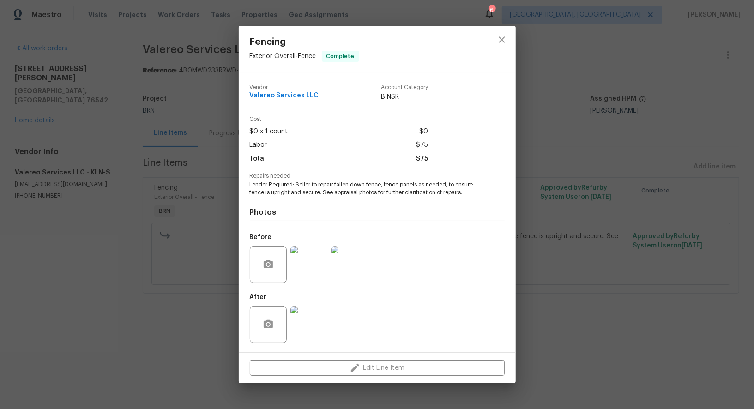
click at [312, 315] on img at bounding box center [308, 324] width 37 height 37
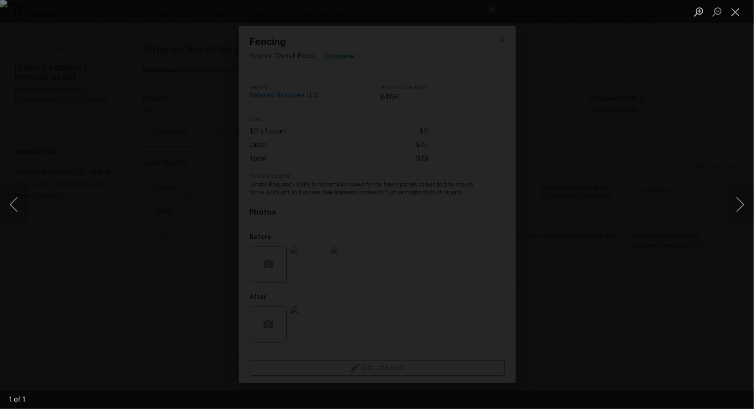
click at [569, 252] on div "Lightbox" at bounding box center [377, 204] width 754 height 409
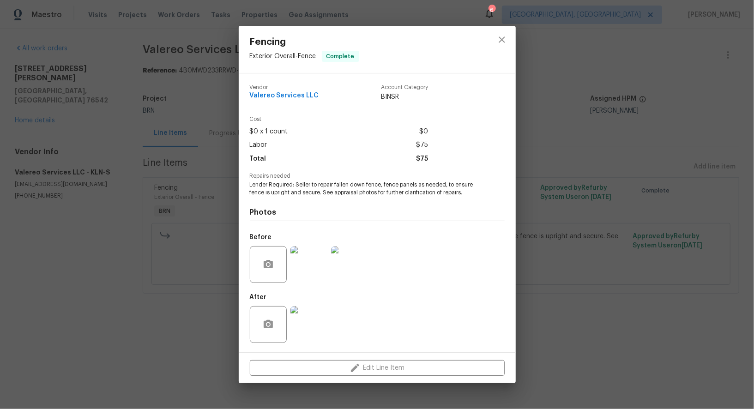
click at [298, 264] on img at bounding box center [308, 264] width 37 height 37
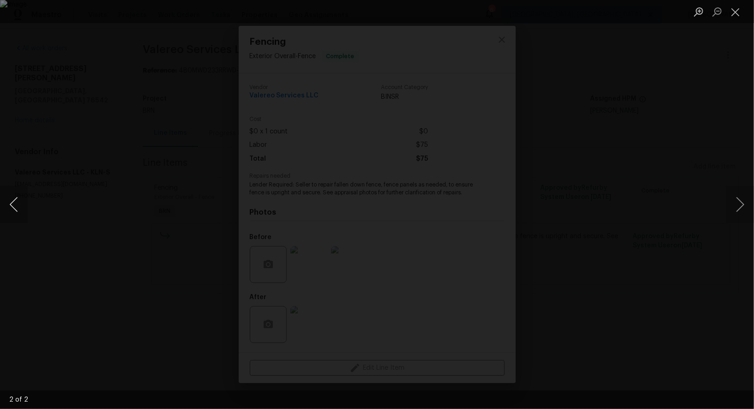
click at [12, 204] on button "Previous image" at bounding box center [14, 204] width 28 height 37
click at [0, 297] on div "Lightbox" at bounding box center [377, 204] width 754 height 409
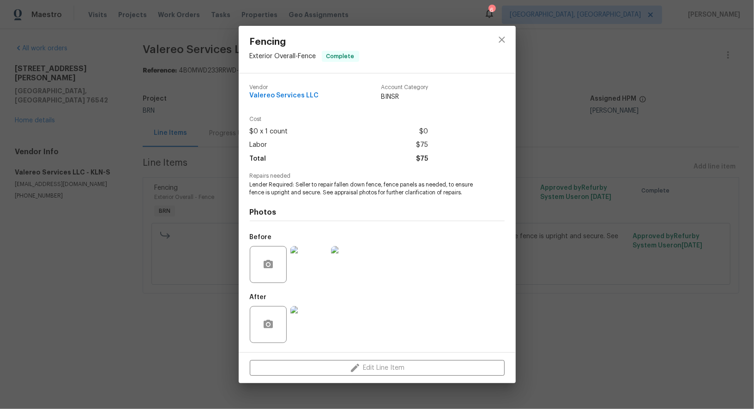
click at [303, 276] on img at bounding box center [308, 264] width 37 height 37
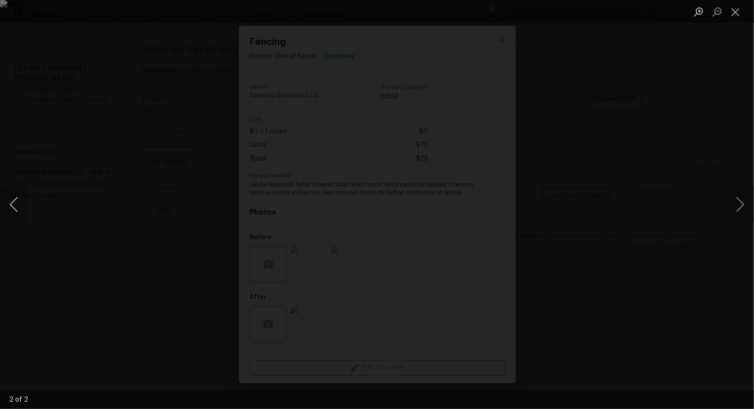
click at [10, 199] on button "Previous image" at bounding box center [14, 204] width 28 height 37
click at [12, 206] on button "Previous image" at bounding box center [14, 204] width 28 height 37
click at [15, 204] on button "Previous image" at bounding box center [14, 204] width 28 height 37
click at [571, 241] on div "Lightbox" at bounding box center [377, 204] width 754 height 409
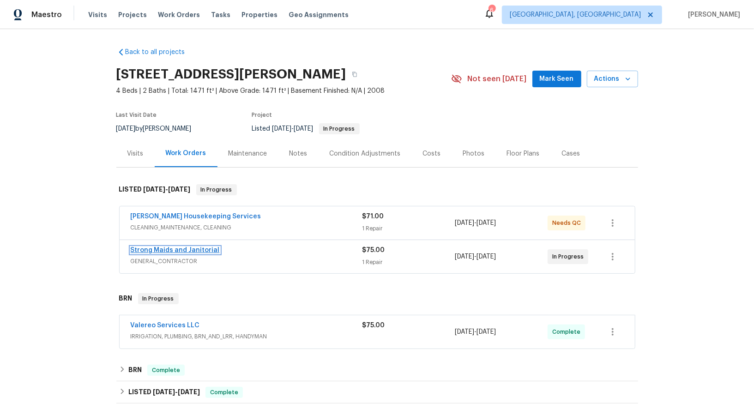
click at [157, 250] on link "Strong Maids and Janitorial" at bounding box center [175, 250] width 89 height 6
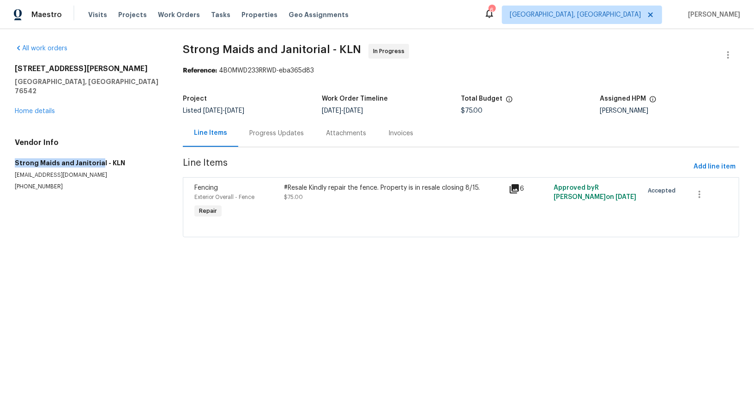
drag, startPoint x: 10, startPoint y: 152, endPoint x: 98, endPoint y: 154, distance: 87.7
click at [98, 154] on div "All work orders [STREET_ADDRESS][PERSON_NAME][PERSON_NAME] Home details Vendor …" at bounding box center [377, 146] width 754 height 234
copy h5 "Strong Maids and Janitoria"
click at [36, 108] on link "Home details" at bounding box center [35, 111] width 40 height 6
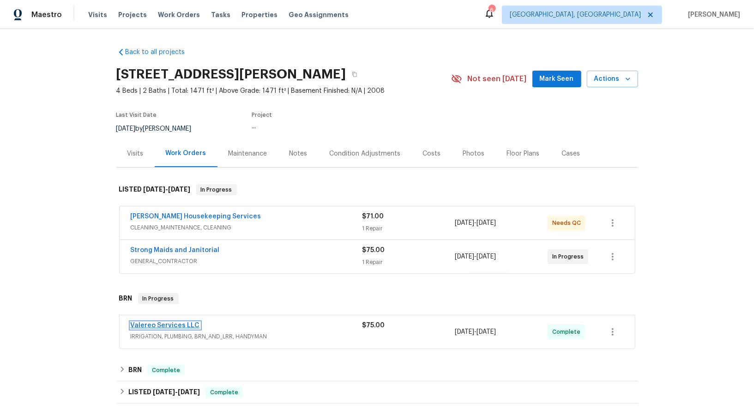
click at [166, 324] on link "Valereo Services LLC" at bounding box center [165, 325] width 69 height 6
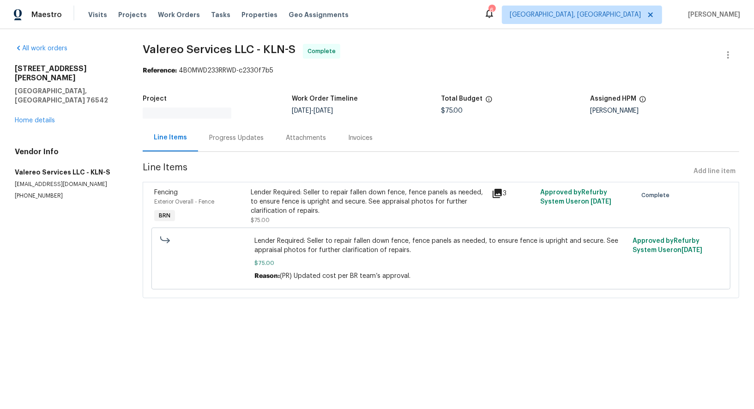
click at [304, 225] on div "Lender Required: Seller to repair fallen down fence, fence panels as needed, to…" at bounding box center [440, 258] width 573 height 67
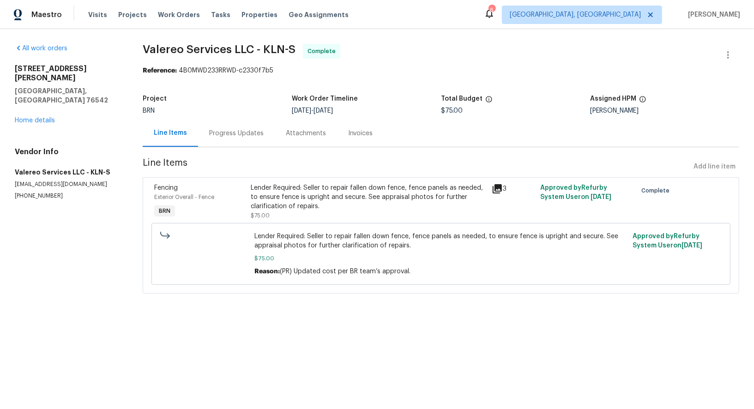
click at [289, 207] on div "Lender Required: Seller to repair fallen down fence, fence panels as needed, to…" at bounding box center [369, 197] width 236 height 28
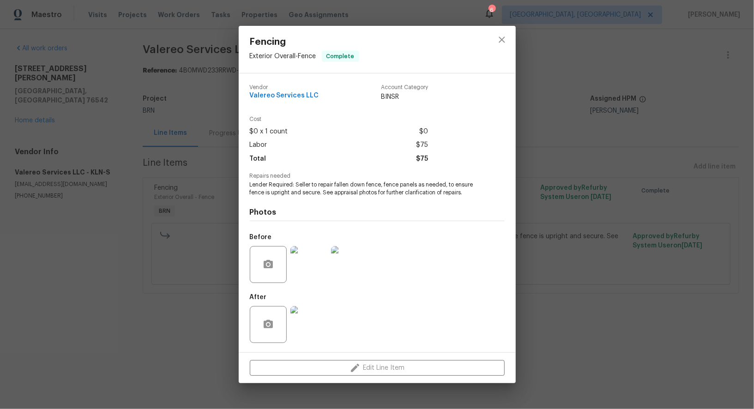
click at [295, 275] on img at bounding box center [308, 264] width 37 height 37
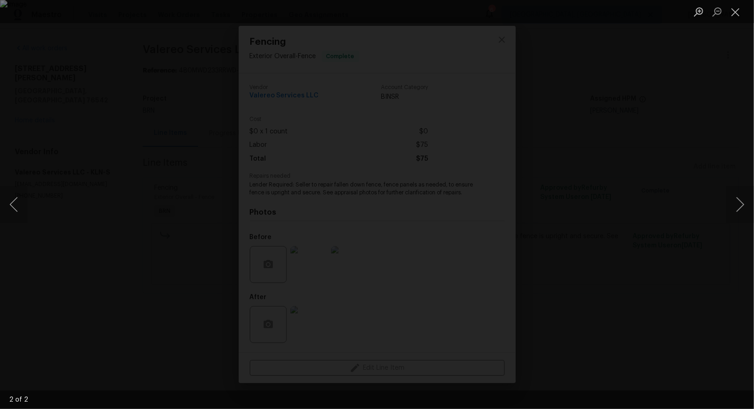
click at [629, 275] on div "Lightbox" at bounding box center [377, 204] width 754 height 409
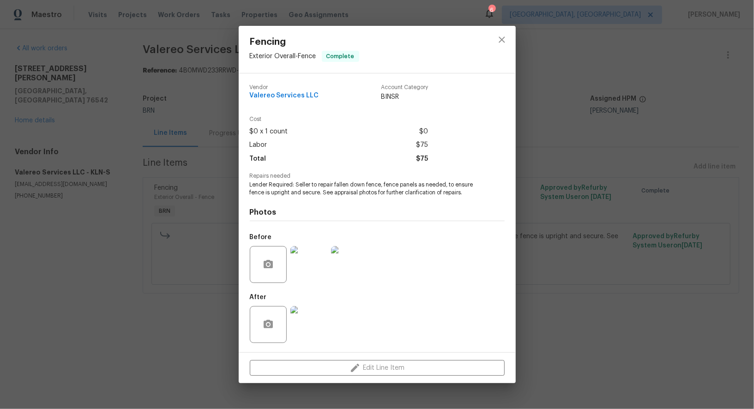
click at [629, 275] on div "Fencing Exterior Overall - Fence Complete Vendor Valereo Services LLC Account C…" at bounding box center [377, 204] width 754 height 409
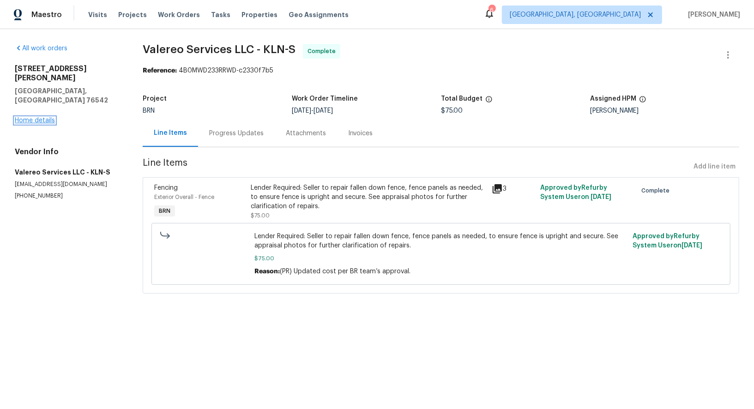
click at [42, 117] on link "Home details" at bounding box center [35, 120] width 40 height 6
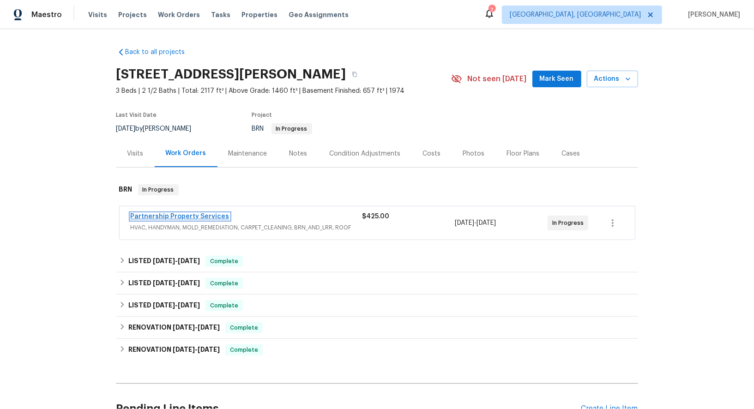
click at [197, 216] on link "Partnership Property Services" at bounding box center [180, 216] width 99 height 6
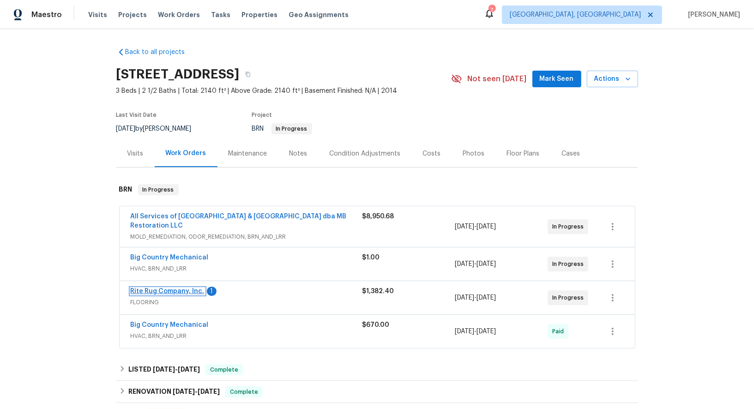
click at [176, 290] on link "Rite Rug Company, Inc." at bounding box center [168, 291] width 74 height 6
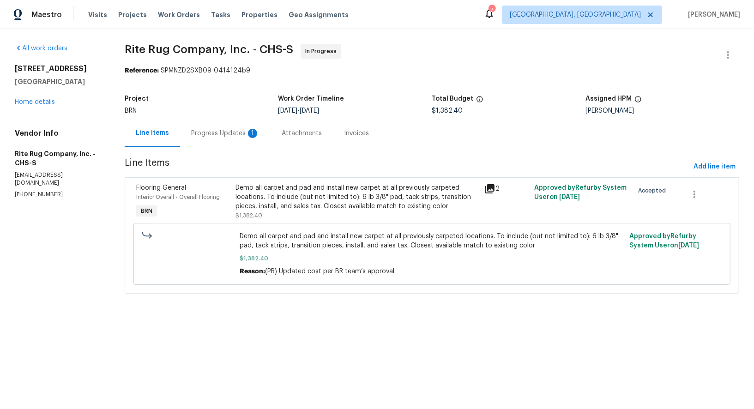
click at [234, 129] on div "Progress Updates 1" at bounding box center [225, 133] width 68 height 9
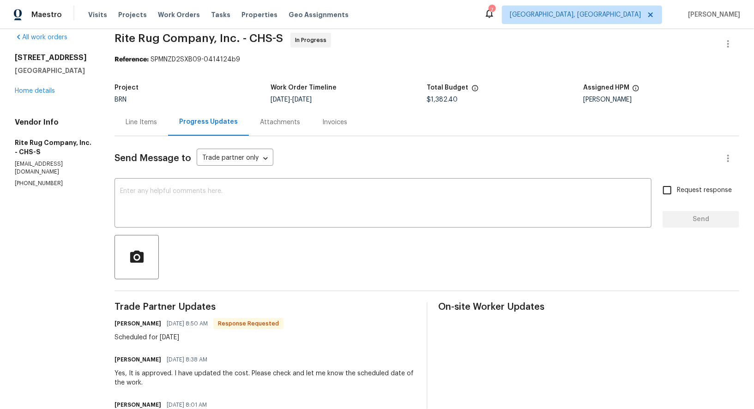
scroll to position [12, 0]
click at [214, 213] on textarea at bounding box center [383, 203] width 526 height 32
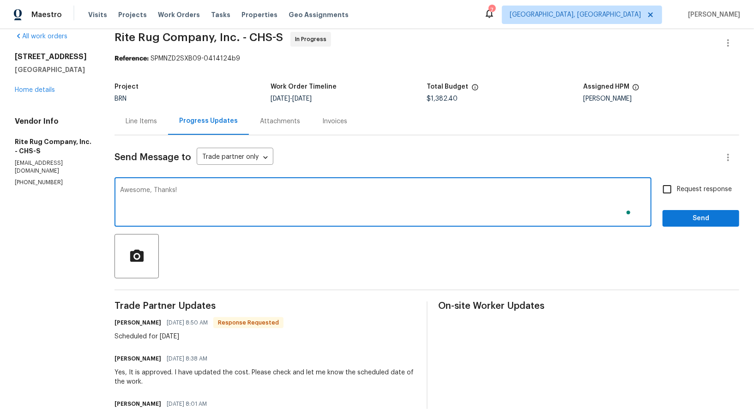
type textarea "Awesome, Thanks!"
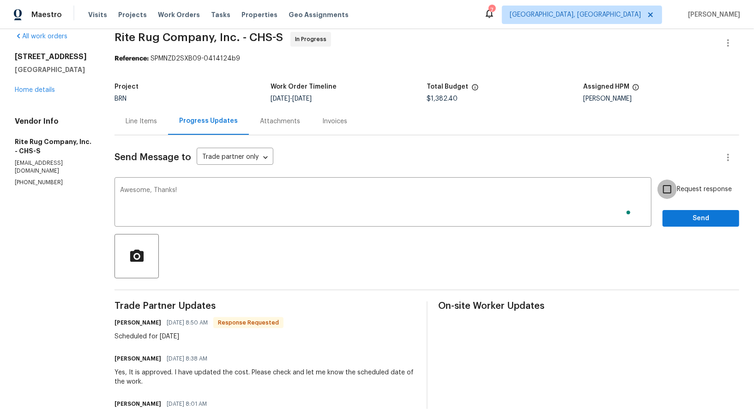
click at [668, 184] on input "Request response" at bounding box center [666, 189] width 19 height 19
checkbox input "true"
click at [678, 224] on button "Send" at bounding box center [700, 218] width 77 height 17
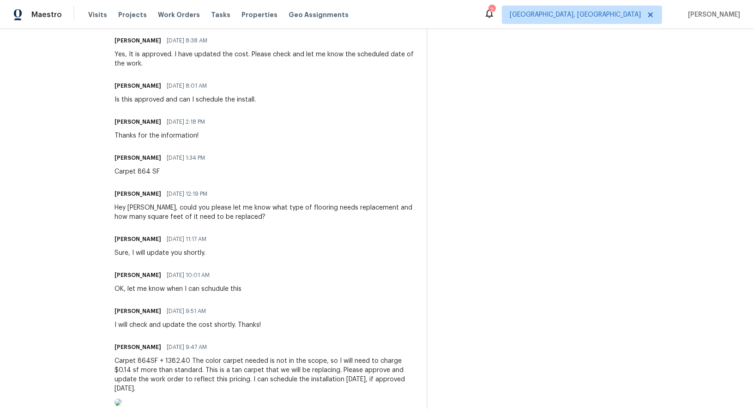
scroll to position [0, 0]
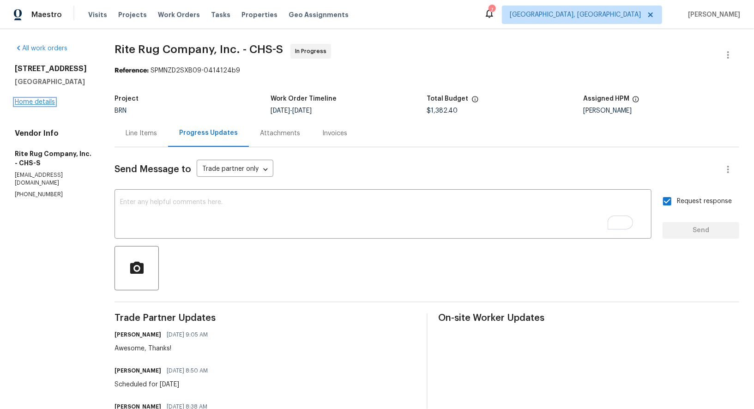
click at [52, 101] on link "Home details" at bounding box center [35, 102] width 40 height 6
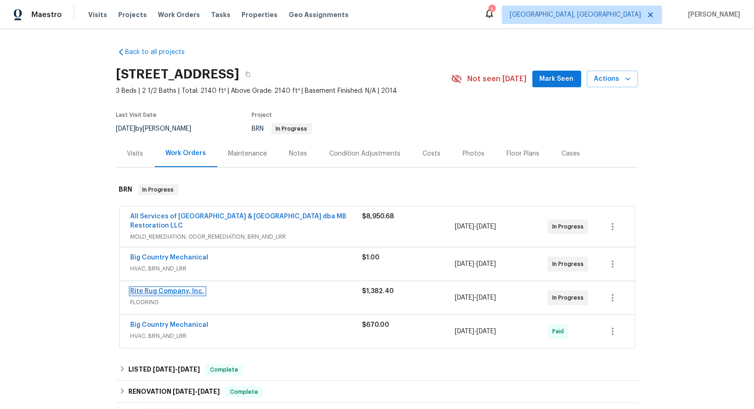
click at [174, 289] on link "Rite Rug Company, Inc." at bounding box center [168, 291] width 74 height 6
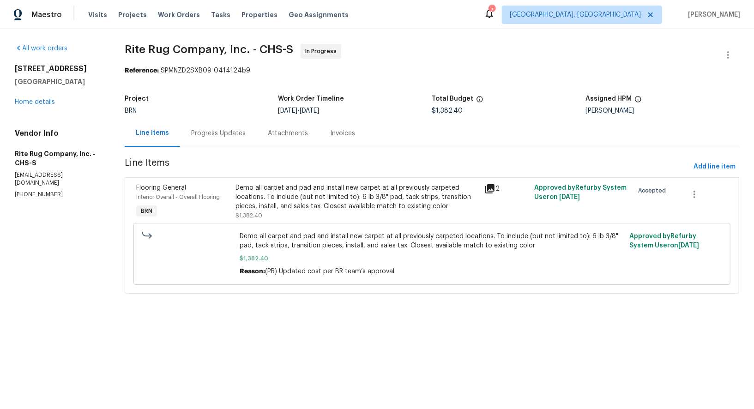
click at [211, 132] on div "Progress Updates" at bounding box center [218, 133] width 54 height 9
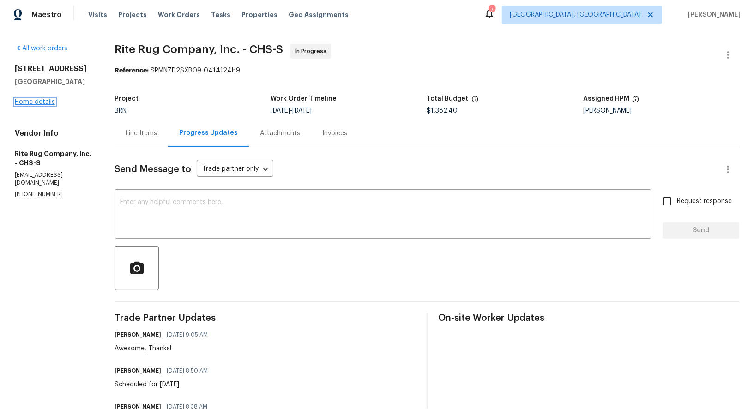
click at [41, 102] on link "Home details" at bounding box center [35, 102] width 40 height 6
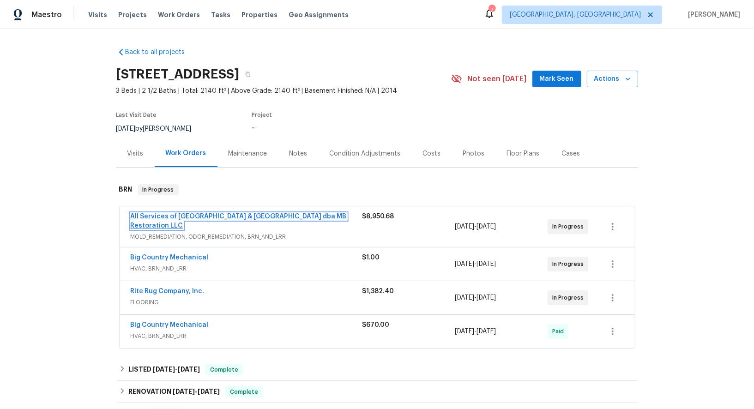
click at [197, 214] on link "All Services of Mount Pleasant & Greater Charleston dba MB Restoration LLC" at bounding box center [239, 221] width 216 height 16
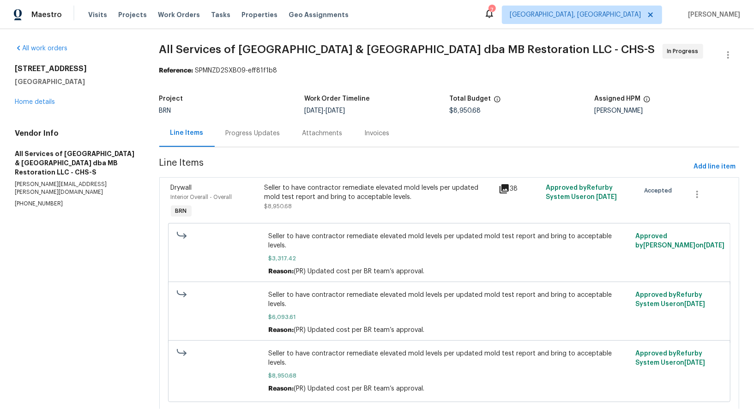
click at [247, 130] on div "Progress Updates" at bounding box center [253, 133] width 54 height 9
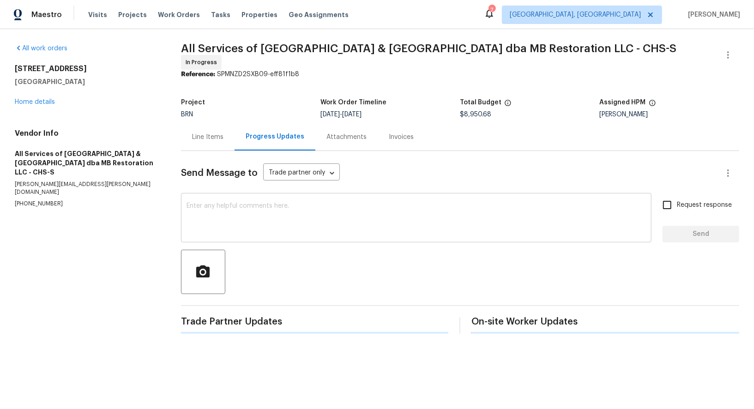
click at [252, 225] on textarea at bounding box center [415, 219] width 459 height 32
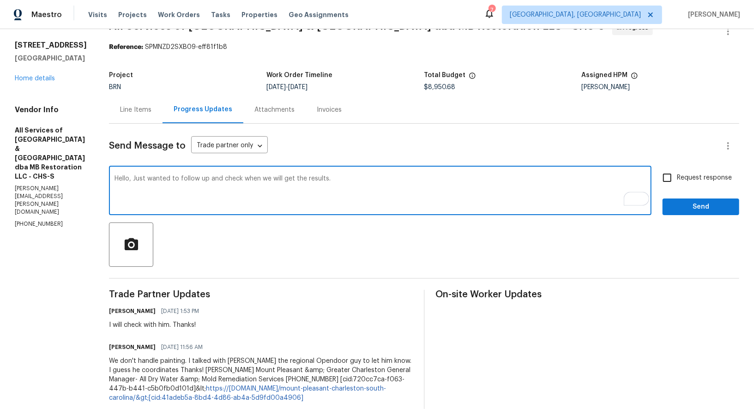
type textarea "Hello, Just wanted to follow up and check when we will get the results."
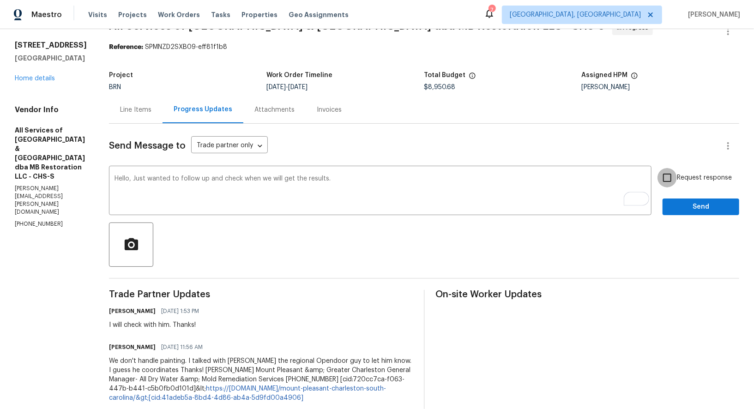
click at [673, 175] on input "Request response" at bounding box center [666, 177] width 19 height 19
checkbox input "true"
click at [682, 210] on span "Send" at bounding box center [701, 207] width 62 height 12
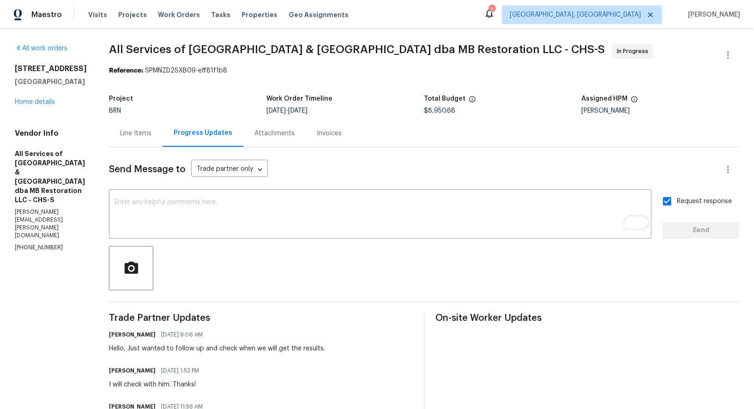
click at [145, 137] on div "Line Items" at bounding box center [135, 133] width 31 height 9
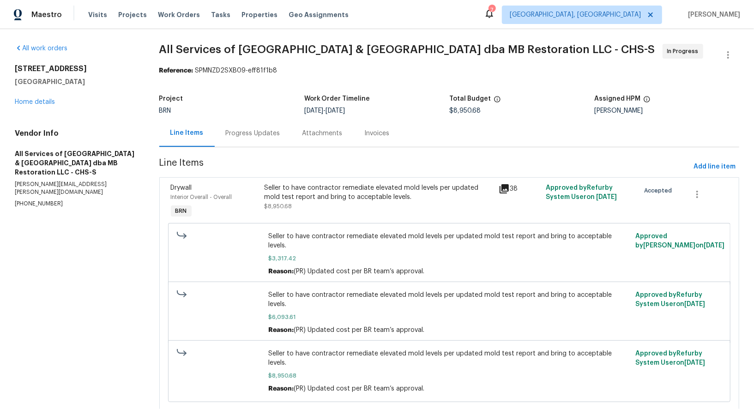
click at [309, 203] on div "Seller to have contractor remediate elevated mold levels per updated mold test …" at bounding box center [378, 197] width 229 height 28
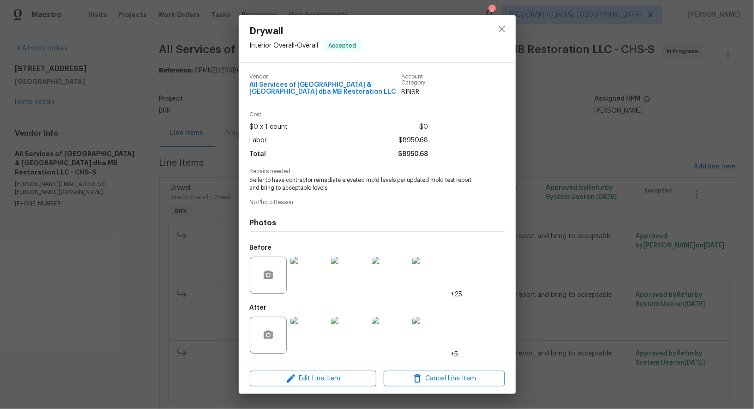
click at [315, 281] on img at bounding box center [308, 275] width 37 height 37
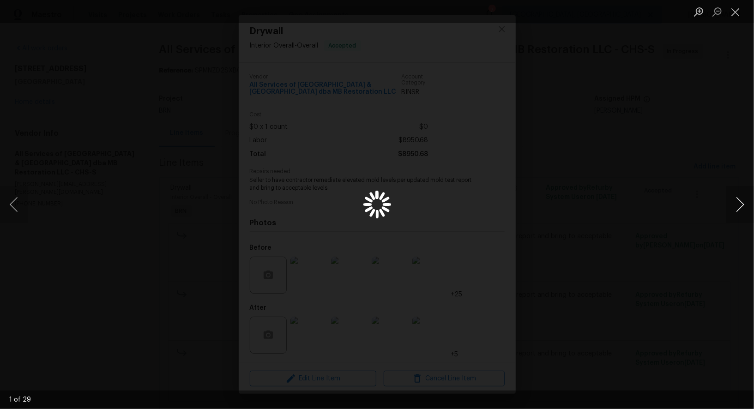
click at [740, 206] on button "Next image" at bounding box center [740, 204] width 28 height 37
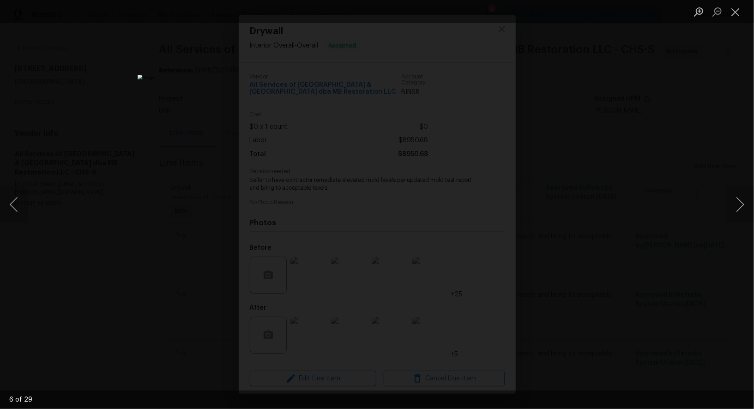
click at [602, 251] on div "Lightbox" at bounding box center [377, 204] width 754 height 409
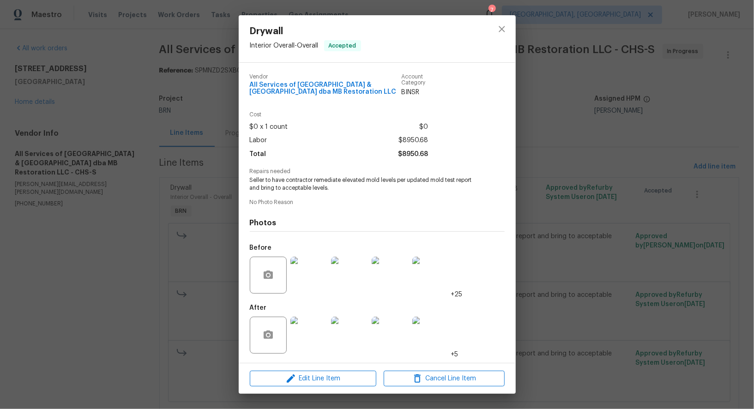
click at [602, 251] on div "Drywall Interior Overall - Overall Accepted Vendor All Services of Mount Pleasa…" at bounding box center [377, 204] width 754 height 409
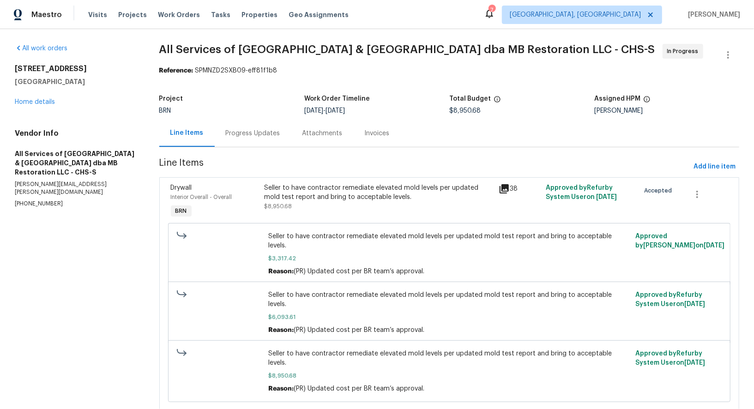
click at [251, 132] on div "Progress Updates" at bounding box center [253, 133] width 54 height 9
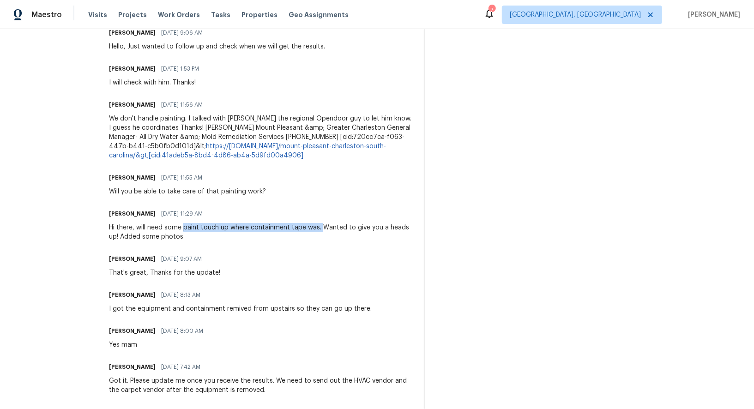
drag, startPoint x: 180, startPoint y: 227, endPoint x: 317, endPoint y: 227, distance: 137.1
click at [317, 227] on div "Hi there, will need some paint touch up where containment tape was. Wanted to g…" at bounding box center [261, 232] width 304 height 18
copy div "paint touch up where containment tape was."
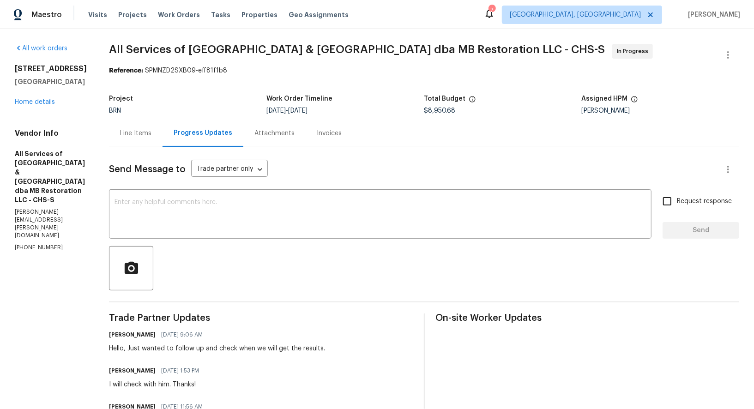
click at [124, 133] on div "Line Items" at bounding box center [135, 133] width 31 height 9
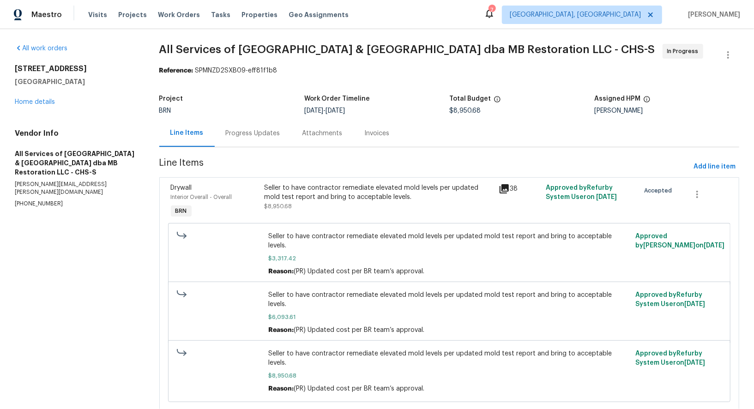
click at [304, 207] on div "Seller to have contractor remediate elevated mold levels per updated mold test …" at bounding box center [378, 197] width 229 height 28
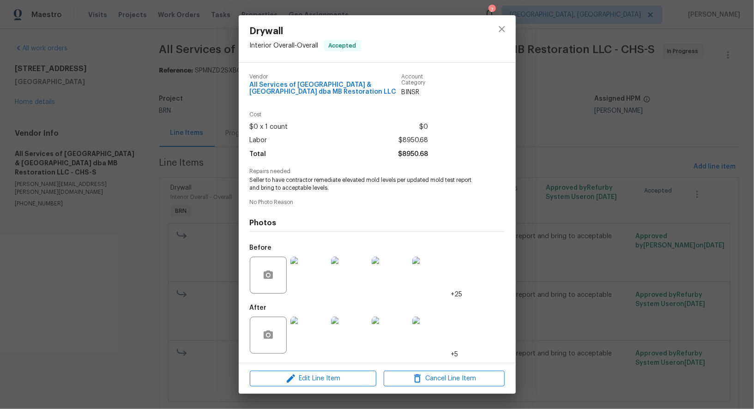
click at [313, 341] on img at bounding box center [308, 335] width 37 height 37
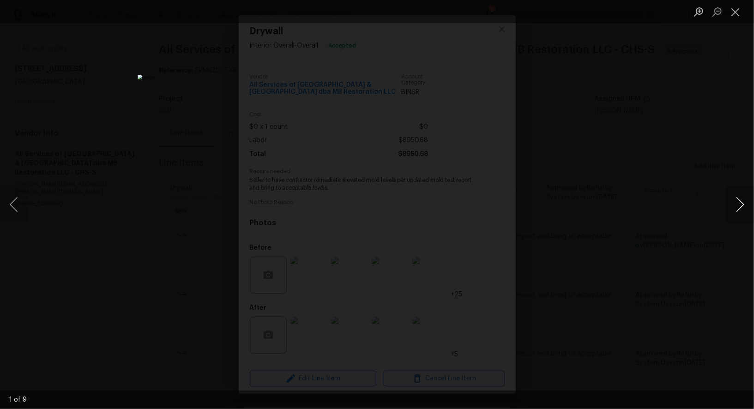
click at [742, 204] on button "Next image" at bounding box center [740, 204] width 28 height 37
click at [736, 210] on button "Next image" at bounding box center [740, 204] width 28 height 37
click at [593, 192] on div "Lightbox" at bounding box center [377, 204] width 754 height 409
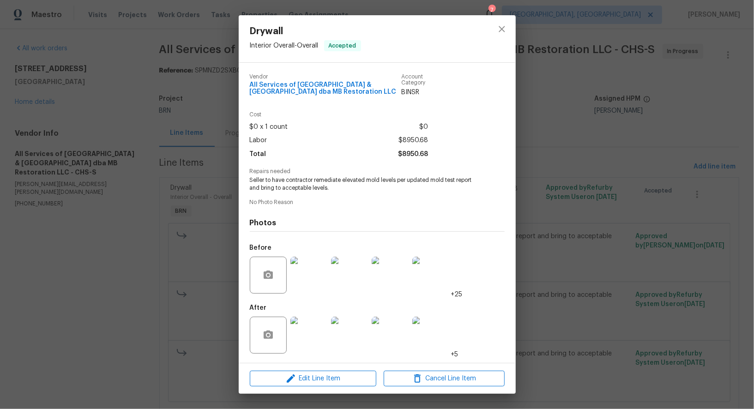
click at [307, 272] on img at bounding box center [308, 275] width 37 height 37
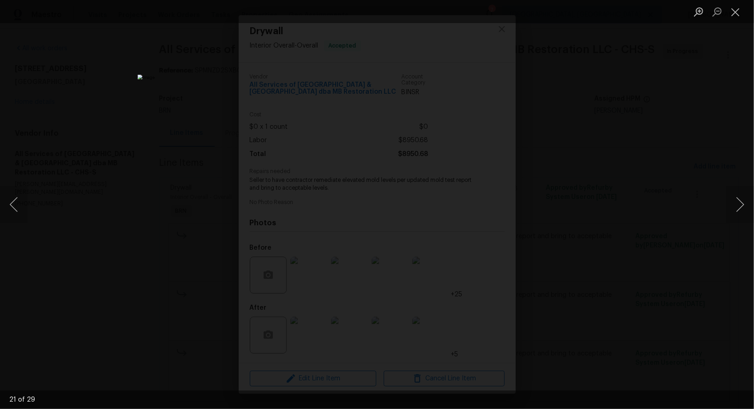
click at [568, 232] on div "Lightbox" at bounding box center [377, 204] width 754 height 409
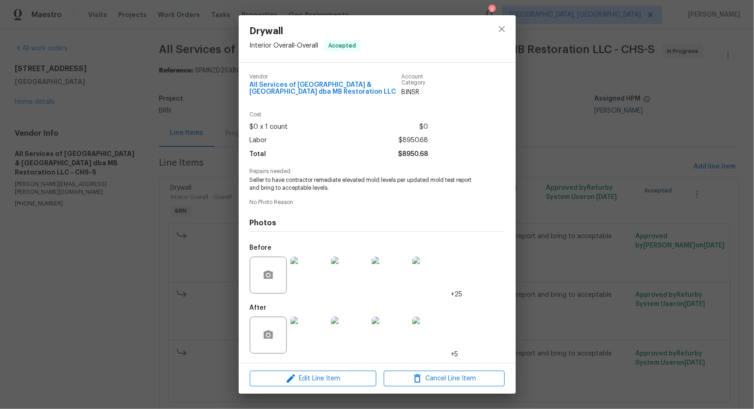
click at [568, 232] on div "Drywall Interior Overall - Overall Accepted Vendor All Services of Mount Pleasa…" at bounding box center [377, 204] width 754 height 409
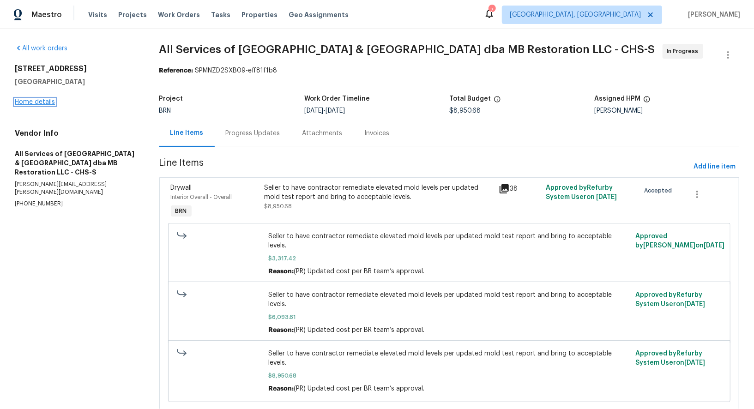
click at [33, 102] on link "Home details" at bounding box center [35, 102] width 40 height 6
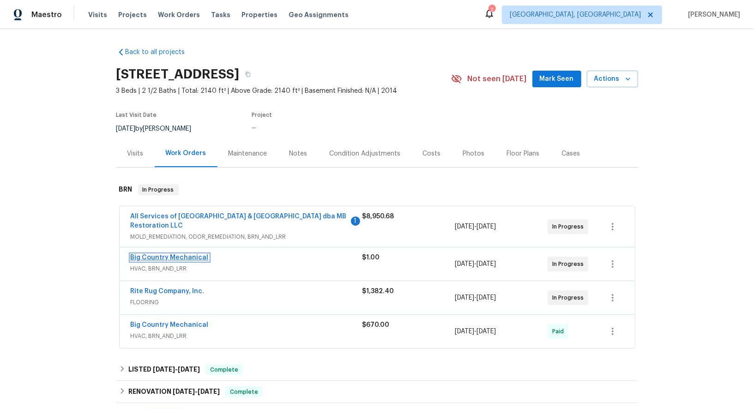
click at [172, 256] on link "Big Country Mechanical" at bounding box center [170, 257] width 78 height 6
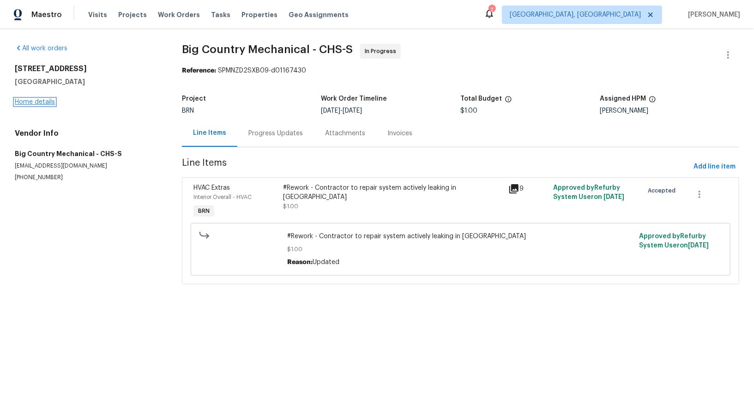
click at [35, 102] on link "Home details" at bounding box center [35, 102] width 40 height 6
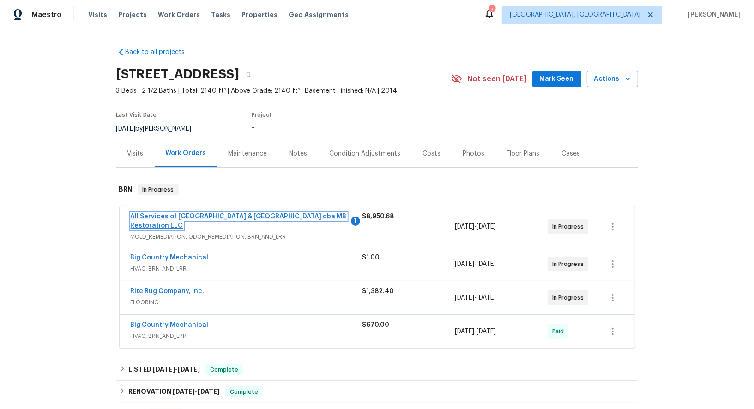
click at [204, 213] on link "All Services of Mount Pleasant & Greater Charleston dba MB Restoration LLC" at bounding box center [239, 221] width 216 height 16
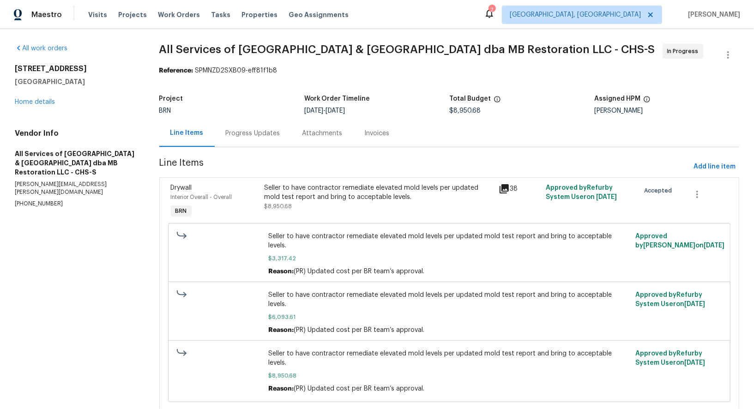
click at [242, 133] on div "Progress Updates" at bounding box center [253, 133] width 54 height 9
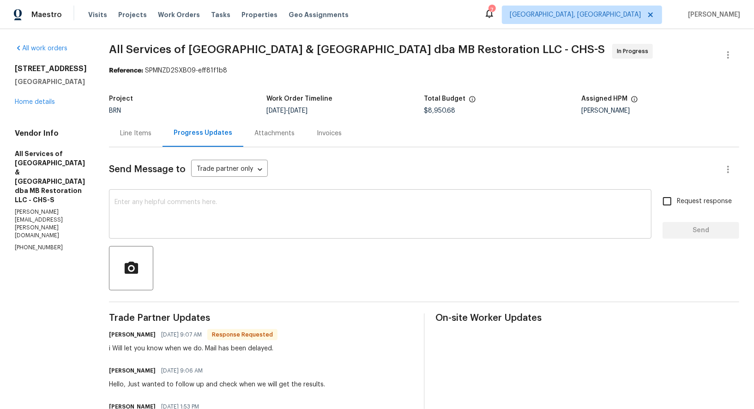
scroll to position [8, 0]
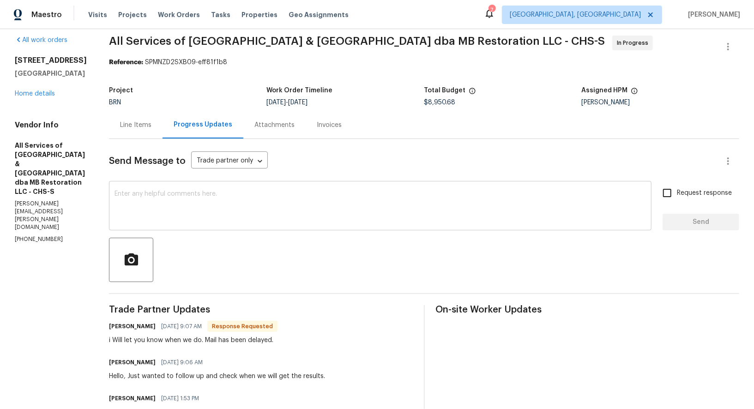
click at [229, 221] on textarea at bounding box center [379, 207] width 531 height 32
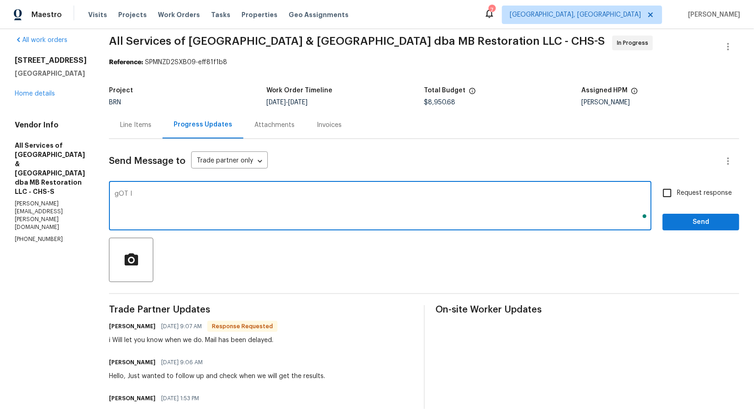
type textarea "gOT IT"
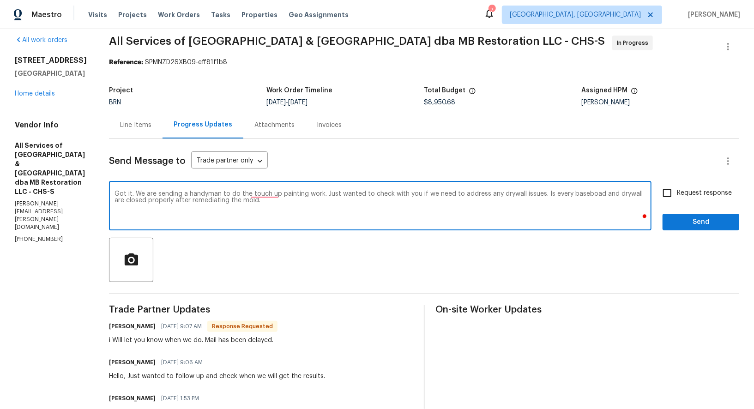
type textarea "Got it. We are sending a handyman to do the touch up painting work. Just wanted…"
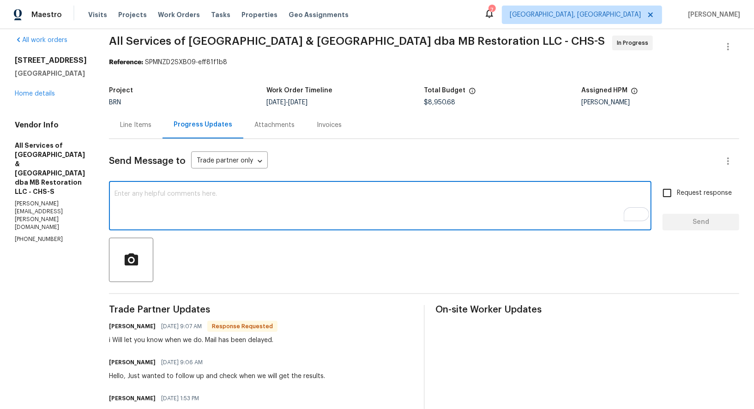
paste textarea "Got it. We are sending a handyman to complete the touch-up painting. I just wan…"
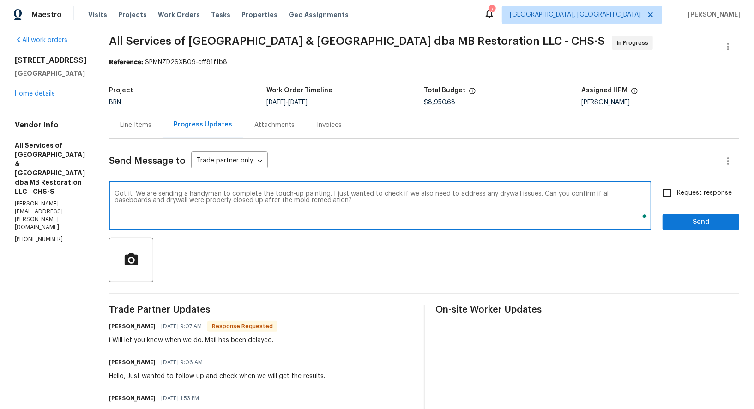
scroll to position [0, 0]
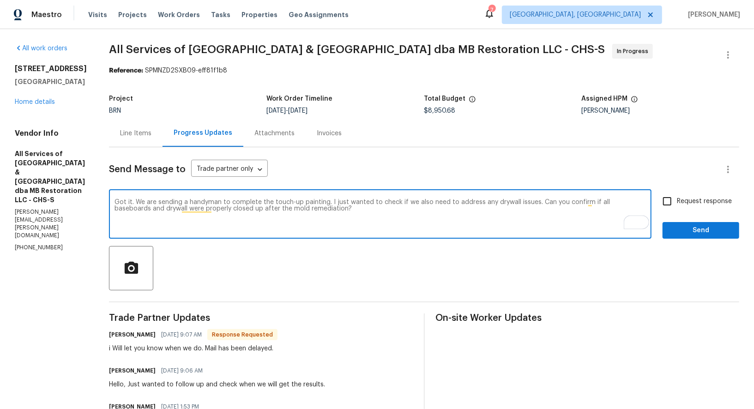
click at [263, 201] on textarea "Got it. We are sending a handyman to complete the touch-up painting. I just wan…" at bounding box center [379, 215] width 531 height 32
click at [340, 220] on textarea "Got it. We are sending a handyman to complete the touch-up painting. I just wan…" at bounding box center [379, 215] width 531 height 32
type textarea "Got it. We are sending a handyman to complete the touch-up painting. I just wan…"
click at [670, 201] on input "Request response" at bounding box center [666, 201] width 19 height 19
checkbox input "true"
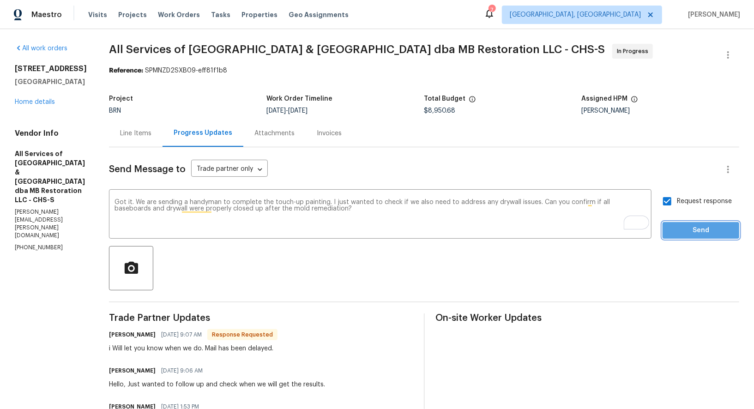
click at [684, 228] on span "Send" at bounding box center [701, 231] width 62 height 12
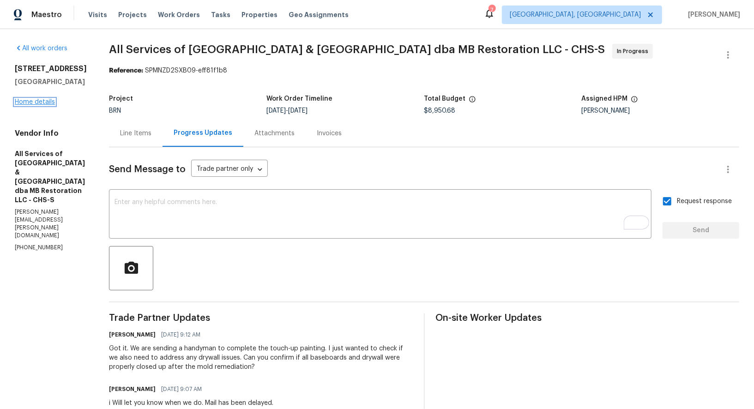
click at [27, 105] on link "Home details" at bounding box center [35, 102] width 40 height 6
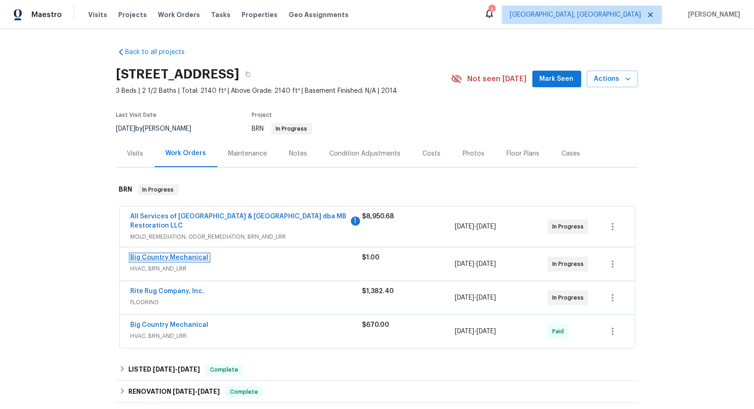
click at [170, 256] on link "Big Country Mechanical" at bounding box center [170, 257] width 78 height 6
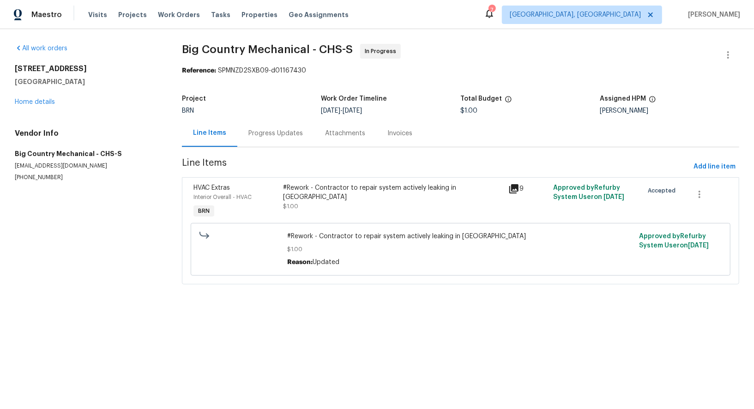
click at [264, 134] on div "Progress Updates" at bounding box center [275, 133] width 54 height 9
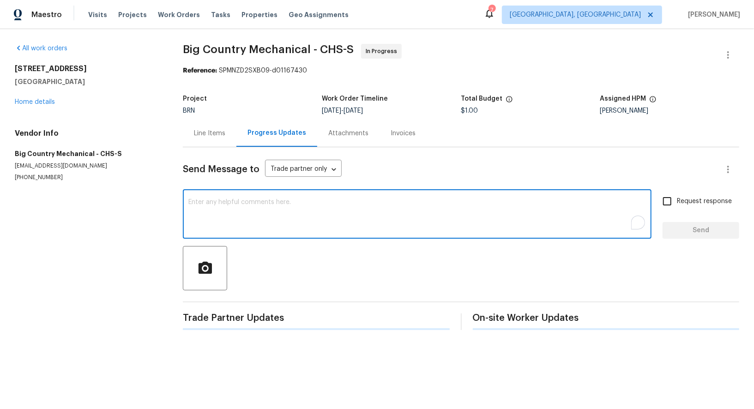
click at [240, 217] on textarea "To enrich screen reader interactions, please activate Accessibility in Grammarl…" at bounding box center [416, 215] width 457 height 32
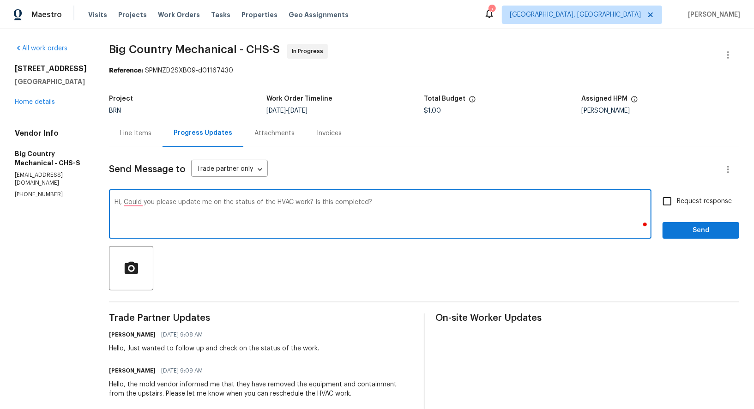
type textarea "Hi, Could you please update me on the status of the HVAC work? Is this complete…"
click at [677, 188] on div "Send Message to Trade partner only Trade partner only ​ Hi, Could you please up…" at bounding box center [424, 364] width 630 height 435
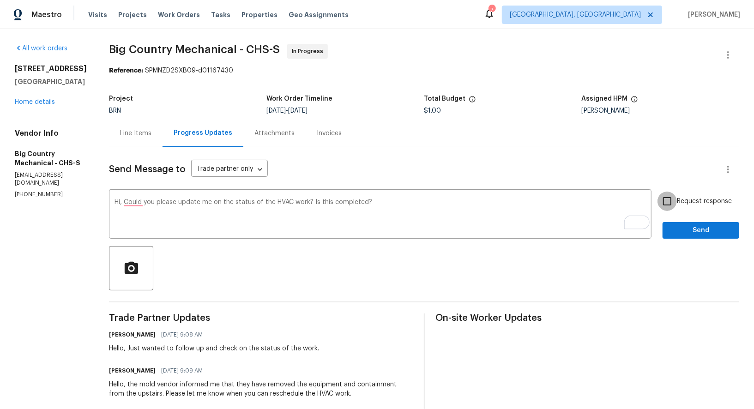
click at [667, 200] on input "Request response" at bounding box center [666, 201] width 19 height 19
checkbox input "true"
click at [682, 228] on span "Send" at bounding box center [701, 231] width 62 height 12
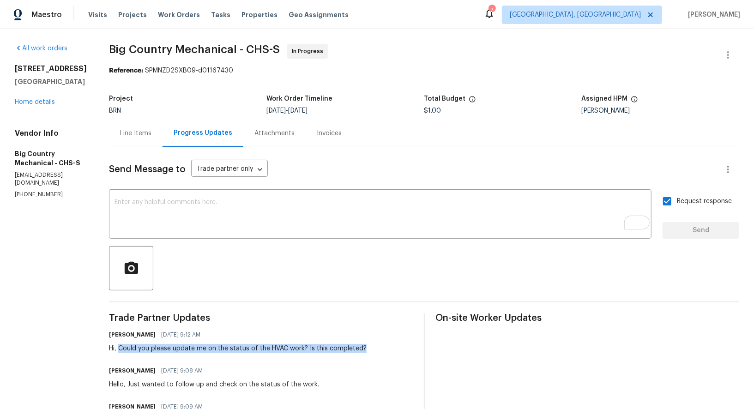
drag, startPoint x: 115, startPoint y: 347, endPoint x: 380, endPoint y: 346, distance: 265.4
click at [380, 346] on div "Padmapriya R 08/20/2025 9:12 AM Hi, Could you please update me on the status of…" at bounding box center [261, 340] width 304 height 25
copy div "Could you please update me on the status of the HVAC work? Is this completed?"
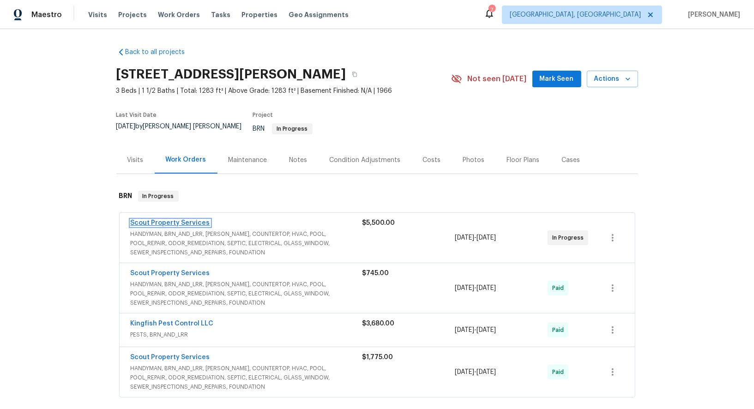
click at [187, 220] on link "Scout Property Services" at bounding box center [170, 223] width 79 height 6
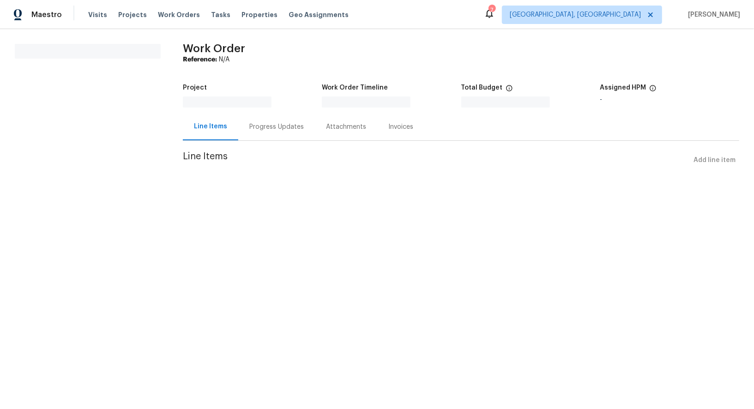
click at [258, 131] on div "Progress Updates" at bounding box center [276, 126] width 77 height 27
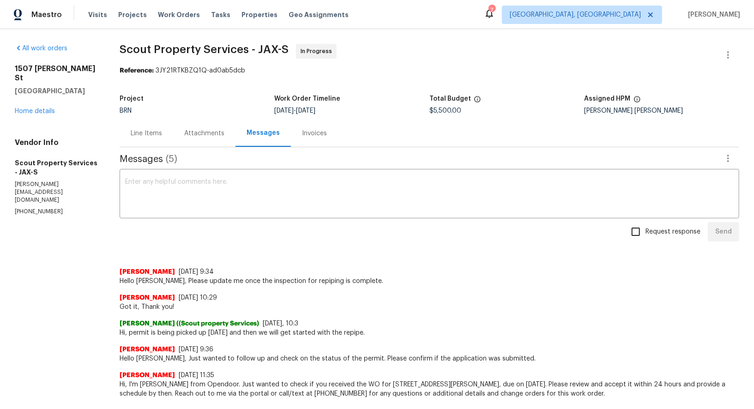
click at [191, 122] on div "Attachments" at bounding box center [204, 133] width 62 height 27
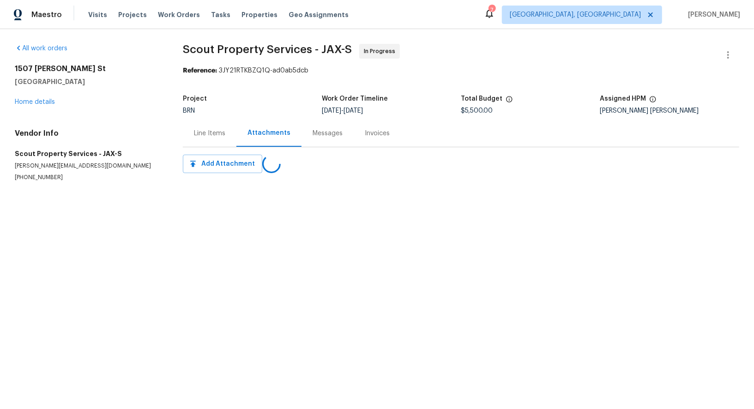
click at [180, 122] on div "All work orders [STREET_ADDRESS][PERSON_NAME] Home details Vendor Info Scout Pr…" at bounding box center [377, 123] width 754 height 189
click at [202, 130] on div "Line Items" at bounding box center [209, 133] width 31 height 9
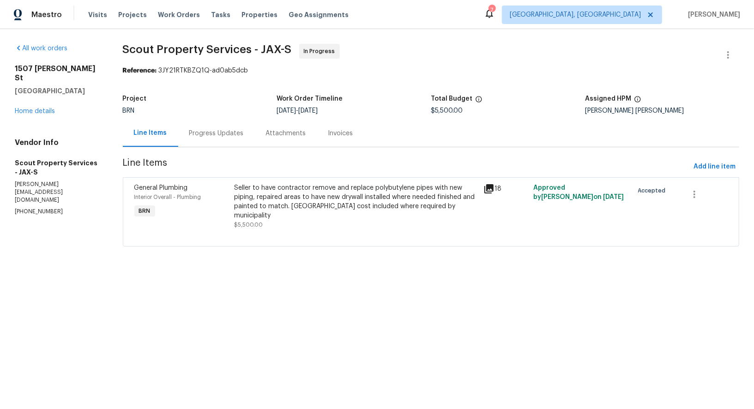
click at [222, 132] on div "Progress Updates" at bounding box center [216, 133] width 54 height 9
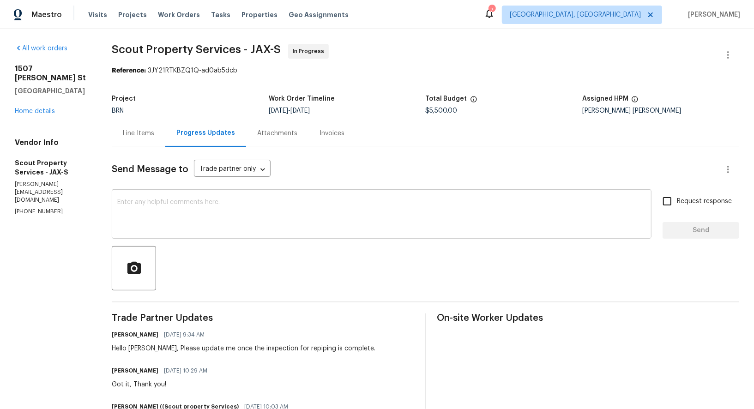
click at [156, 220] on textarea at bounding box center [381, 215] width 528 height 32
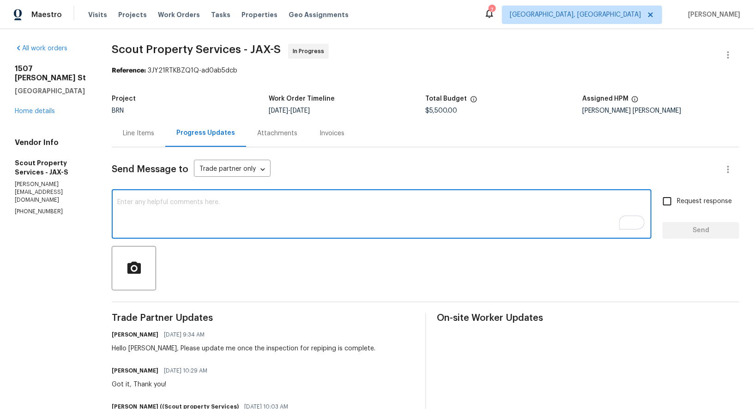
click at [171, 209] on textarea "To enrich screen reader interactions, please activate Accessibility in Grammarl…" at bounding box center [381, 215] width 528 height 32
type textarea "Hello [PERSON_NAME], Please let me know once the drywall repairs are completed."
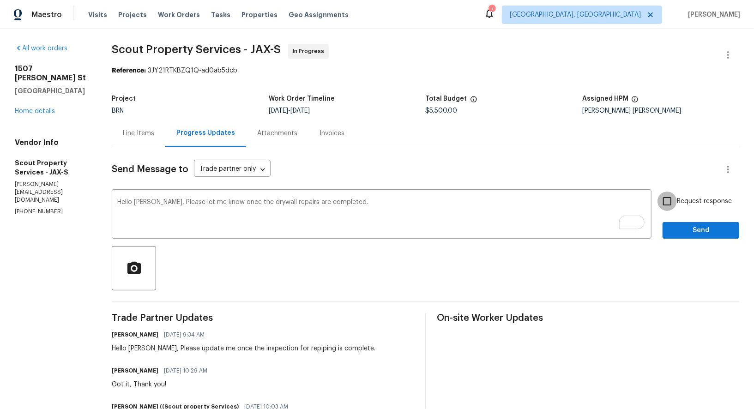
click at [658, 199] on input "Request response" at bounding box center [666, 201] width 19 height 19
checkbox input "true"
click at [687, 234] on span "Send" at bounding box center [701, 231] width 62 height 12
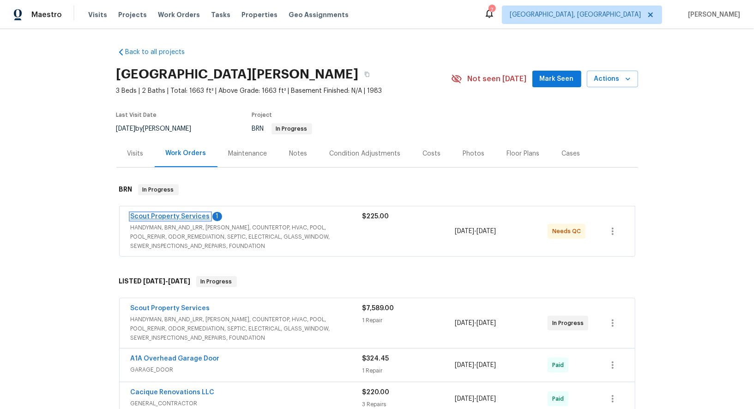
click at [181, 219] on link "Scout Property Services" at bounding box center [170, 216] width 79 height 6
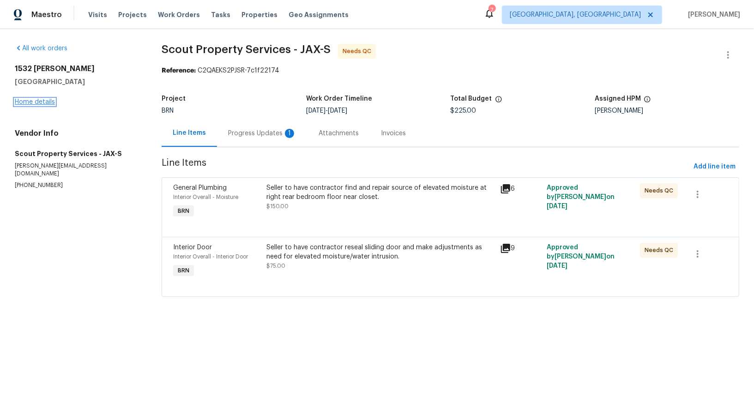
click at [40, 103] on link "Home details" at bounding box center [35, 102] width 40 height 6
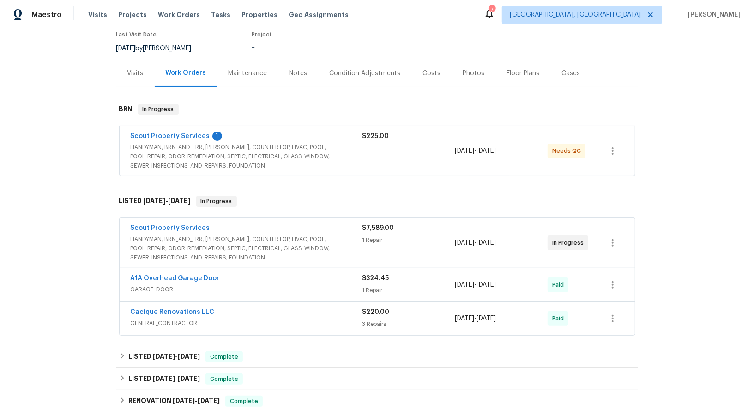
scroll to position [105, 0]
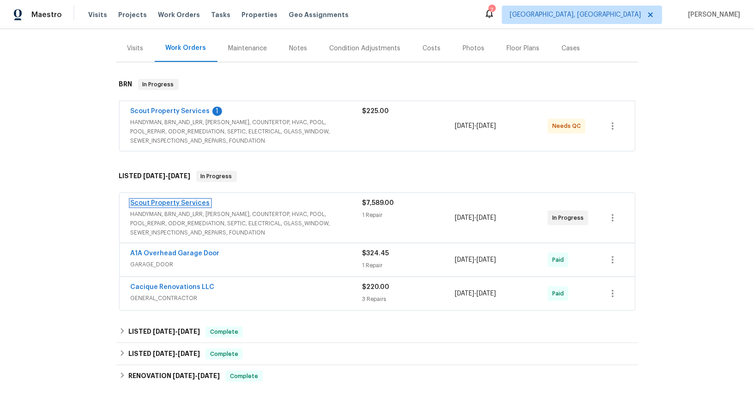
click at [184, 204] on link "Scout Property Services" at bounding box center [170, 203] width 79 height 6
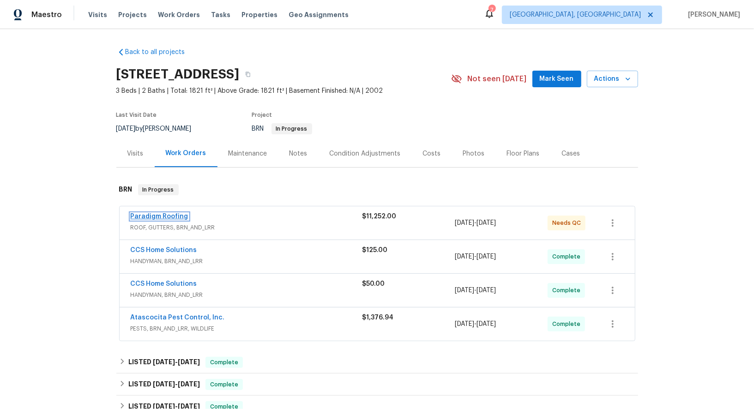
click at [158, 214] on link "Paradigm Roofing" at bounding box center [160, 216] width 58 height 6
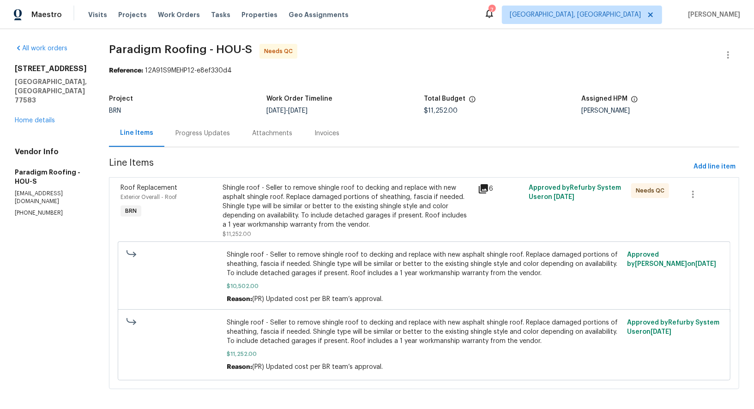
click at [235, 137] on div "Progress Updates" at bounding box center [202, 133] width 77 height 27
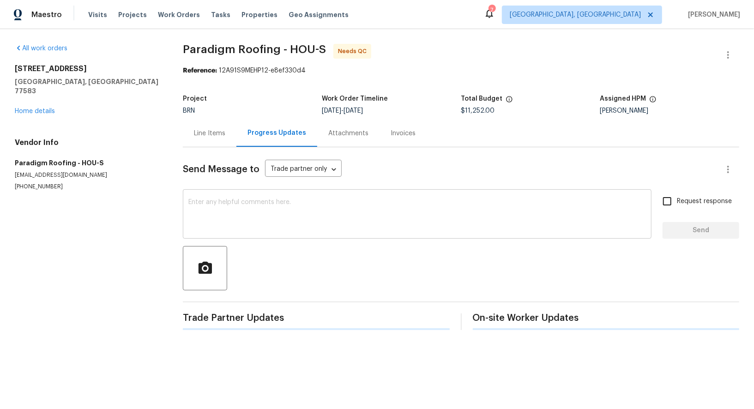
click at [266, 204] on textarea at bounding box center [416, 215] width 457 height 32
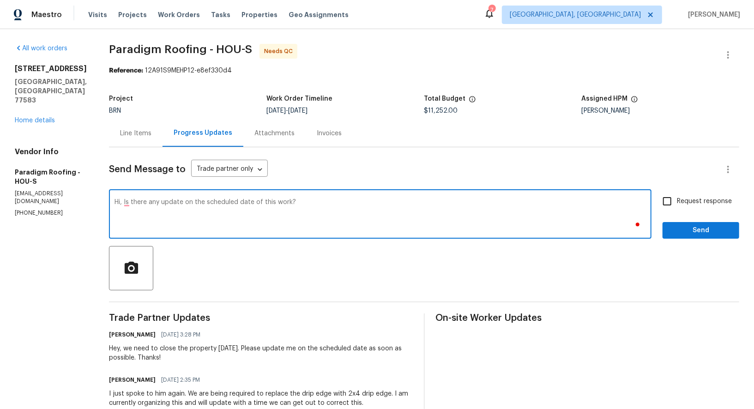
type textarea "Hi, Is there any update on the scheduled date of this work?"
click at [671, 201] on input "Request response" at bounding box center [666, 201] width 19 height 19
checkbox input "true"
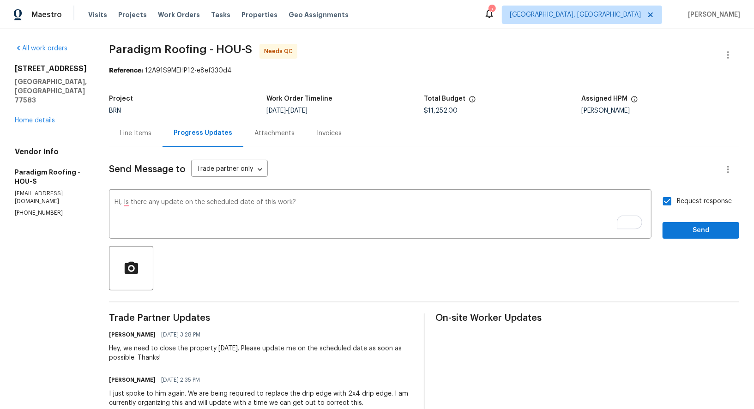
click at [687, 235] on span "Send" at bounding box center [701, 231] width 62 height 12
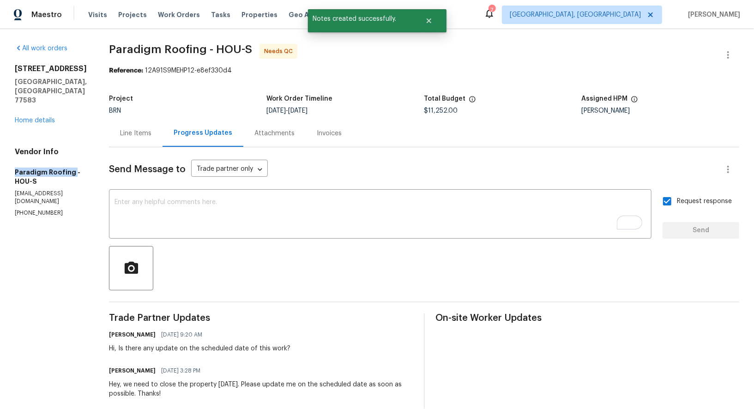
drag, startPoint x: 5, startPoint y: 156, endPoint x: 74, endPoint y: 162, distance: 69.5
copy h5 "Paradigm Roofing"
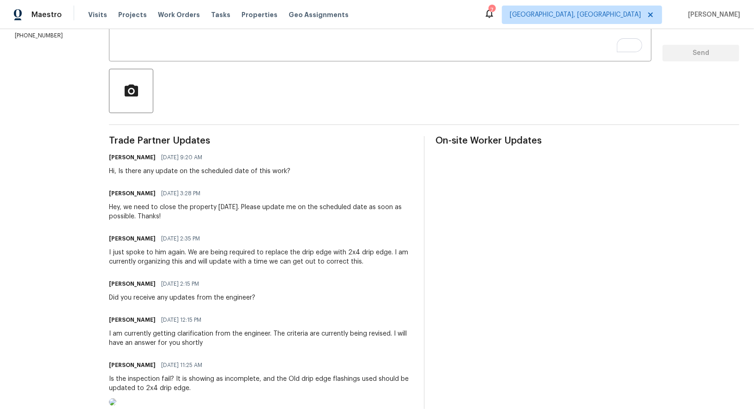
scroll to position [177, 0]
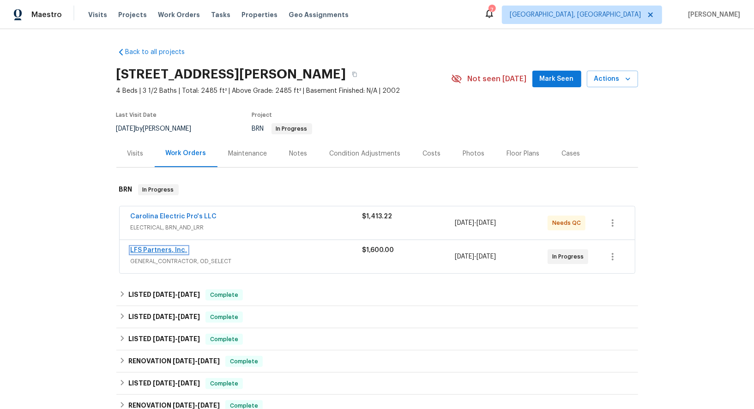
click at [162, 249] on link "LFS Partners, Inc." at bounding box center [159, 250] width 57 height 6
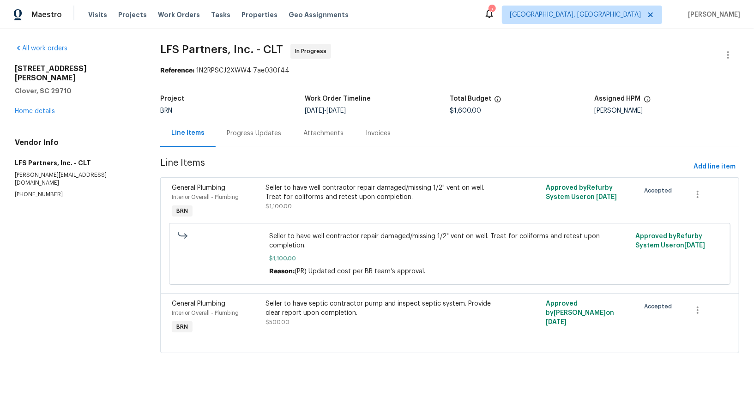
click at [246, 134] on div "Progress Updates" at bounding box center [254, 133] width 54 height 9
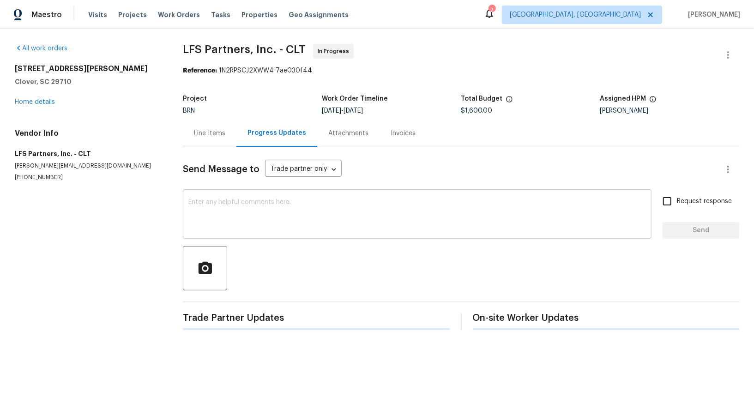
click at [246, 214] on textarea at bounding box center [416, 215] width 457 height 32
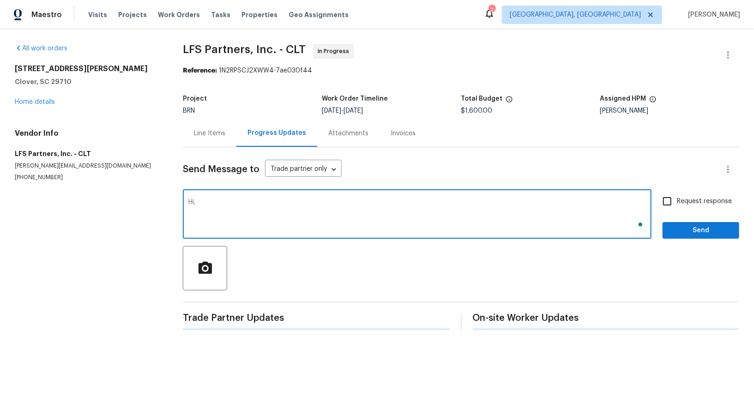
type textarea "Hi,"
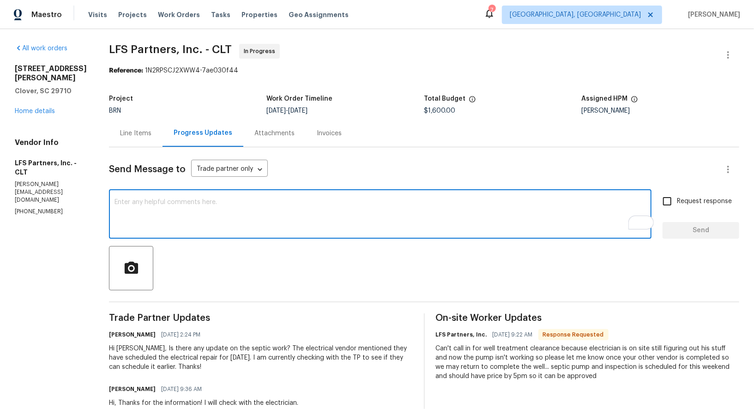
scroll to position [41, 0]
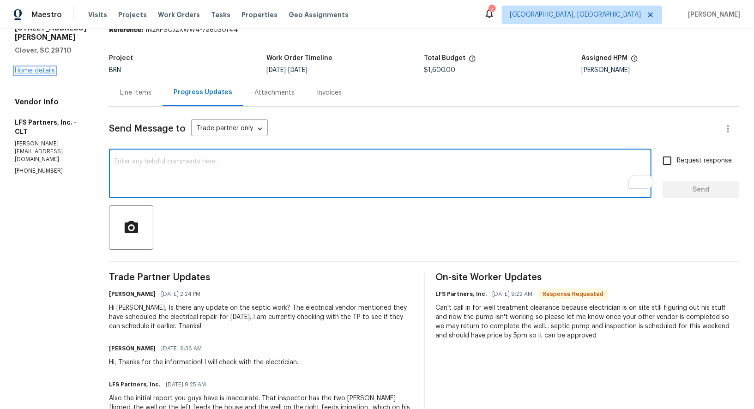
click at [41, 72] on link "Home details" at bounding box center [35, 70] width 40 height 6
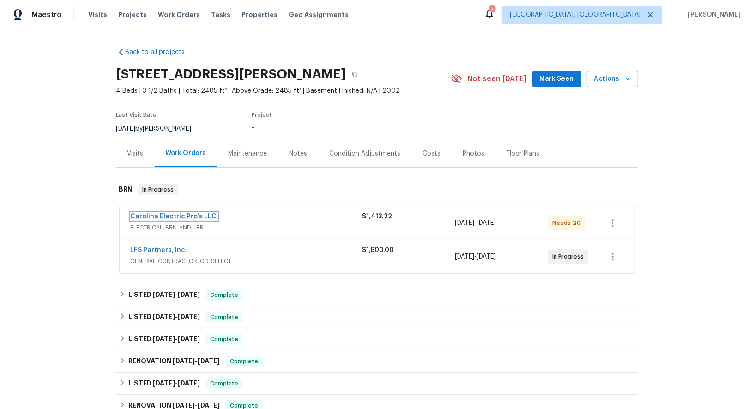
click at [171, 213] on link "Carolina Electric Pro's LLC" at bounding box center [174, 216] width 86 height 6
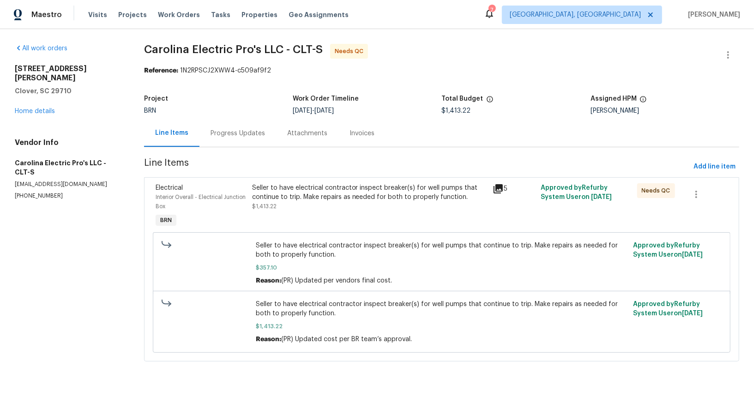
click at [244, 134] on div "Progress Updates" at bounding box center [237, 133] width 54 height 9
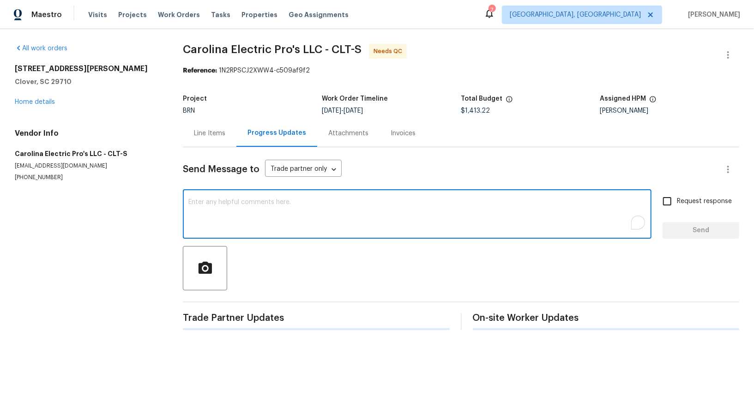
click at [229, 214] on textarea "To enrich screen reader interactions, please activate Accessibility in Grammarl…" at bounding box center [416, 215] width 457 height 32
click at [189, 131] on div "Line Items" at bounding box center [210, 133] width 54 height 27
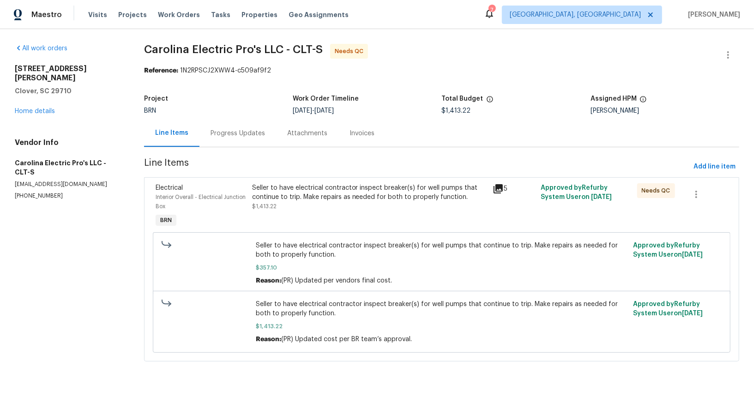
click at [237, 133] on div "Progress Updates" at bounding box center [237, 133] width 54 height 9
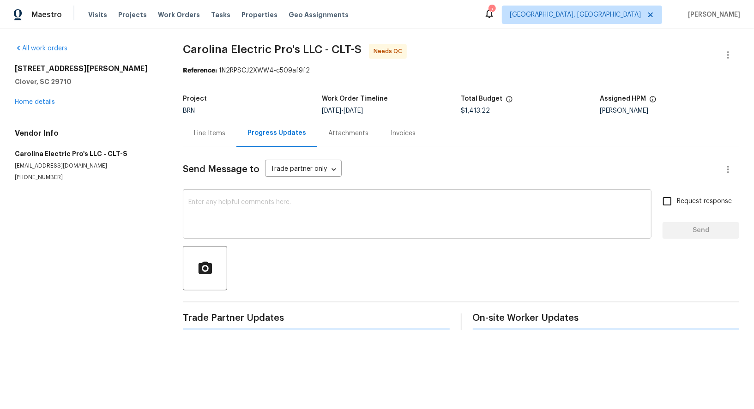
click at [215, 234] on div "x ​" at bounding box center [417, 215] width 468 height 47
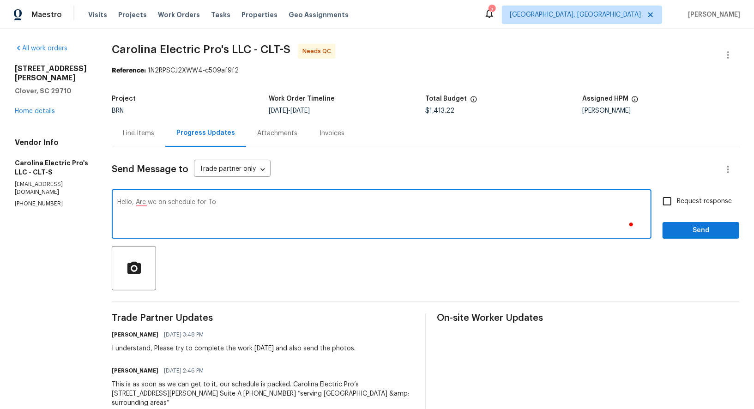
type textarea "Hello, Are we on schedule for [PERSON_NAME]"
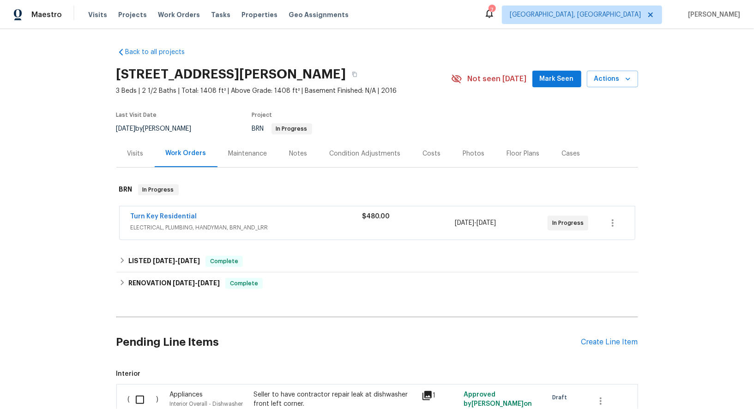
click at [159, 220] on span "Turn Key Residential" at bounding box center [164, 216] width 66 height 9
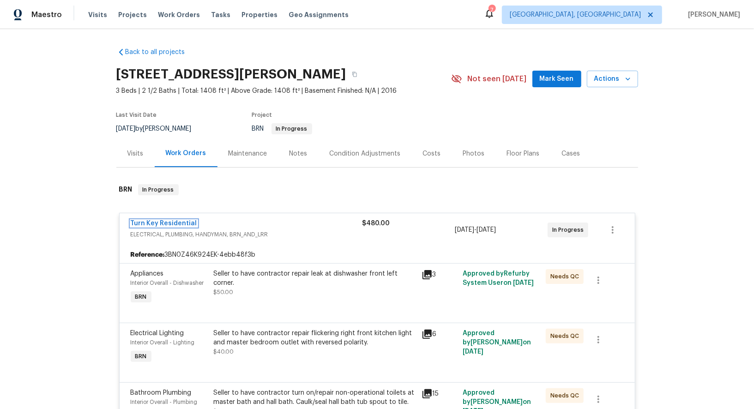
click at [158, 221] on link "Turn Key Residential" at bounding box center [164, 223] width 66 height 6
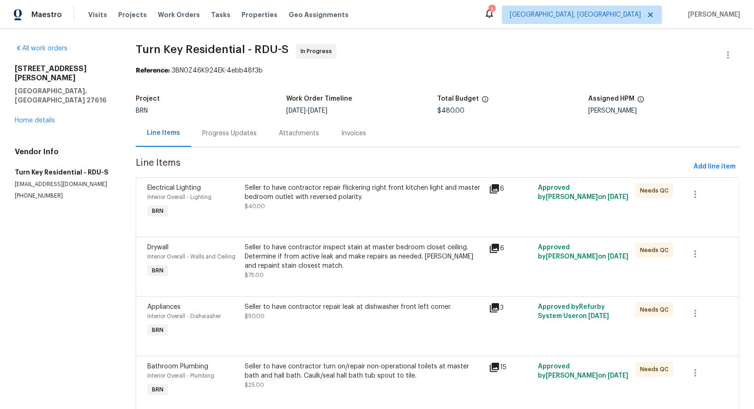
click at [236, 135] on div "Progress Updates" at bounding box center [229, 133] width 54 height 9
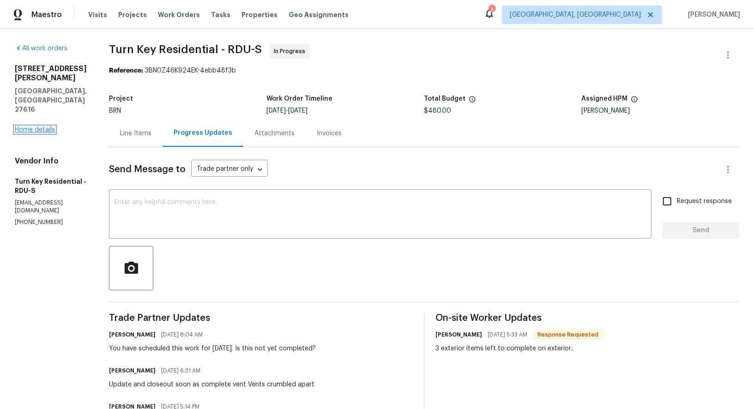
click at [48, 126] on link "Home details" at bounding box center [35, 129] width 40 height 6
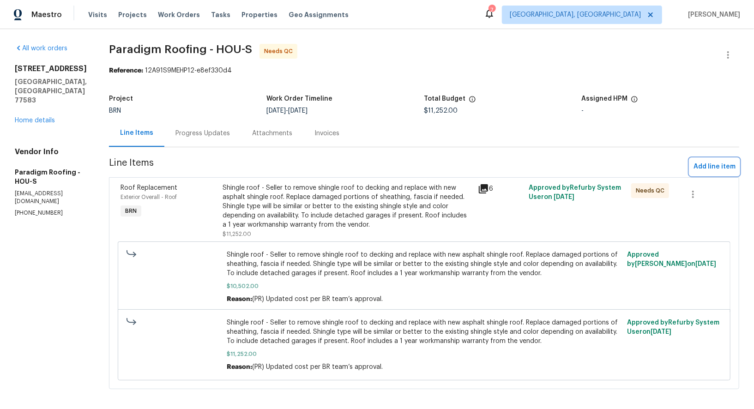
click at [704, 172] on span "Add line item" at bounding box center [714, 167] width 42 height 12
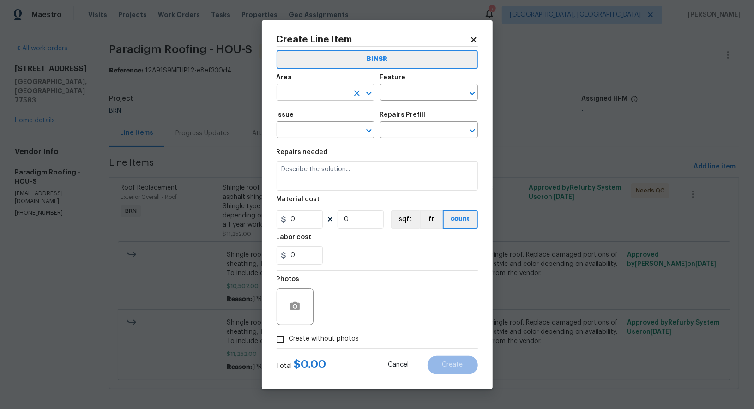
click at [310, 93] on input "text" at bounding box center [312, 93] width 72 height 14
type input "o"
type input "v"
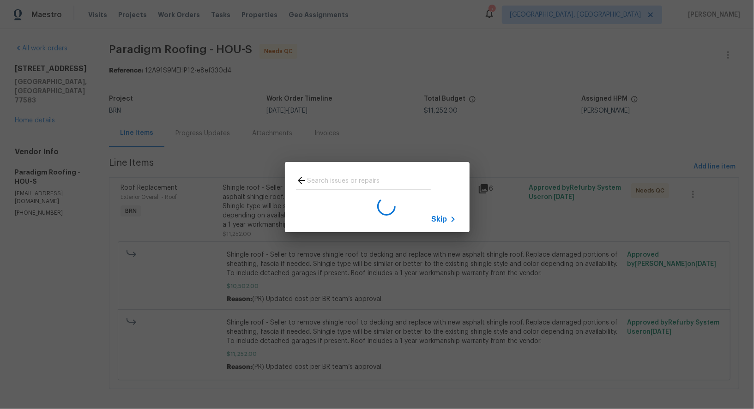
click at [492, 194] on div "Skip" at bounding box center [377, 197] width 754 height 394
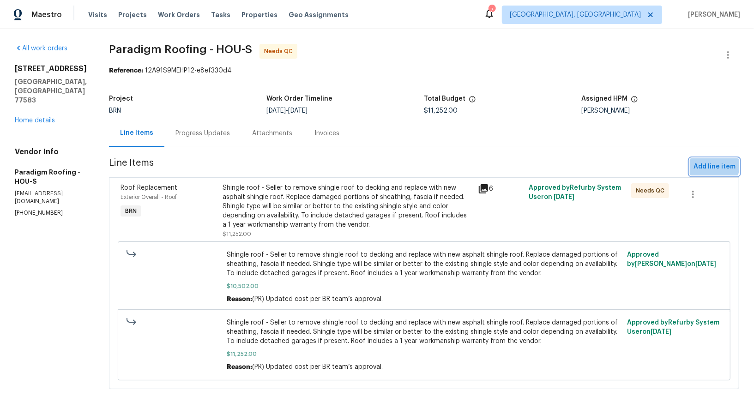
click at [707, 165] on span "Add line item" at bounding box center [714, 167] width 42 height 12
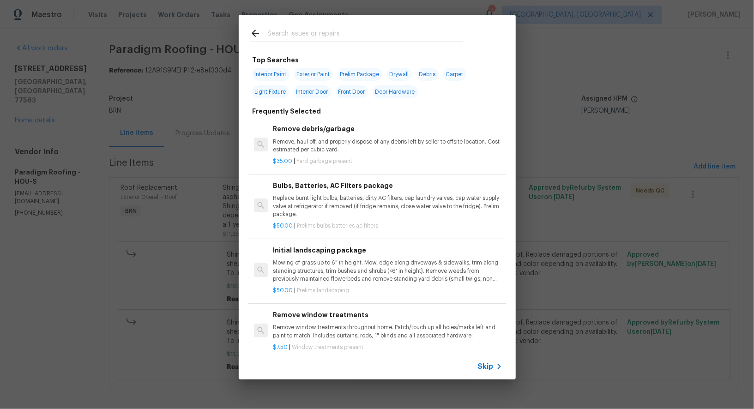
click at [444, 221] on div "$50.00 | Prelims bulbs batteries ac filters" at bounding box center [387, 224] width 229 height 12
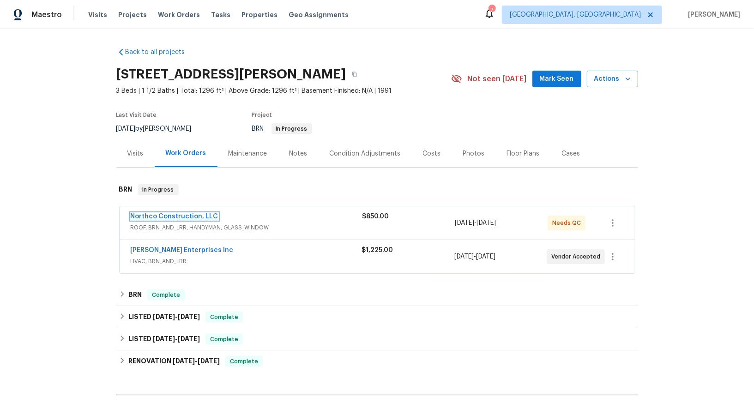
click at [191, 216] on link "Northco Construction, LLC" at bounding box center [175, 216] width 88 height 6
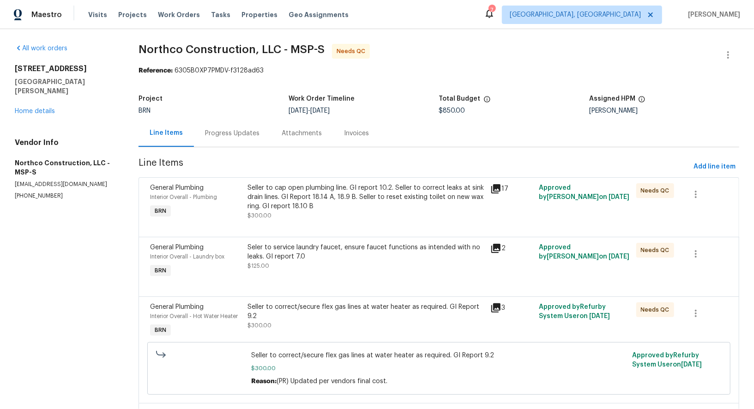
click at [258, 136] on div "Progress Updates" at bounding box center [232, 133] width 77 height 27
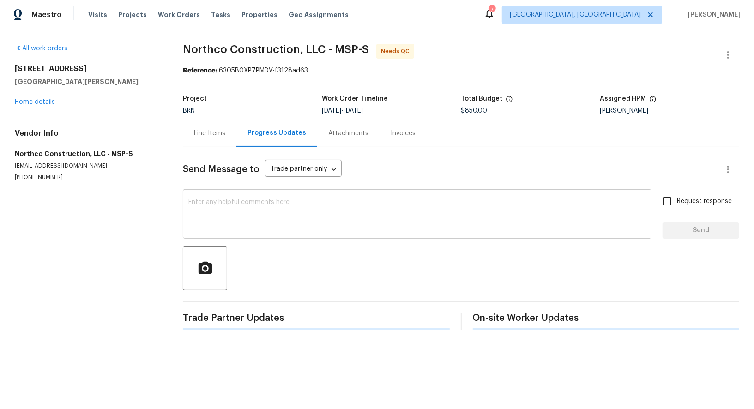
click at [255, 203] on textarea at bounding box center [416, 215] width 457 height 32
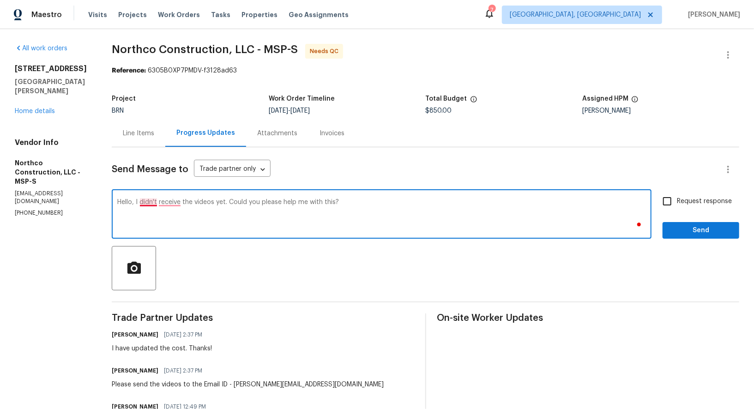
click at [151, 203] on textarea "Hello, I didn't receive the videos yet. Could you please help me with this?" at bounding box center [381, 215] width 528 height 32
click at [175, 205] on textarea "Hello, I haven't receive the videos yet. Could you please help me with this?" at bounding box center [381, 215] width 528 height 32
click at [180, 204] on textarea "Hello, I haven't receive the videos yet. Could you please help me with this?" at bounding box center [381, 215] width 528 height 32
type textarea "Hello, I haven't received the videos yet. Could you please help me with this?"
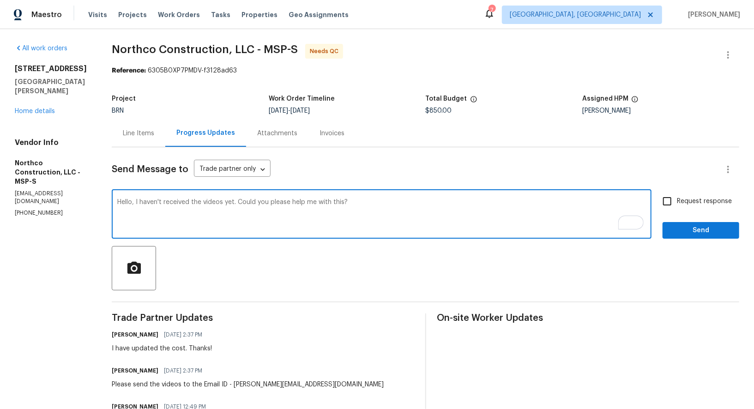
click at [677, 201] on input "Request response" at bounding box center [666, 201] width 19 height 19
checkbox input "true"
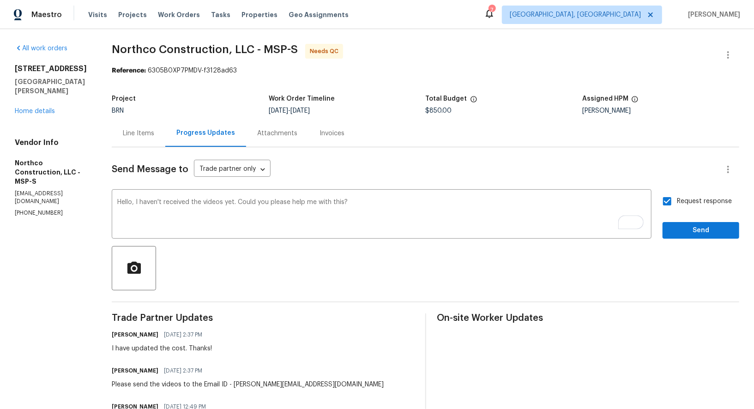
click at [685, 231] on span "Send" at bounding box center [701, 231] width 62 height 12
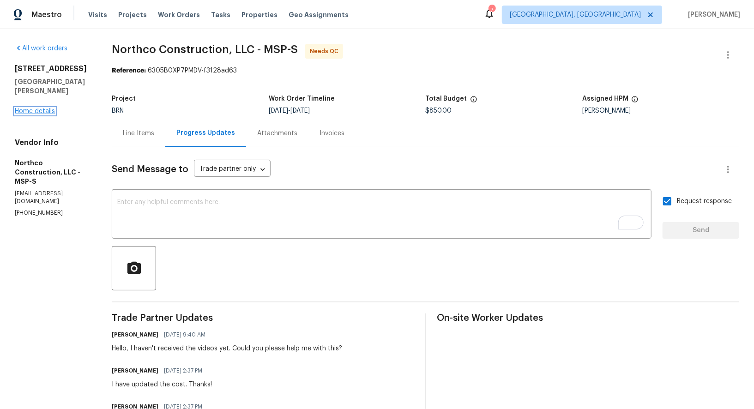
click at [39, 108] on link "Home details" at bounding box center [35, 111] width 40 height 6
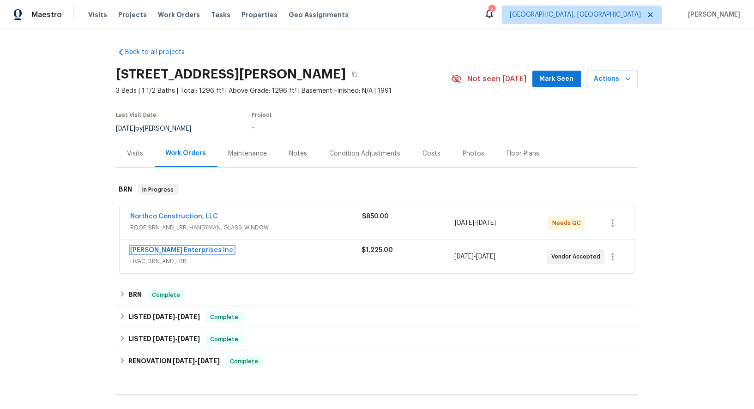
click at [193, 248] on link "Deschene Enterprises Inc" at bounding box center [182, 250] width 103 height 6
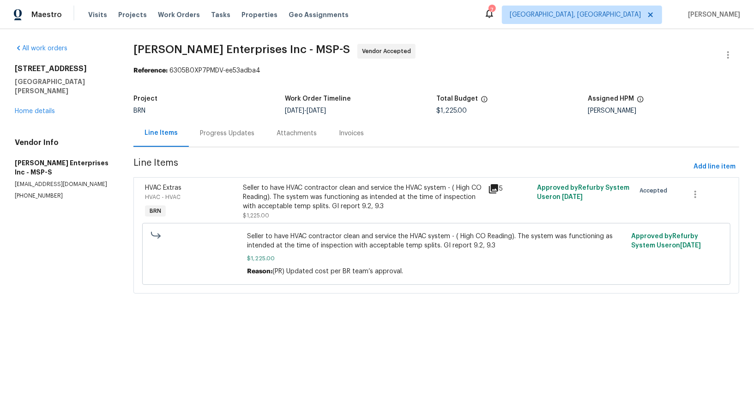
click at [235, 134] on div "Progress Updates" at bounding box center [227, 133] width 54 height 9
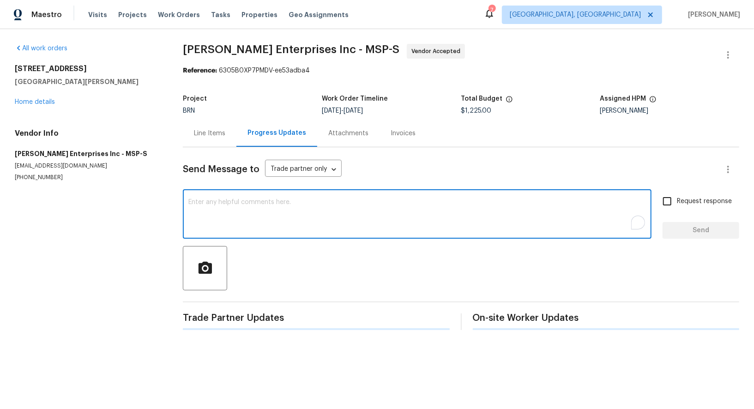
click at [253, 226] on textarea "To enrich screen reader interactions, please activate Accessibility in Grammarl…" at bounding box center [416, 215] width 457 height 32
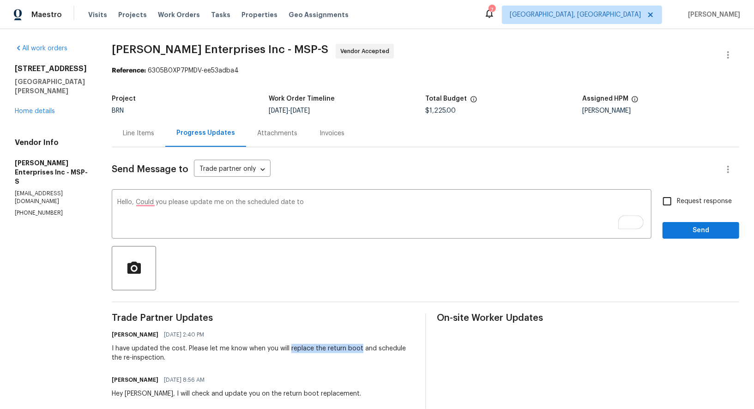
drag, startPoint x: 291, startPoint y: 348, endPoint x: 361, endPoint y: 348, distance: 70.2
click at [361, 348] on div "I have updated the cost. Please let me know when you will replace the return bo…" at bounding box center [263, 353] width 302 height 18
copy div "replace the return boot"
click at [311, 203] on textarea "Hello, Could you please update me on the scheduled date to" at bounding box center [381, 215] width 528 height 32
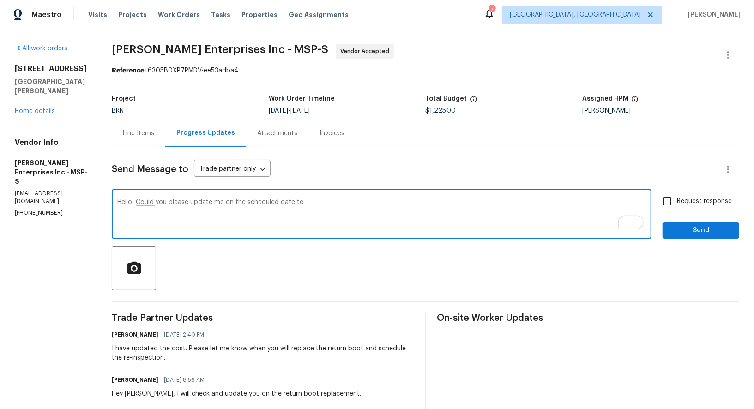
paste textarea "replace the return boot"
type textarea "Hello, Could you please update me on the scheduled date to replace the return b…"
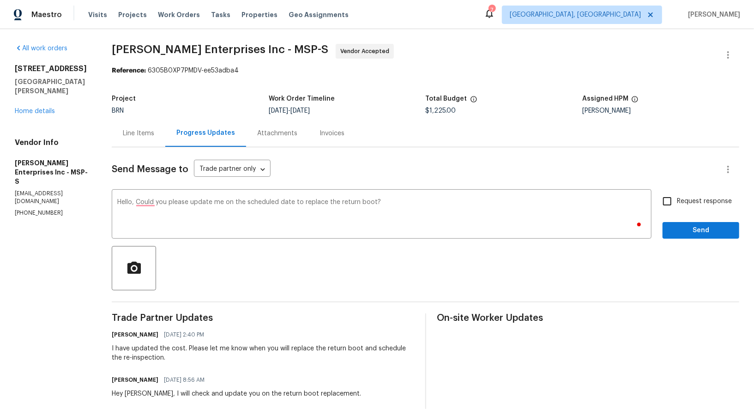
click at [673, 211] on div "Request response Send" at bounding box center [700, 215] width 77 height 47
click at [670, 205] on input "Request response" at bounding box center [666, 201] width 19 height 19
checkbox input "true"
click at [684, 222] on button "Send" at bounding box center [700, 230] width 77 height 17
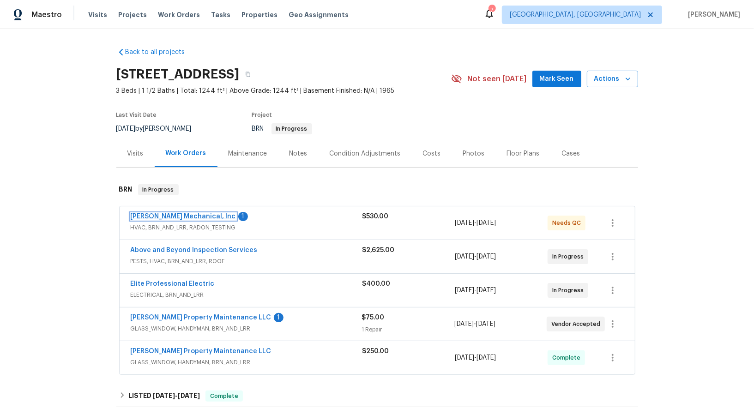
click at [177, 217] on link "[PERSON_NAME] Mechanical, Inc" at bounding box center [183, 216] width 105 height 6
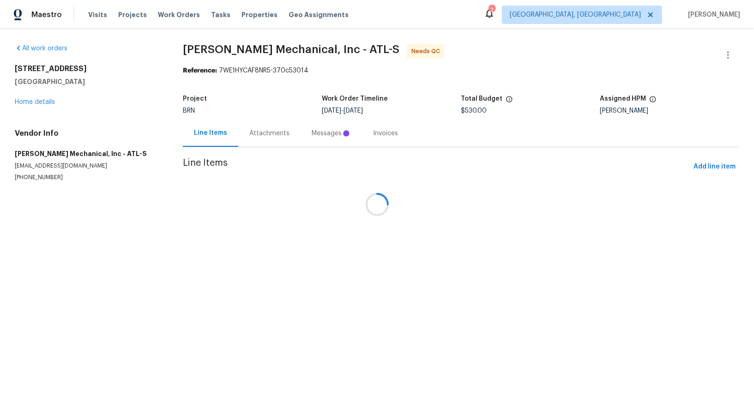
click at [257, 130] on div at bounding box center [377, 204] width 754 height 409
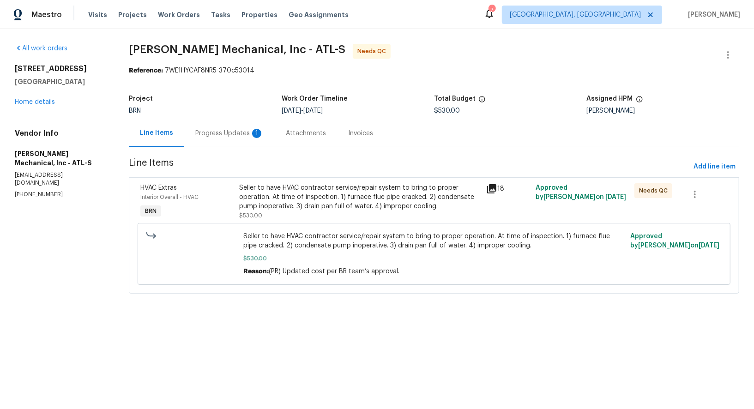
click at [297, 202] on div "Seller to have HVAC contractor service/repair system to bring to proper operati…" at bounding box center [359, 197] width 241 height 28
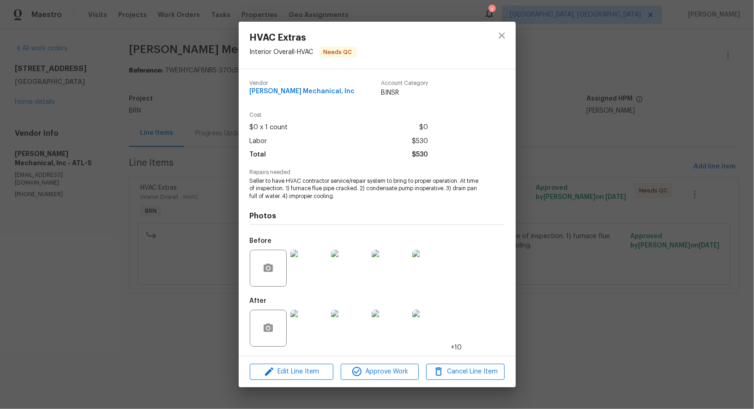
click at [312, 330] on img at bounding box center [308, 328] width 37 height 37
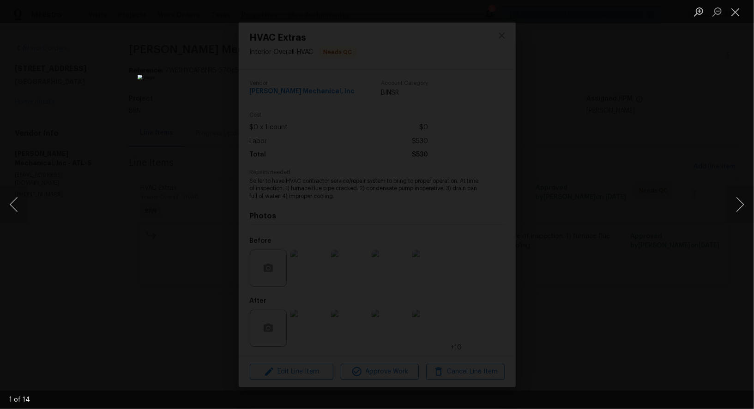
click at [578, 264] on div "Lightbox" at bounding box center [377, 204] width 754 height 409
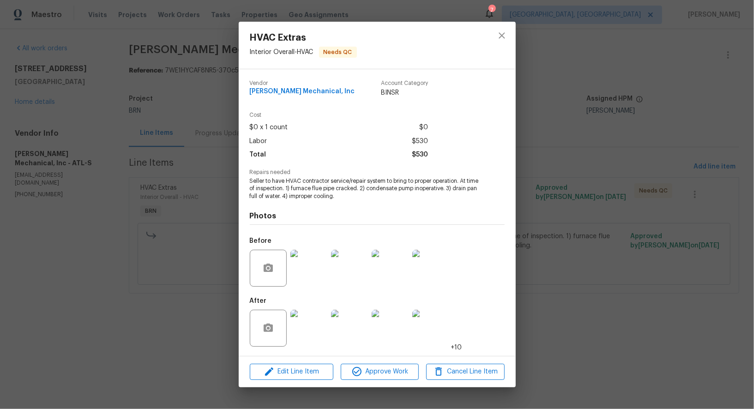
click at [570, 281] on div "HVAC Extras Interior Overall - HVAC Needs QC Vendor [PERSON_NAME] Mechanical, I…" at bounding box center [377, 204] width 754 height 409
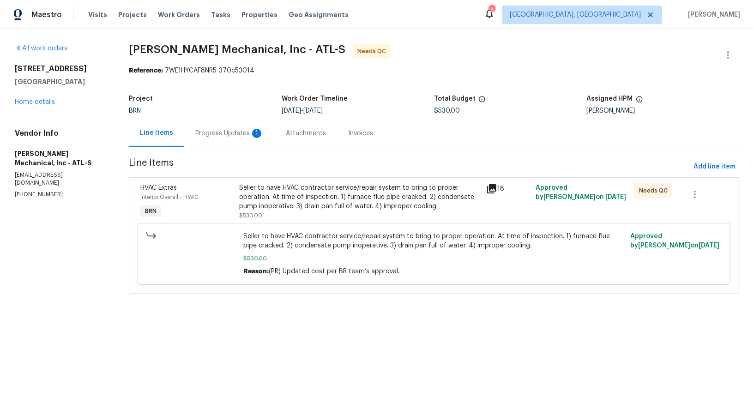
click at [238, 130] on div "Progress Updates 1" at bounding box center [229, 133] width 68 height 9
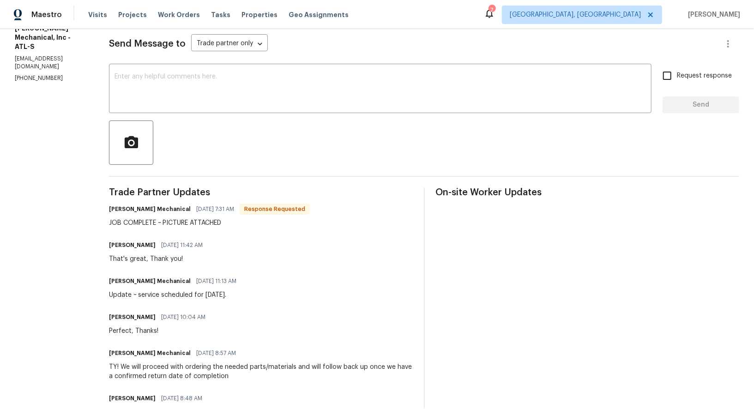
scroll to position [44, 0]
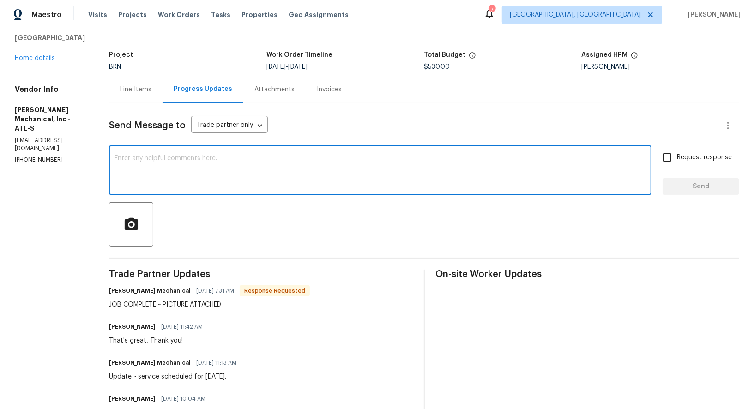
click at [182, 178] on textarea at bounding box center [379, 171] width 531 height 32
type textarea "Perfect, Thank you!"
click at [660, 151] on input "Request response" at bounding box center [666, 157] width 19 height 19
checkbox input "true"
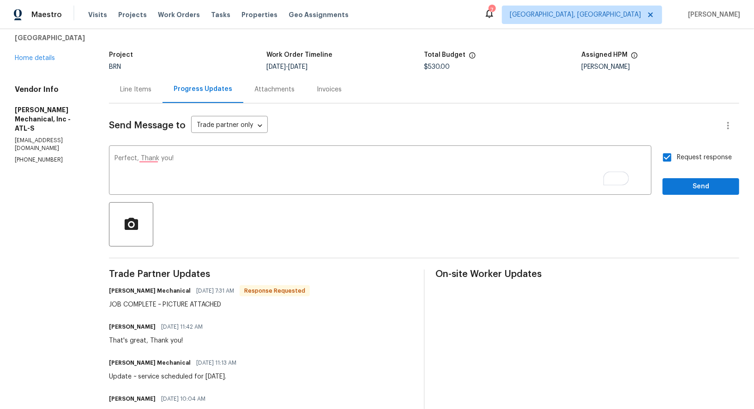
click at [694, 176] on div "Request response Send" at bounding box center [700, 171] width 77 height 47
click at [681, 184] on span "Send" at bounding box center [701, 187] width 62 height 12
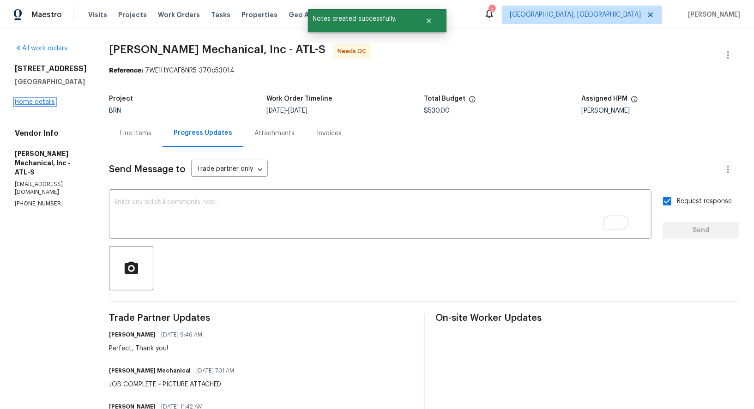
click at [39, 102] on link "Home details" at bounding box center [35, 102] width 40 height 6
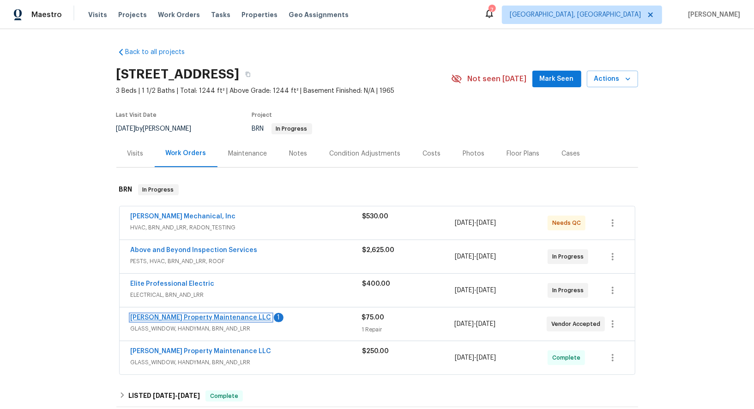
click at [182, 314] on link "[PERSON_NAME] Property Maintenance LLC" at bounding box center [201, 317] width 141 height 6
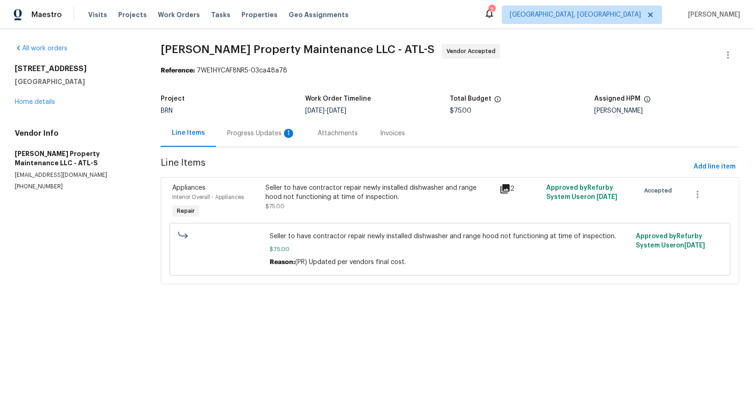
click at [244, 137] on div "Progress Updates 1" at bounding box center [261, 133] width 68 height 9
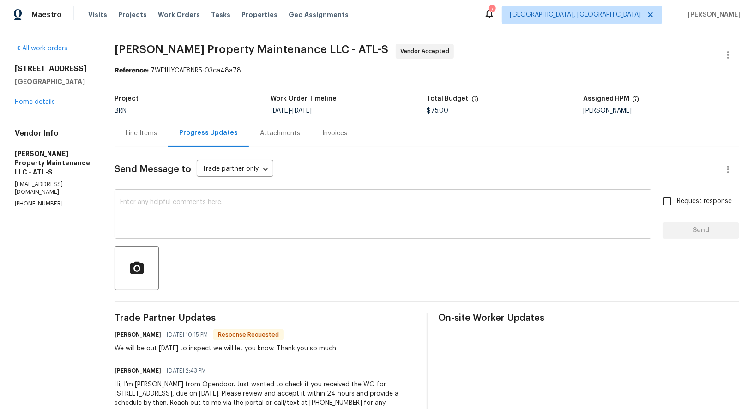
click at [220, 220] on textarea at bounding box center [383, 215] width 526 height 32
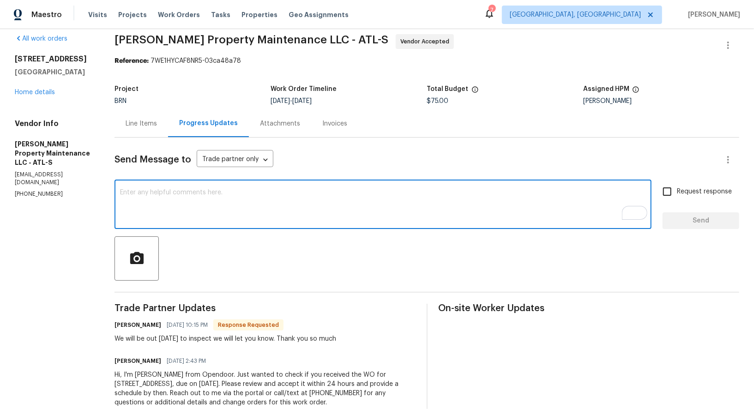
scroll to position [10, 0]
click at [217, 198] on textarea "To enrich screen reader interactions, please activate Accessibility in Grammarl…" at bounding box center [383, 205] width 526 height 32
type textarea "Perfect, Thanks!"
click at [651, 195] on div "Perfect, Thanks! x ​" at bounding box center [382, 205] width 537 height 47
click at [661, 195] on input "Request response" at bounding box center [666, 191] width 19 height 19
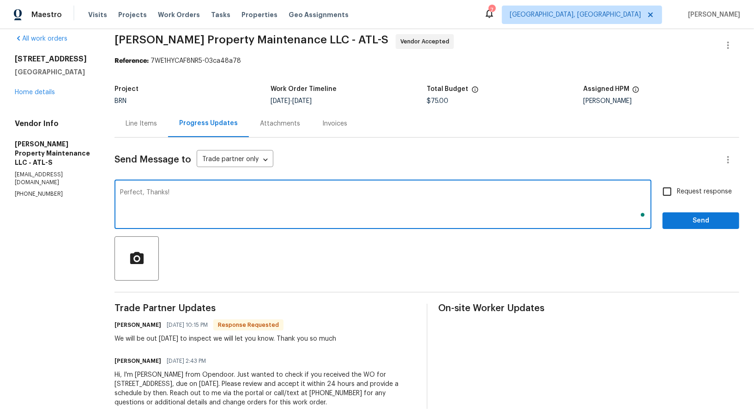
checkbox input "true"
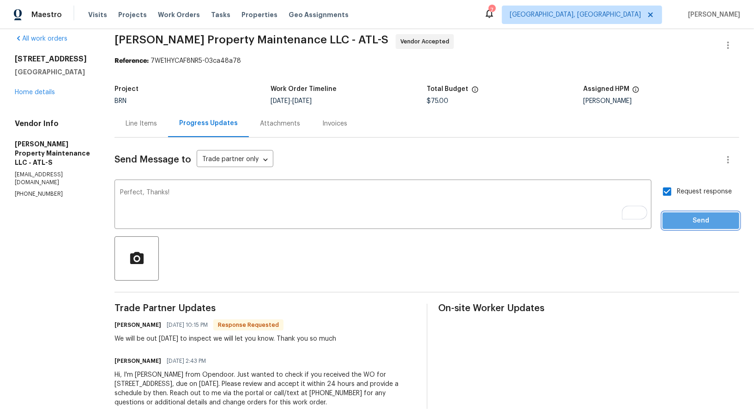
click at [695, 223] on span "Send" at bounding box center [701, 221] width 62 height 12
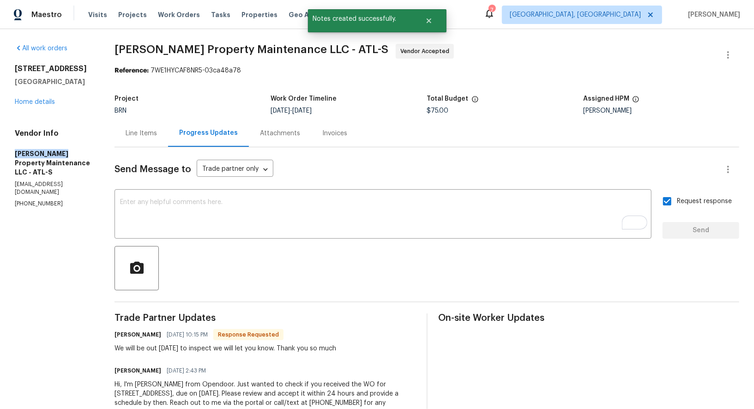
drag, startPoint x: 3, startPoint y: 154, endPoint x: 60, endPoint y: 162, distance: 57.4
click at [60, 162] on div "All work orders [STREET_ADDRESS] Home details Vendor Info [PERSON_NAME] Propert…" at bounding box center [377, 236] width 754 height 414
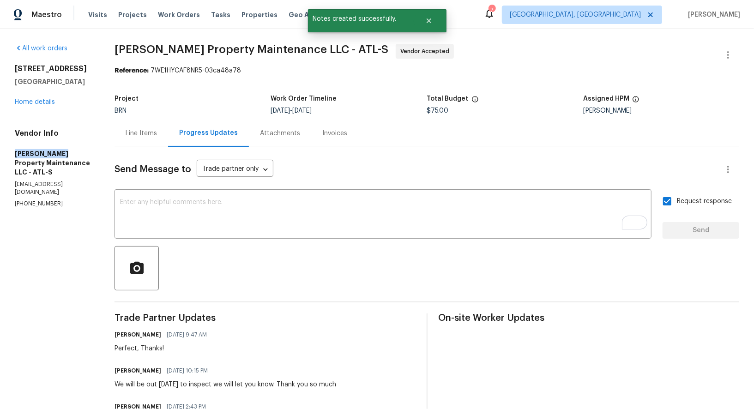
copy h5 "[PERSON_NAME] Property"
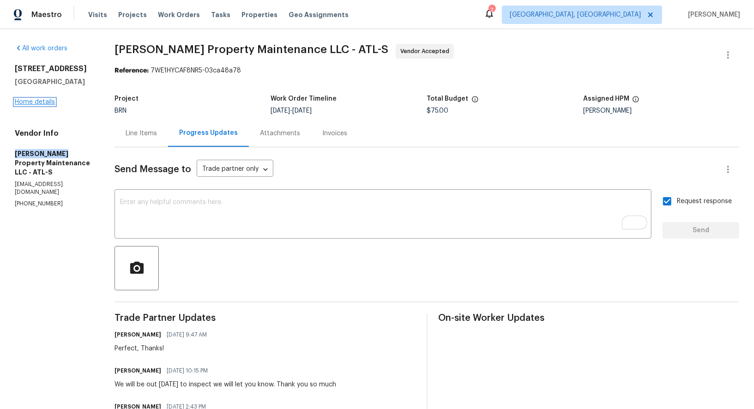
click at [27, 105] on link "Home details" at bounding box center [35, 102] width 40 height 6
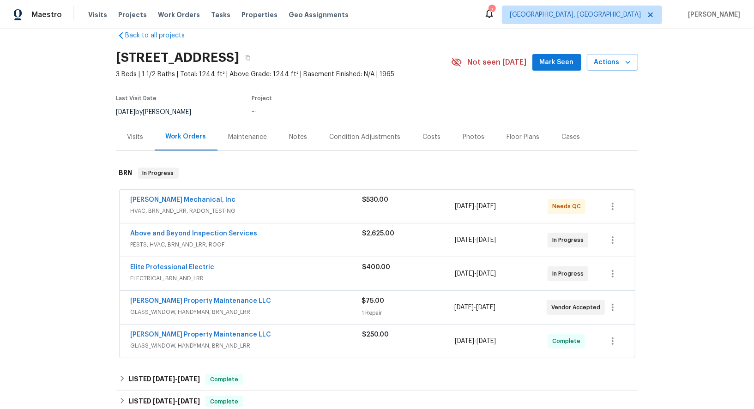
scroll to position [29, 0]
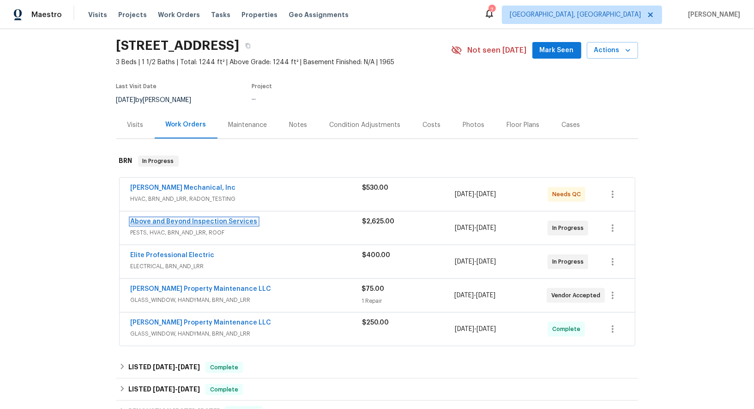
click at [214, 219] on link "Above and Beyond Inspection Services" at bounding box center [194, 221] width 127 height 6
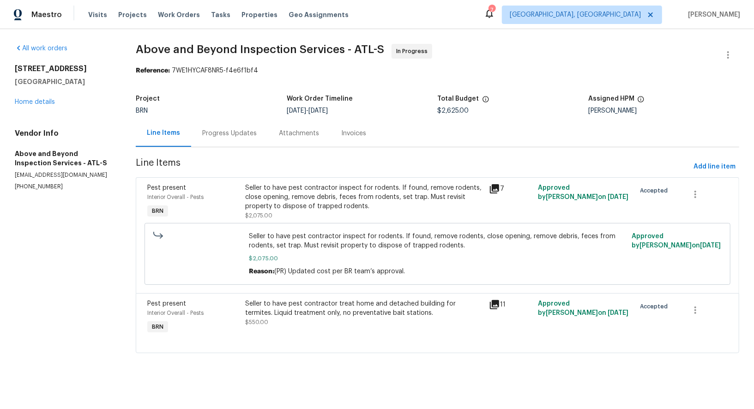
click at [244, 134] on div "Progress Updates" at bounding box center [229, 133] width 54 height 9
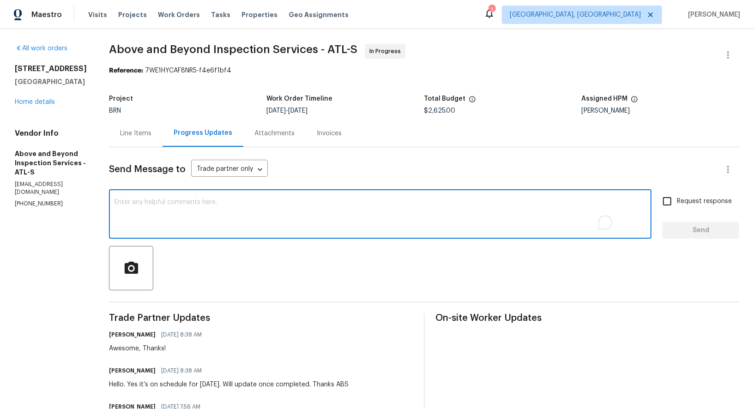
click at [257, 211] on textarea "To enrich screen reader interactions, please activate Accessibility in Grammarl…" at bounding box center [379, 215] width 531 height 32
type textarea "Hello, Just wanted to follow up and check on the status of the work."
click at [672, 202] on input "Request response" at bounding box center [666, 201] width 19 height 19
checkbox input "true"
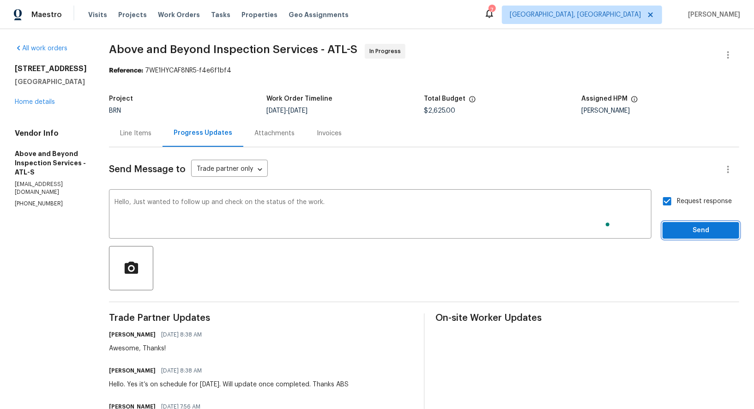
click at [693, 237] on button "Send" at bounding box center [700, 230] width 77 height 17
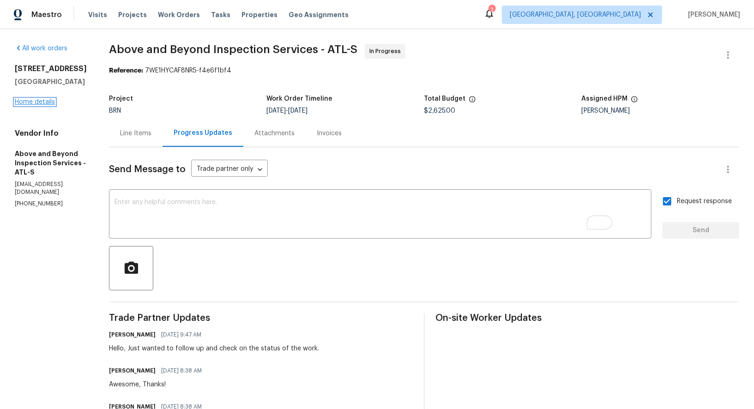
click at [18, 104] on link "Home details" at bounding box center [35, 102] width 40 height 6
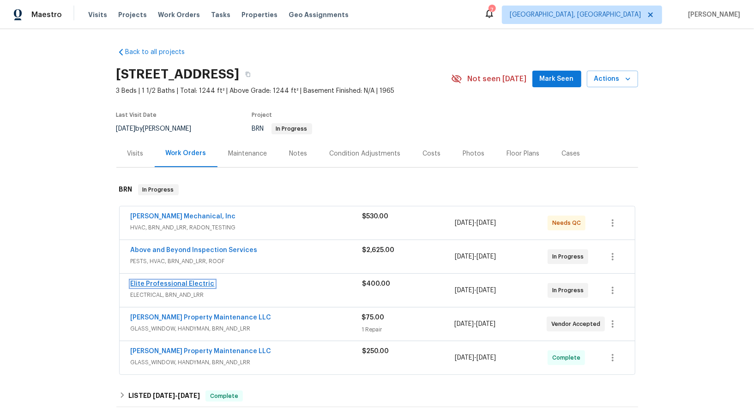
click at [180, 282] on link "Elite Professional Electric" at bounding box center [173, 284] width 84 height 6
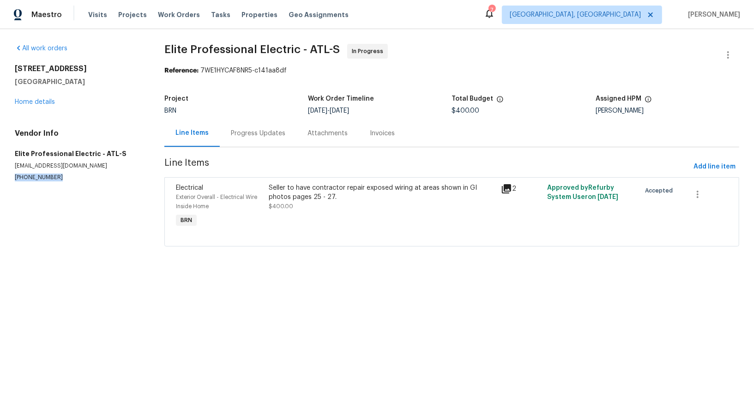
drag, startPoint x: 64, startPoint y: 178, endPoint x: 0, endPoint y: 178, distance: 63.7
click at [0, 178] on div "All work orders [STREET_ADDRESS] Home details Vendor Info Elite Professional El…" at bounding box center [377, 150] width 754 height 243
copy p "[PHONE_NUMBER]"
click at [345, 198] on div "Seller to have contractor repair exposed wiring at areas shown in GI photos pag…" at bounding box center [382, 192] width 227 height 18
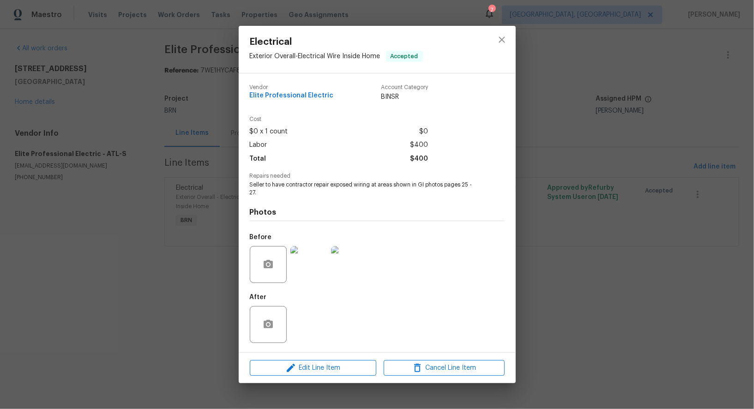
click at [308, 269] on img at bounding box center [308, 264] width 37 height 37
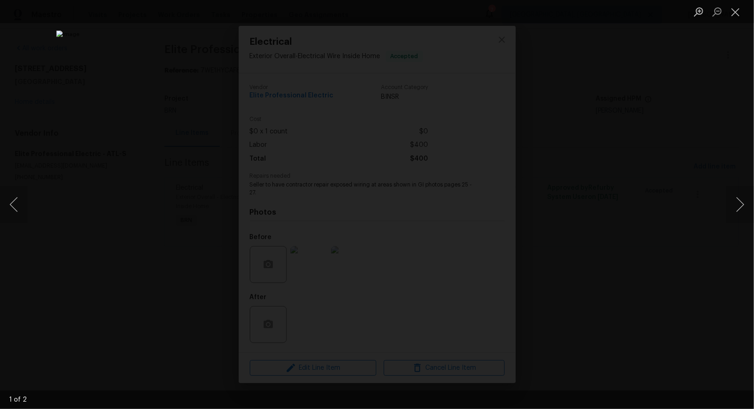
click at [594, 210] on div "Lightbox" at bounding box center [377, 204] width 754 height 409
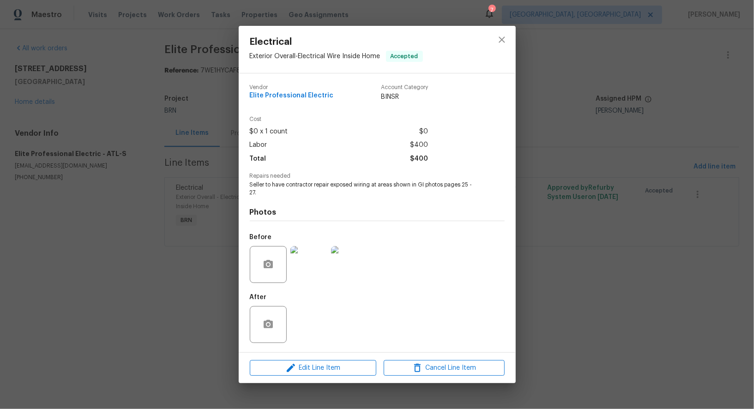
click at [555, 219] on div "Electrical Exterior Overall - Electrical Wire Inside Home Accepted Vendor Elite…" at bounding box center [377, 204] width 754 height 409
